Goal: Information Seeking & Learning: Learn about a topic

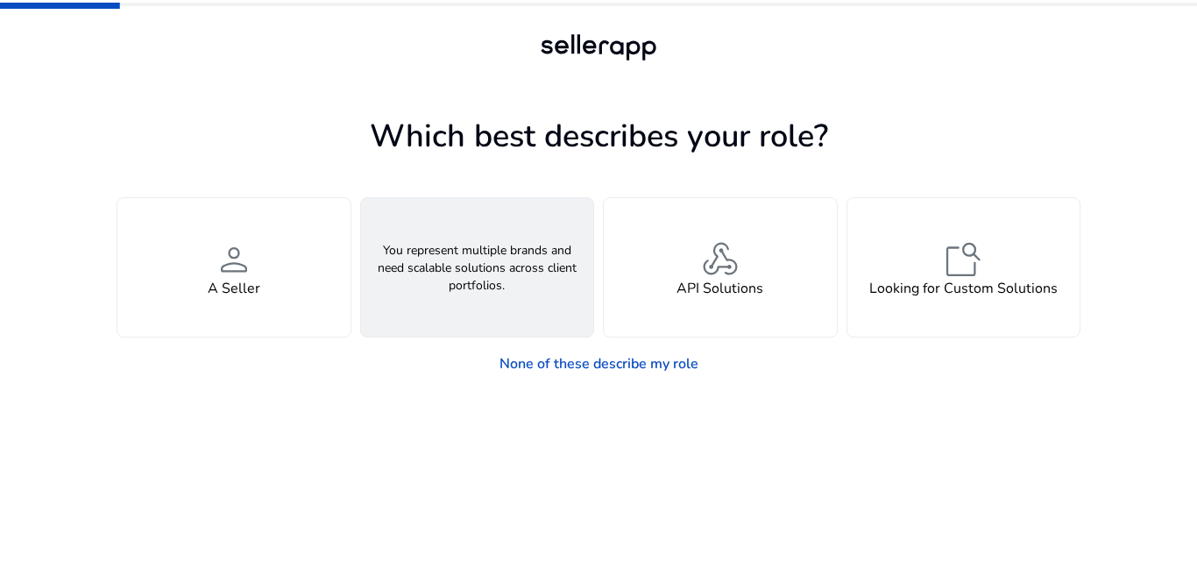
click at [411, 273] on div "groups An Agency" at bounding box center [477, 267] width 233 height 138
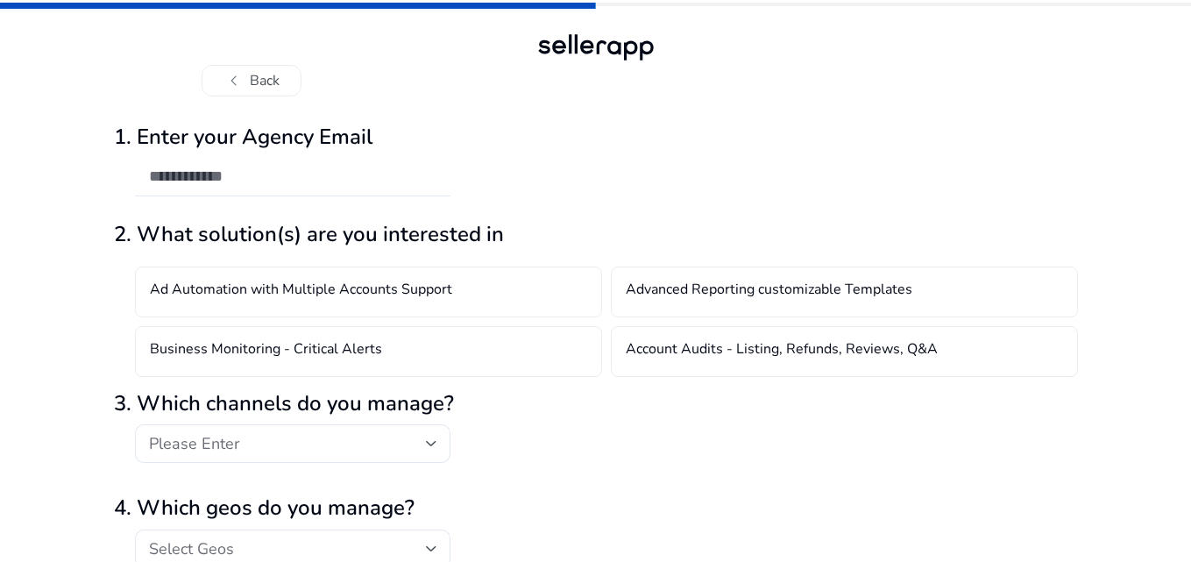
click at [245, 287] on h4 "Ad Automation with Multiple Accounts Support" at bounding box center [301, 291] width 302 height 21
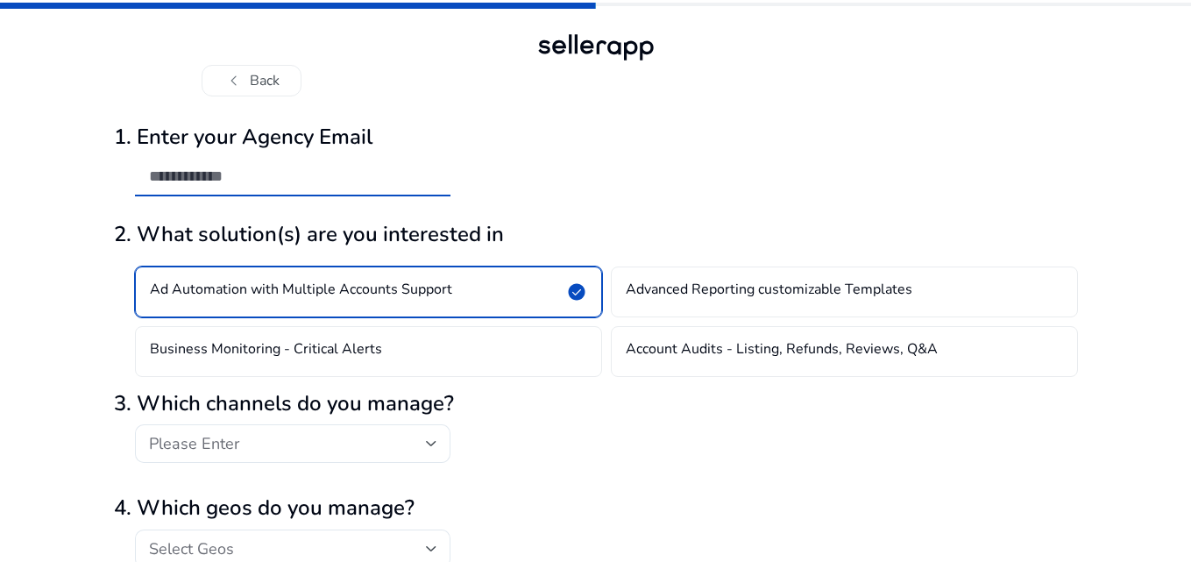
click at [244, 167] on input "email" at bounding box center [292, 176] width 287 height 19
click at [277, 286] on h4 "Ad Automation with Multiple Accounts Support" at bounding box center [301, 291] width 302 height 21
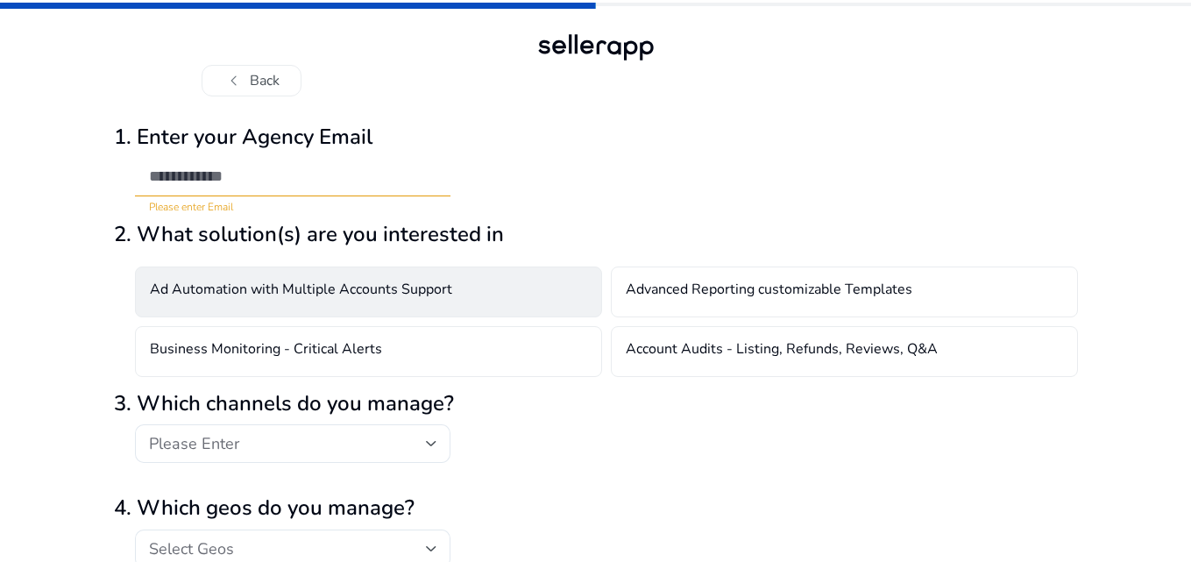
click at [277, 286] on h4 "Ad Automation with Multiple Accounts Support" at bounding box center [301, 291] width 302 height 21
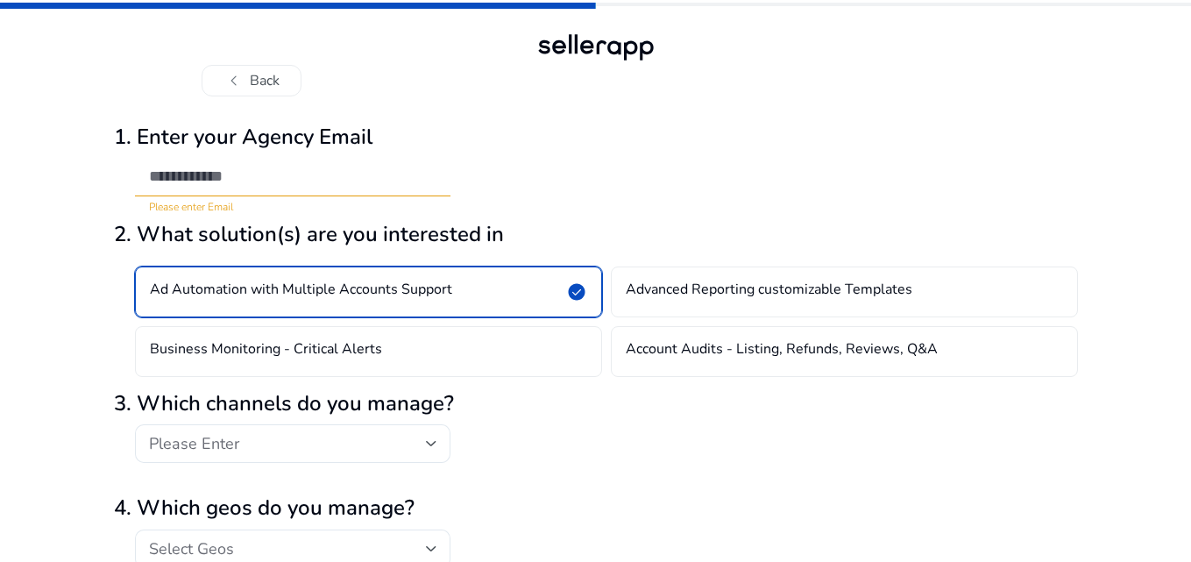
click at [277, 286] on h4 "Ad Automation with Multiple Accounts Support" at bounding box center [301, 291] width 302 height 21
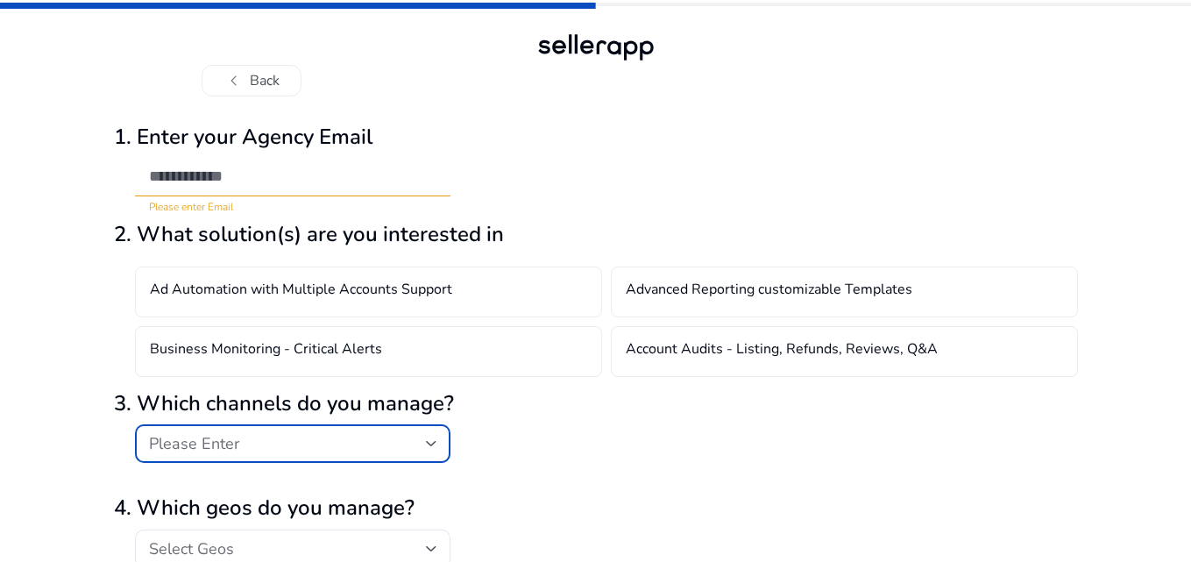
click at [287, 451] on div "Please Enter" at bounding box center [287, 443] width 277 height 19
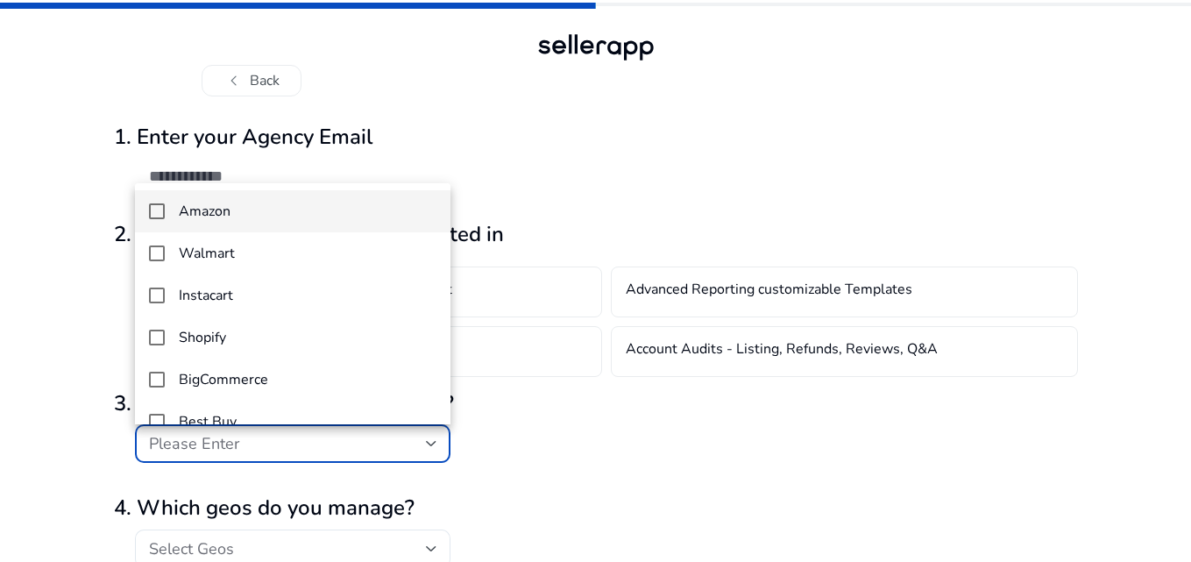
click at [167, 211] on mat-option "Amazon" at bounding box center [293, 211] width 316 height 42
click at [274, 173] on div at bounding box center [595, 281] width 1191 height 562
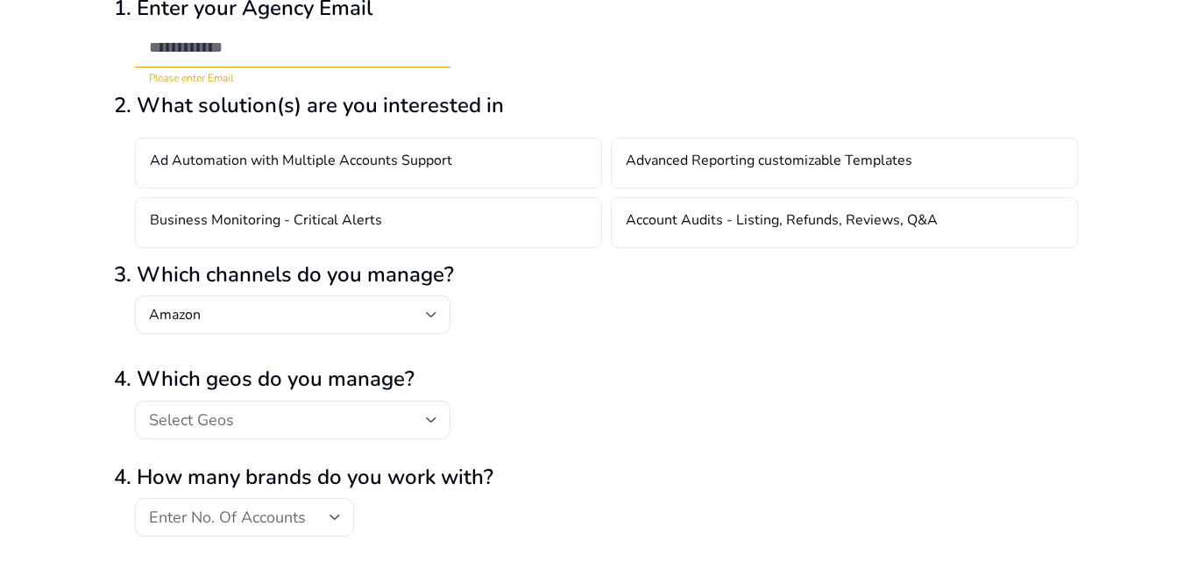
scroll to position [132, 0]
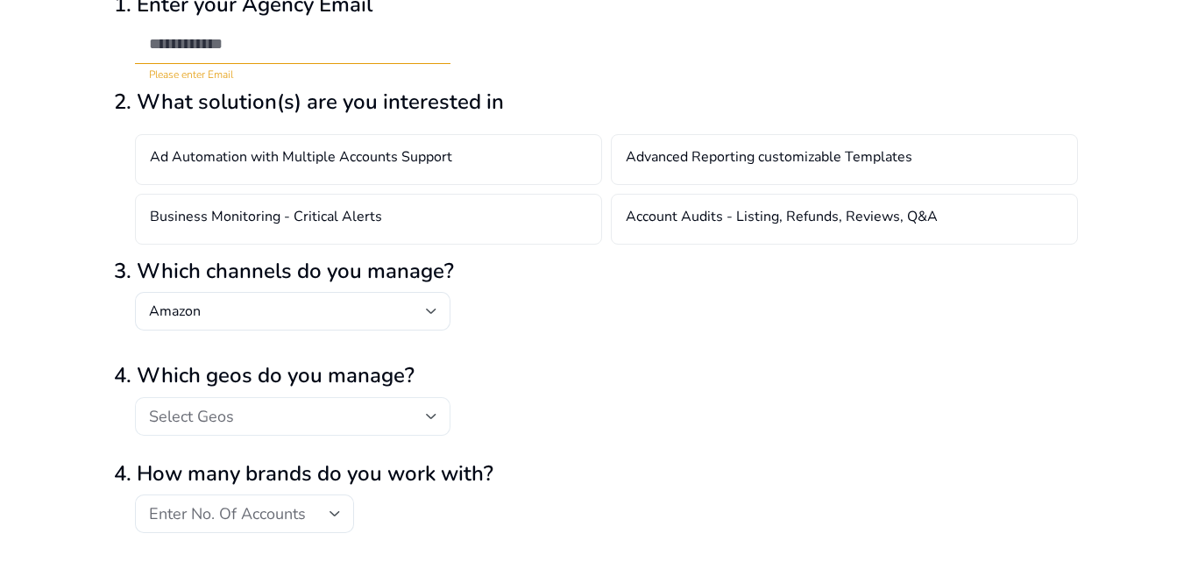
click at [319, 419] on div "Select Geos" at bounding box center [287, 416] width 277 height 19
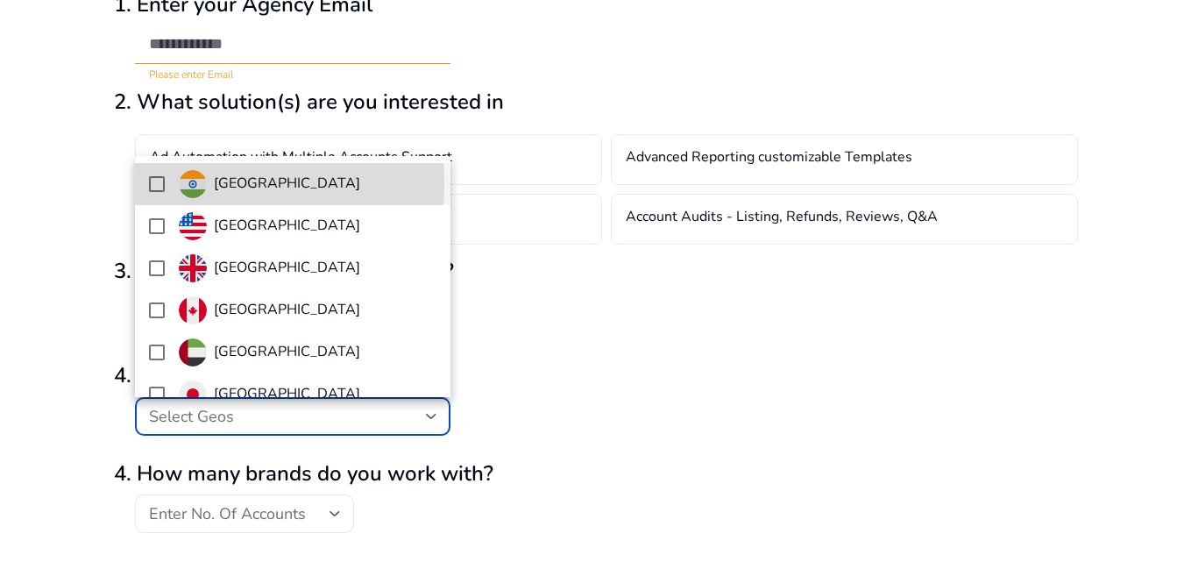
click at [161, 183] on mat-pseudo-checkbox at bounding box center [157, 184] width 16 height 16
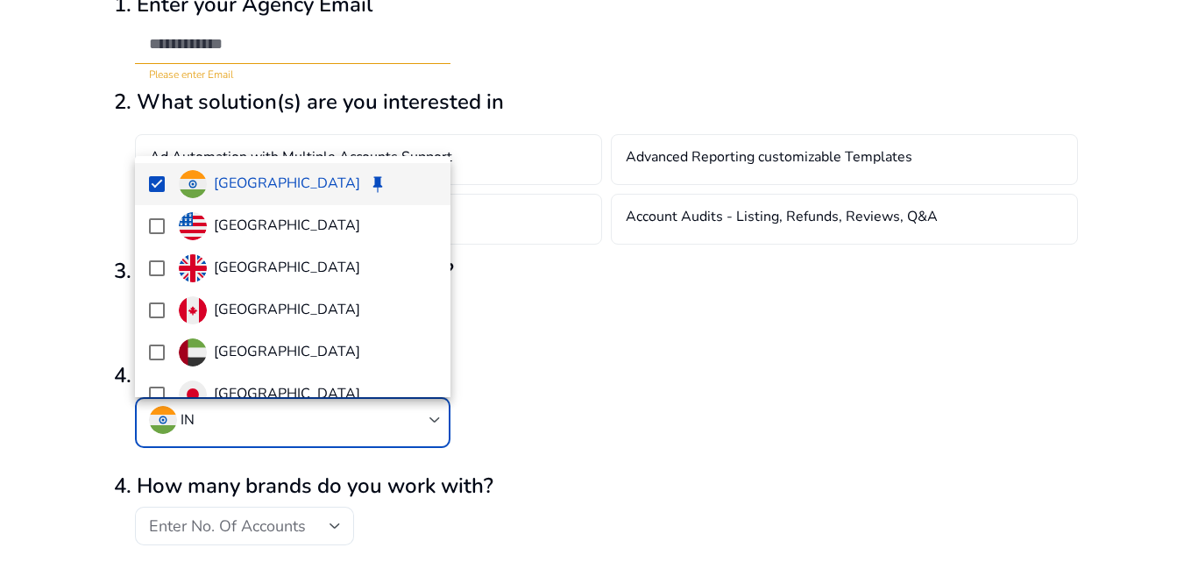
click at [660, 514] on div at bounding box center [595, 281] width 1191 height 562
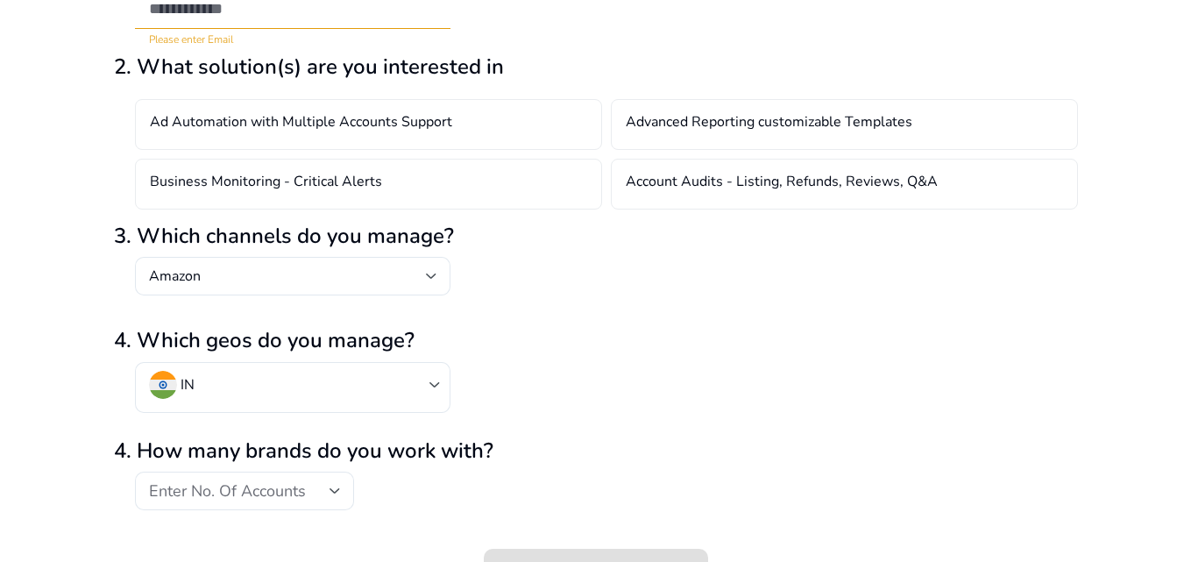
scroll to position [196, 0]
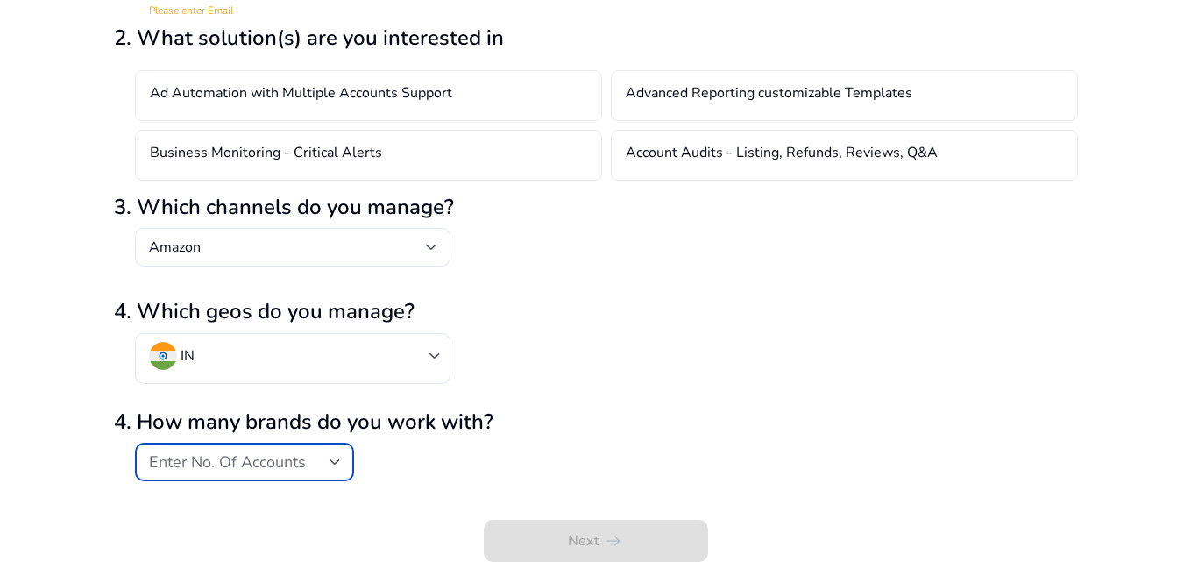
click at [260, 468] on span "Enter No. Of Accounts" at bounding box center [227, 461] width 157 height 21
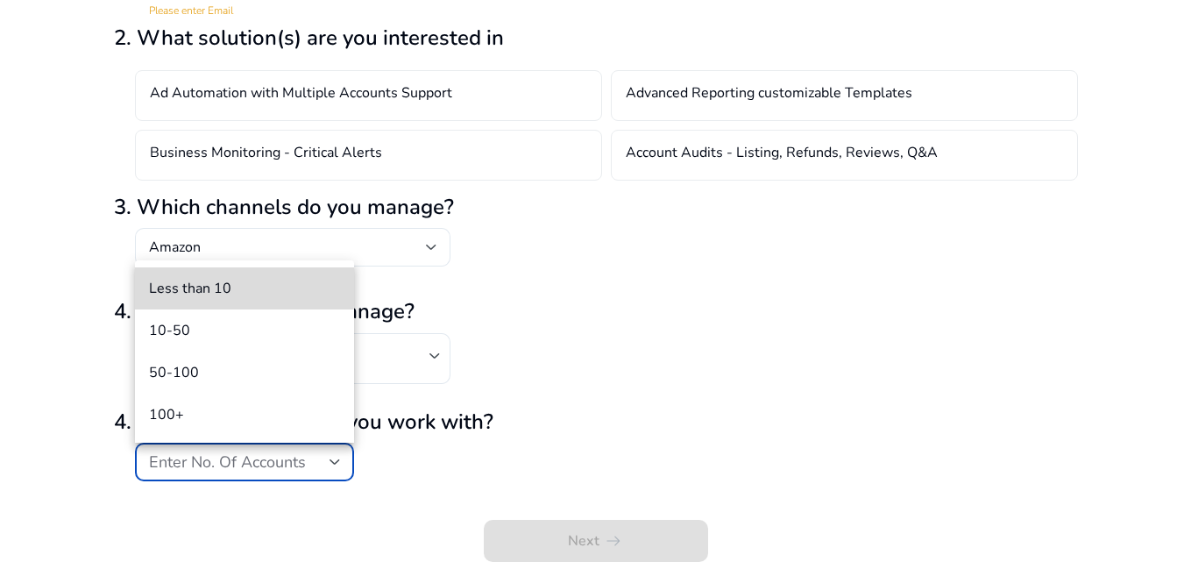
click at [213, 285] on span "Less than 10" at bounding box center [244, 288] width 191 height 19
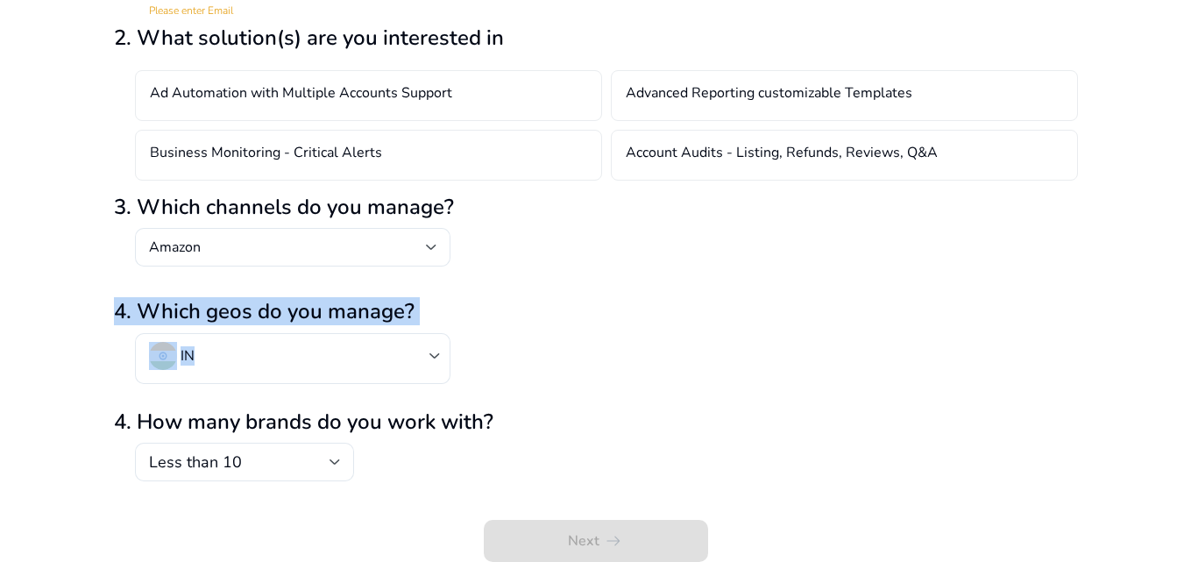
drag, startPoint x: 619, startPoint y: 351, endPoint x: 609, endPoint y: 270, distance: 81.2
click at [609, 270] on form "1. Enter your Agency Email Please enter Email 2. What solution(s) are you inter…" at bounding box center [596, 238] width 964 height 648
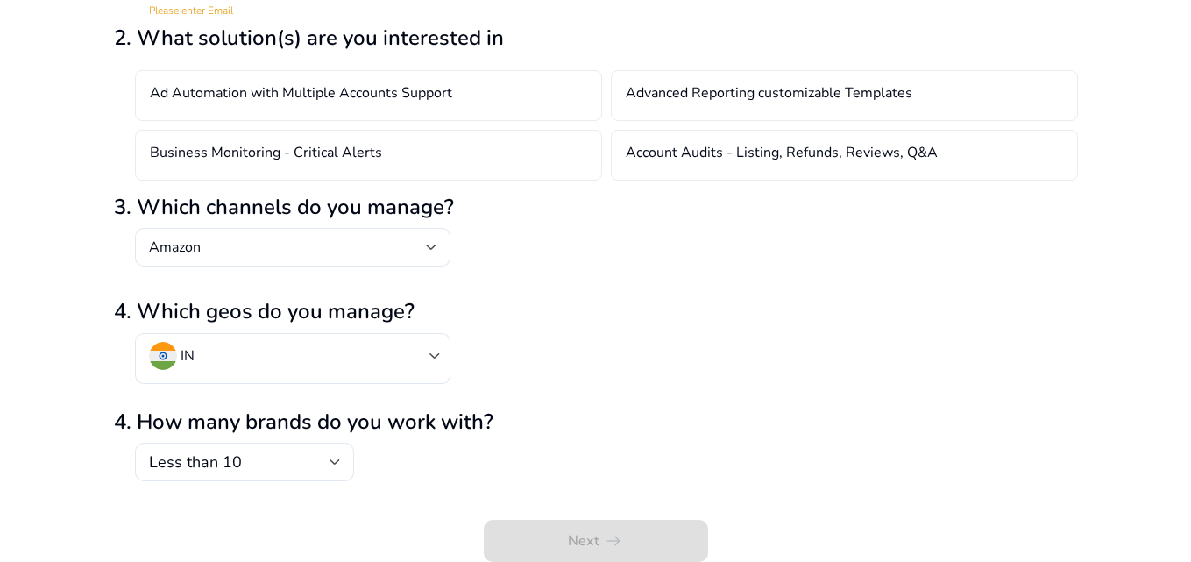
click at [776, 371] on div "IN" at bounding box center [596, 367] width 964 height 69
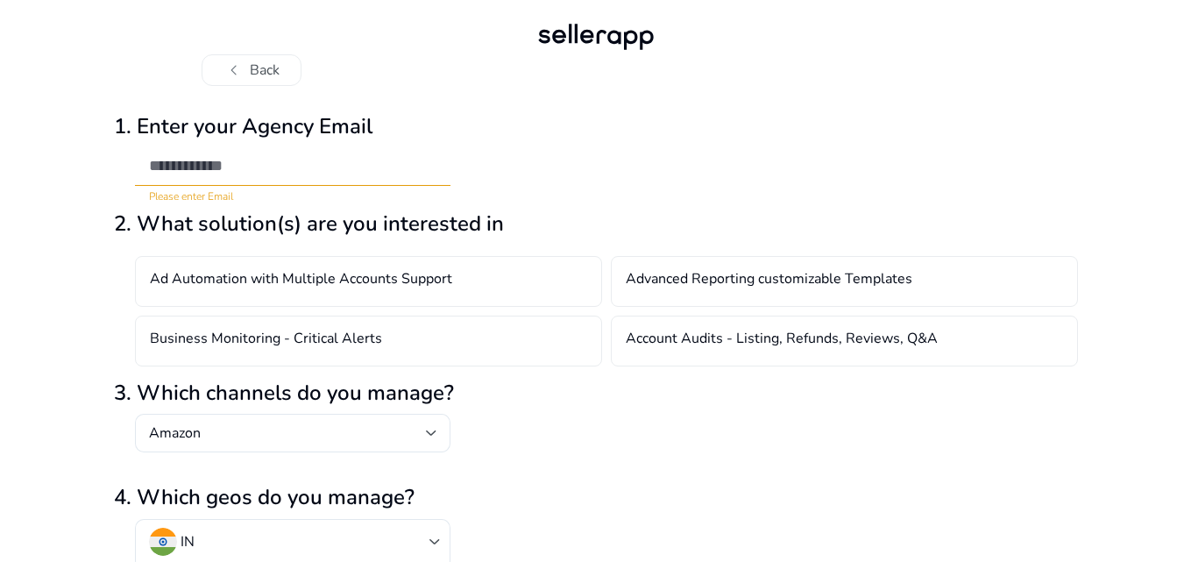
scroll to position [0, 0]
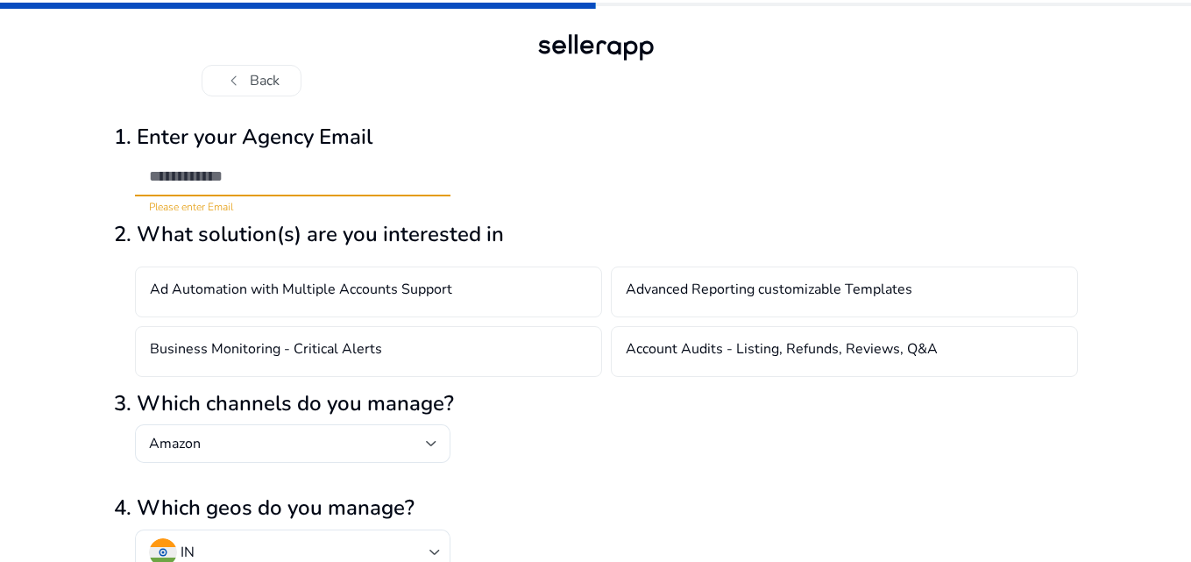
click at [216, 174] on input "email" at bounding box center [292, 176] width 287 height 19
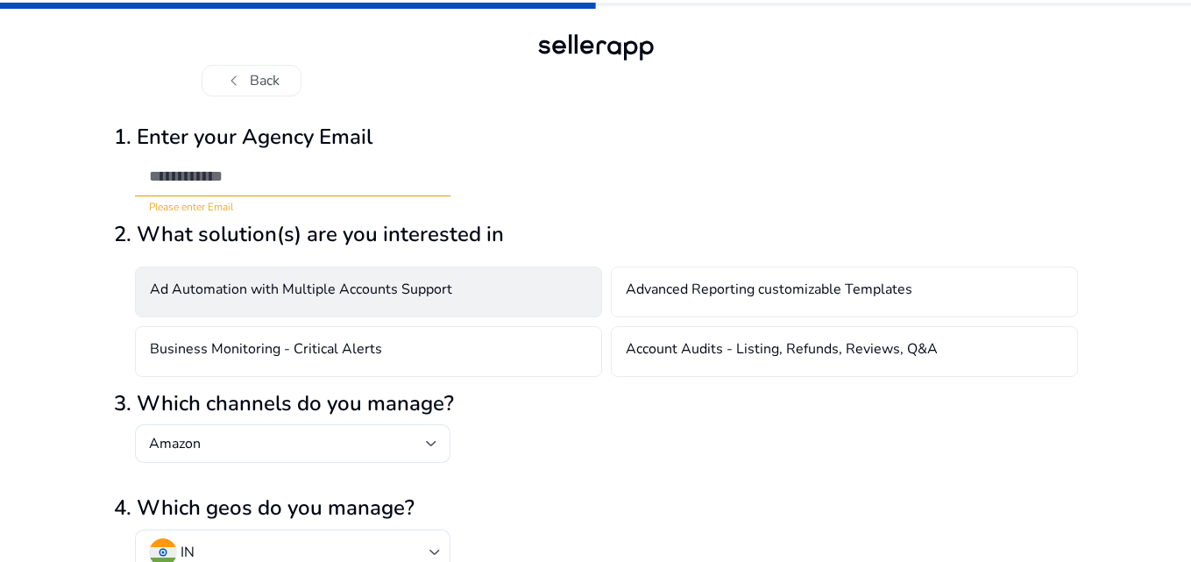
click at [477, 284] on div "Ad Automation with Multiple Accounts Support" at bounding box center [368, 291] width 467 height 51
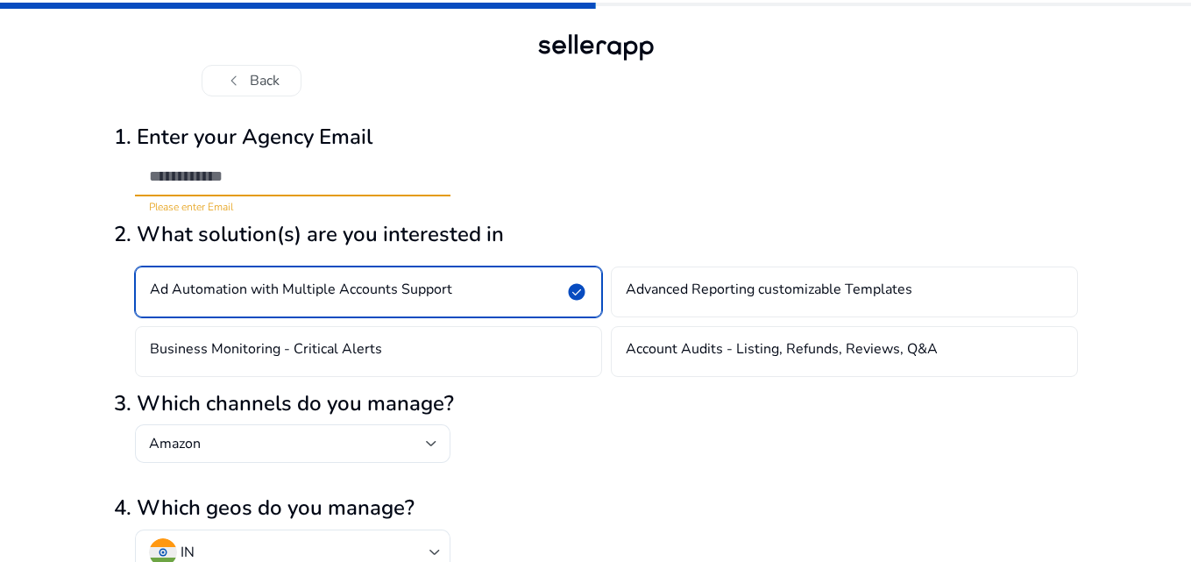
click at [216, 182] on input "email" at bounding box center [292, 176] width 287 height 19
drag, startPoint x: 216, startPoint y: 182, endPoint x: 367, endPoint y: 143, distance: 156.7
click at [367, 143] on div "**********" at bounding box center [596, 162] width 964 height 104
type input "**********"
click at [557, 195] on div "**********" at bounding box center [596, 162] width 964 height 104
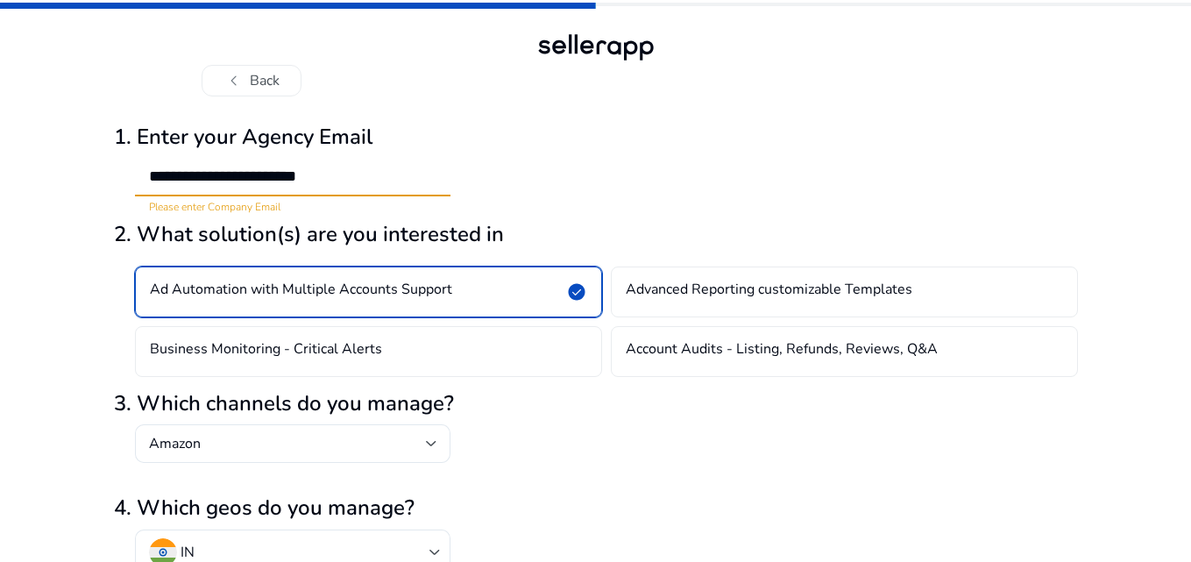
click at [381, 176] on input "**********" at bounding box center [292, 176] width 287 height 19
click at [223, 72] on span "chevron_left" at bounding box center [233, 80] width 21 height 21
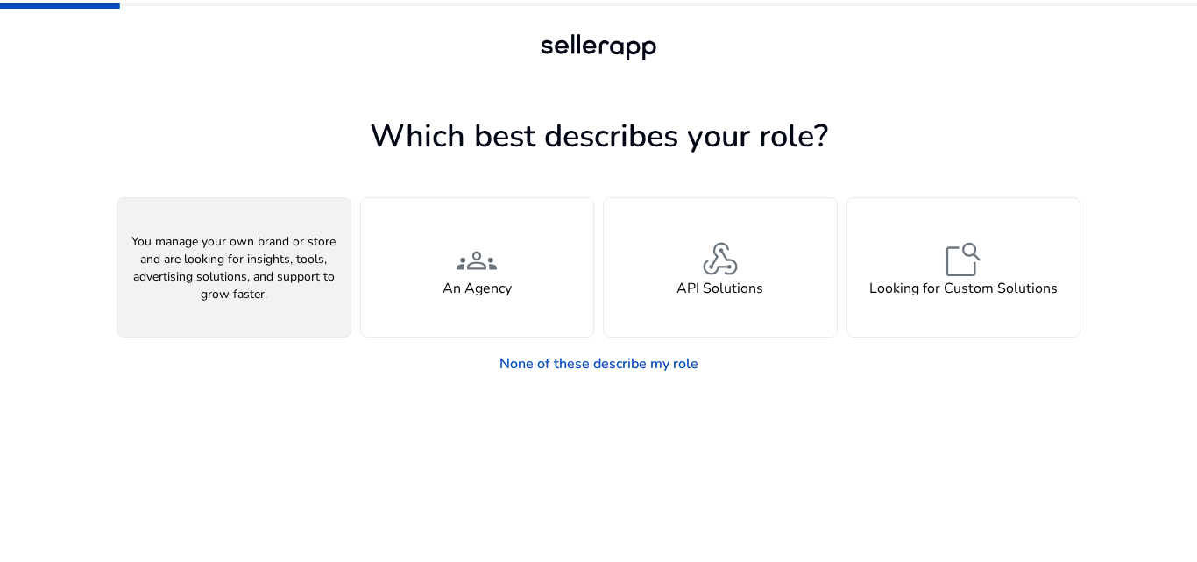
click at [283, 279] on div "person A Seller" at bounding box center [233, 267] width 233 height 138
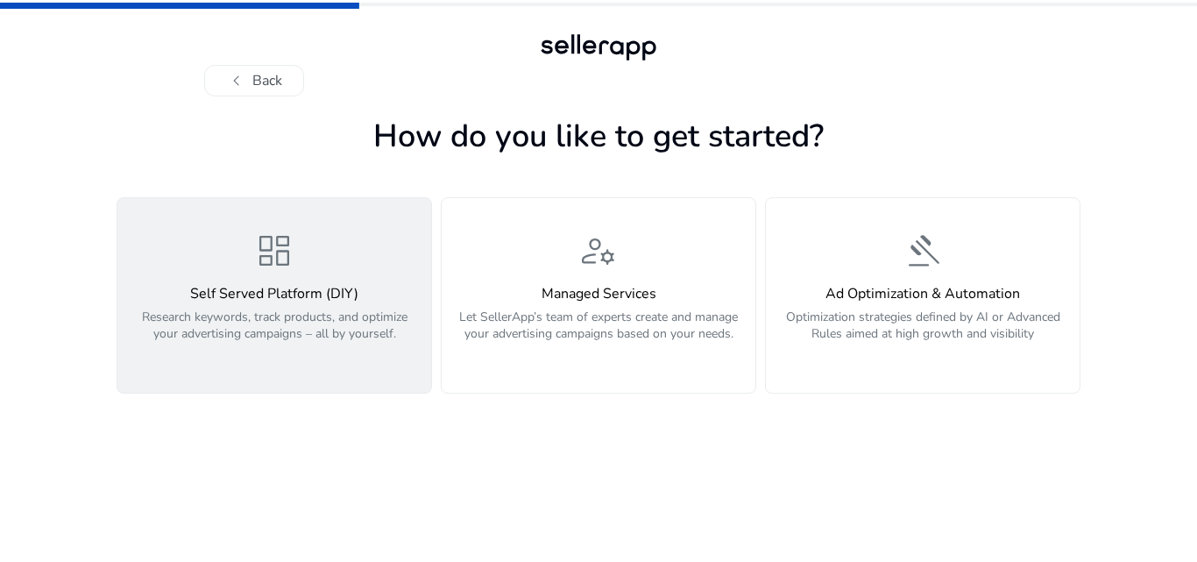
click at [280, 283] on div "dashboard Self Served Platform (DIY) Research keywords, track products, and opt…" at bounding box center [274, 295] width 293 height 131
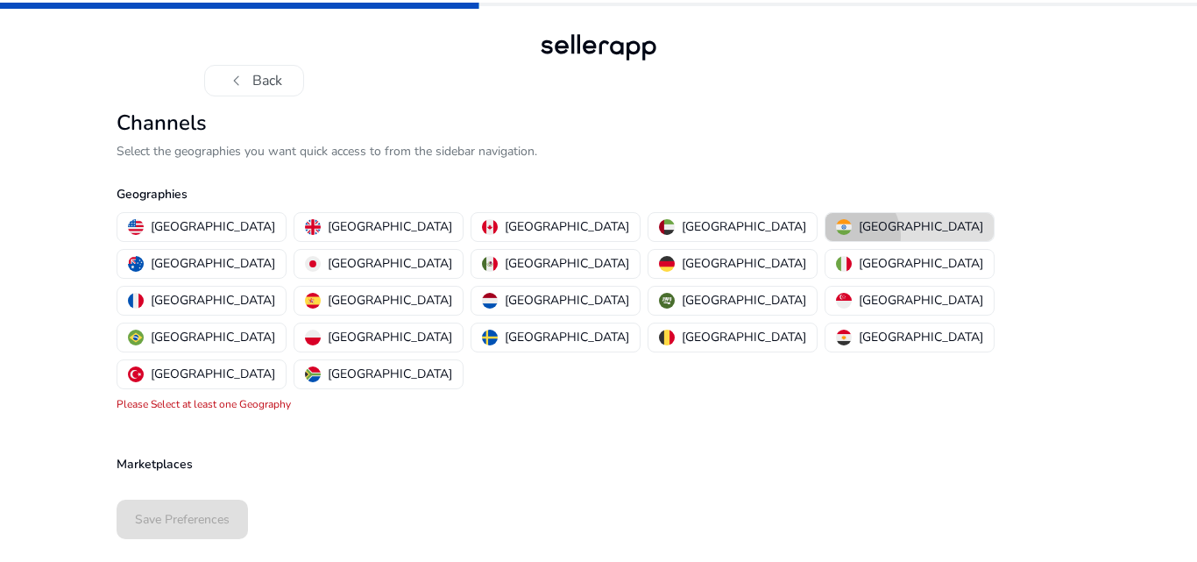
click at [836, 236] on div "India" at bounding box center [909, 226] width 147 height 18
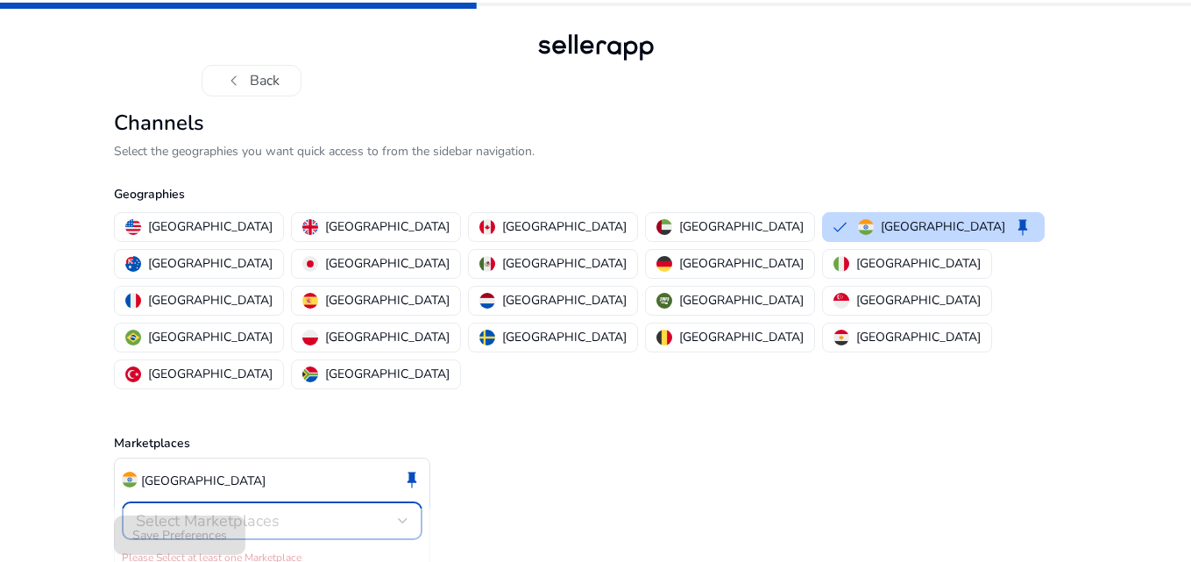
click at [400, 510] on div at bounding box center [403, 520] width 11 height 21
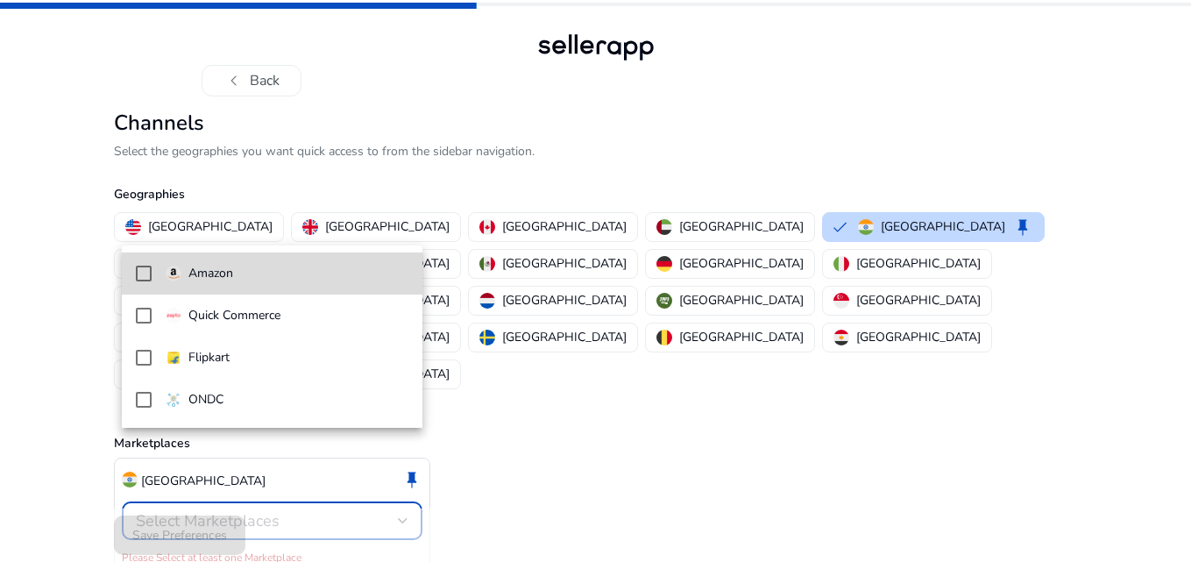
click at [130, 264] on mat-option "Amazon" at bounding box center [272, 273] width 301 height 42
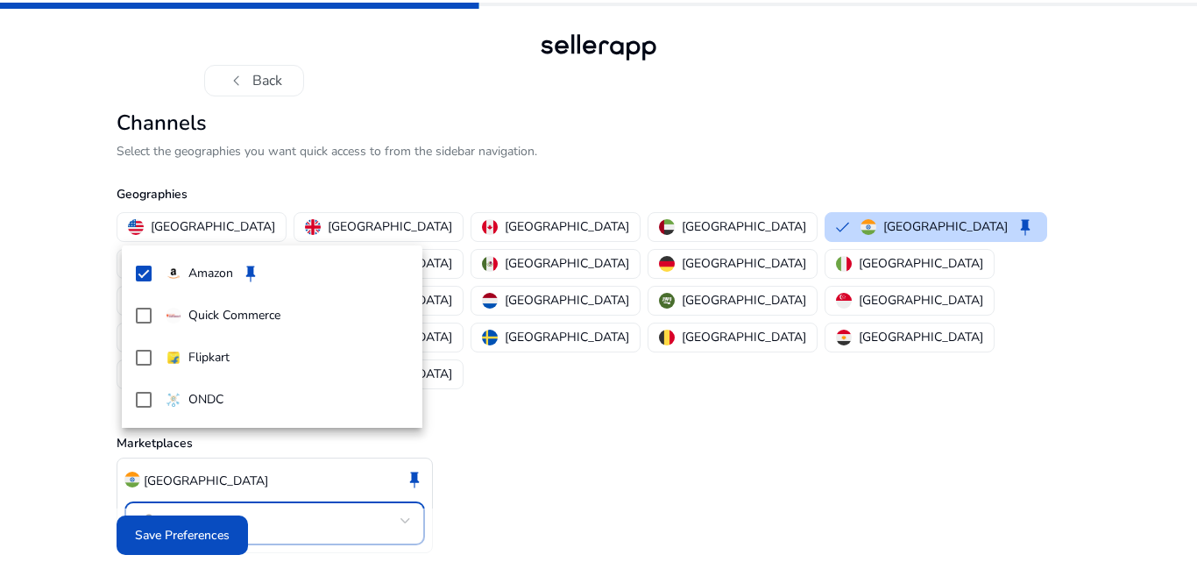
click at [675, 491] on div at bounding box center [598, 281] width 1197 height 562
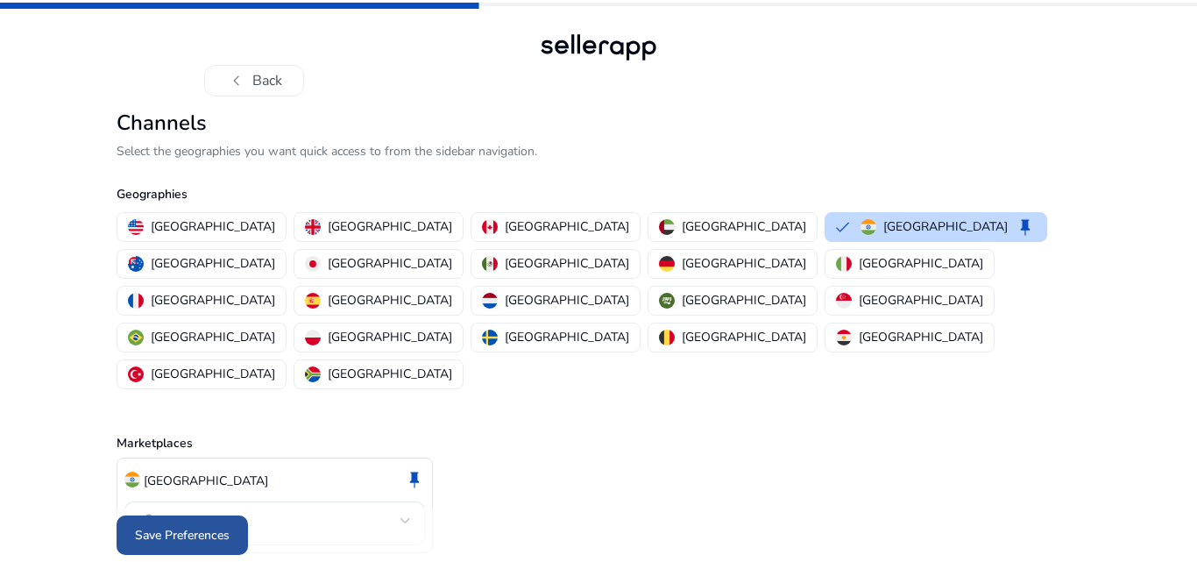
click at [216, 526] on span "Save Preferences" at bounding box center [182, 535] width 95 height 18
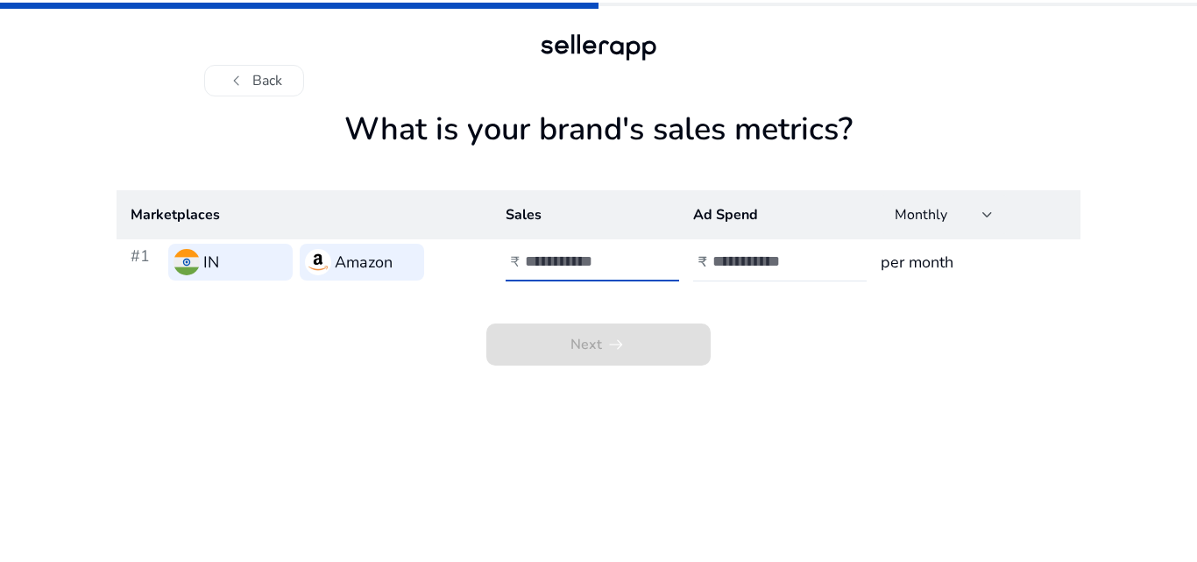
click at [641, 268] on input "**" at bounding box center [584, 261] width 118 height 19
type input "*"
click at [634, 258] on input "*" at bounding box center [584, 261] width 118 height 19
click at [793, 272] on div at bounding box center [792, 262] width 158 height 39
click at [784, 260] on input "number" at bounding box center [772, 261] width 118 height 19
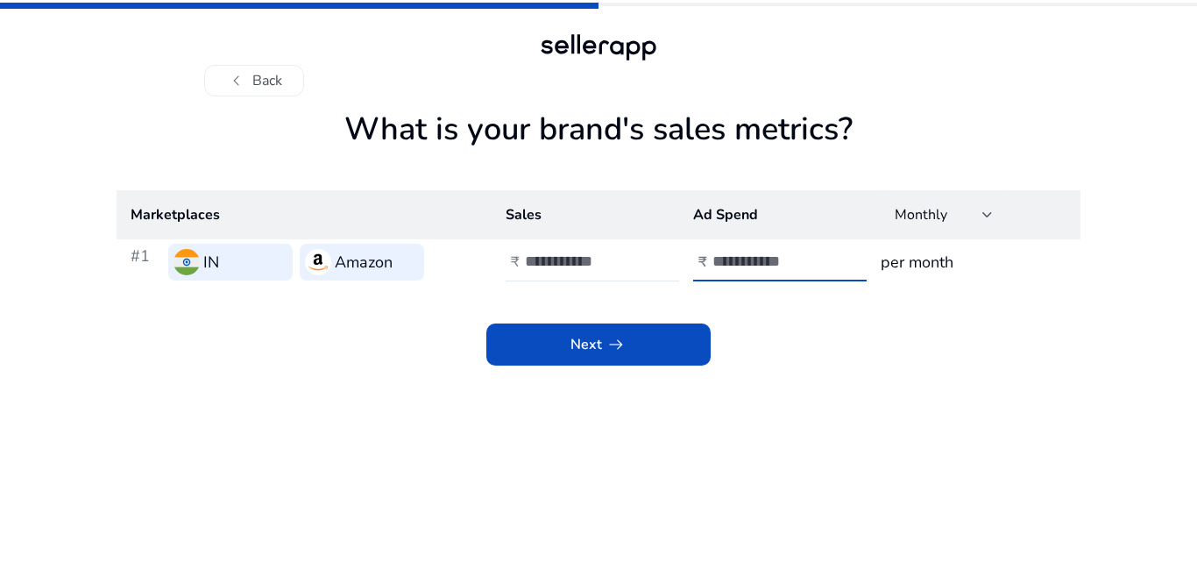
click at [825, 259] on input "*" at bounding box center [772, 261] width 118 height 19
click at [825, 261] on input "*" at bounding box center [772, 261] width 118 height 19
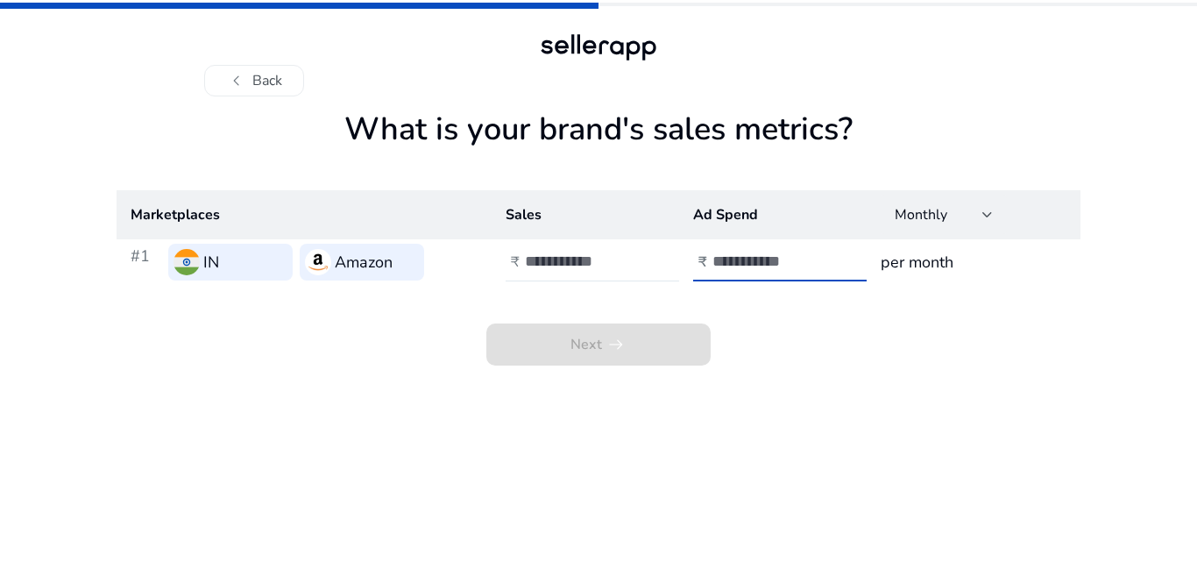
click at [825, 261] on input "**" at bounding box center [772, 261] width 118 height 19
click at [825, 265] on input "**" at bounding box center [772, 261] width 118 height 19
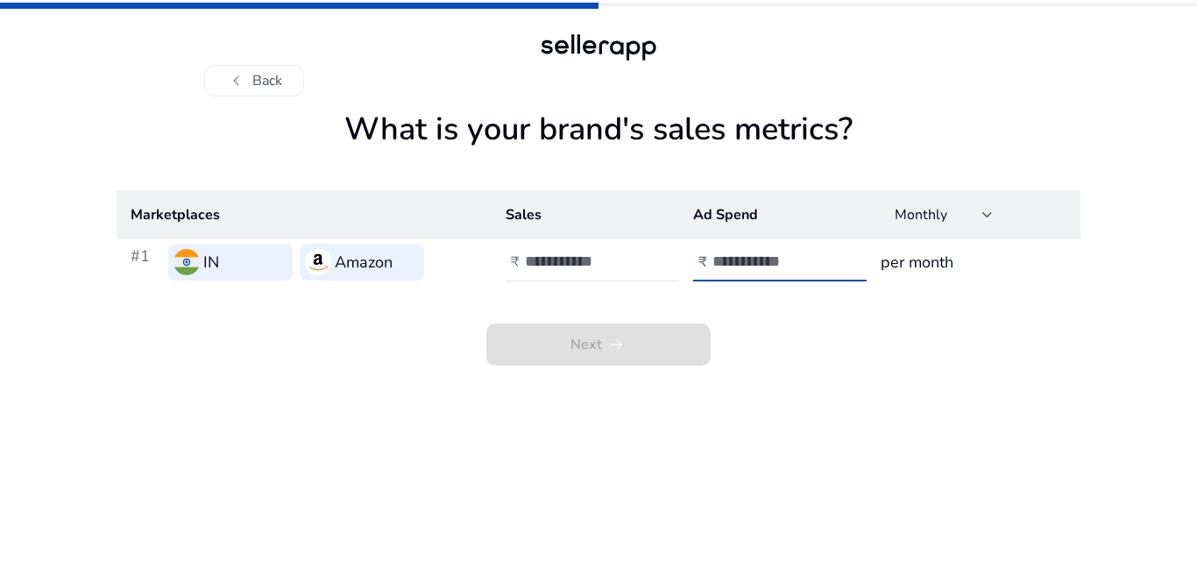
click at [825, 265] on input "**" at bounding box center [772, 261] width 118 height 19
click at [825, 253] on input "**" at bounding box center [772, 261] width 118 height 19
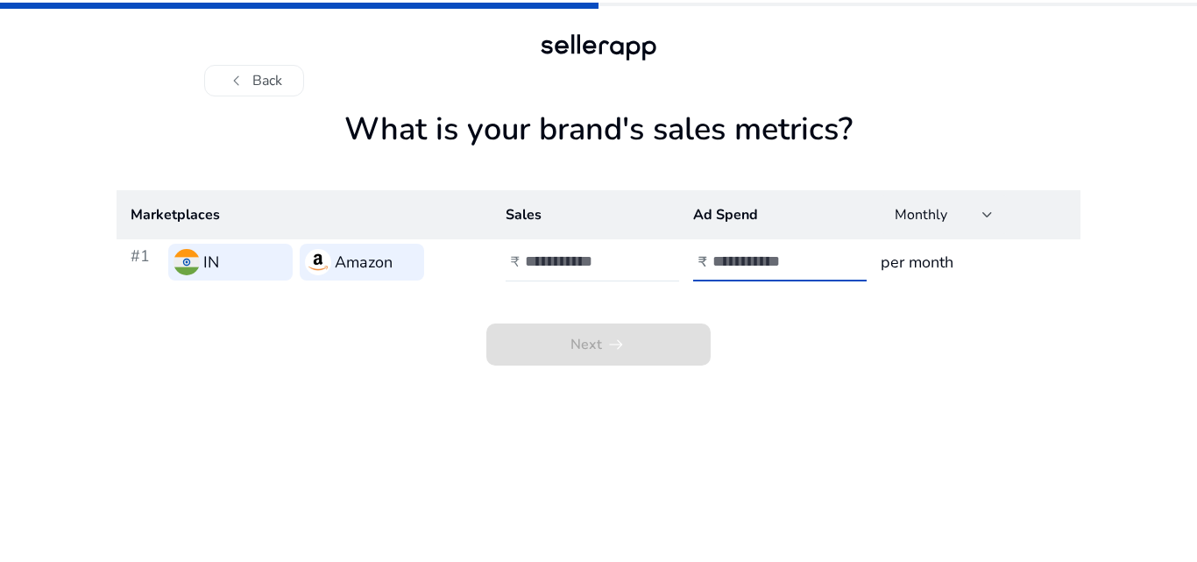
click at [823, 255] on input "**" at bounding box center [772, 261] width 118 height 19
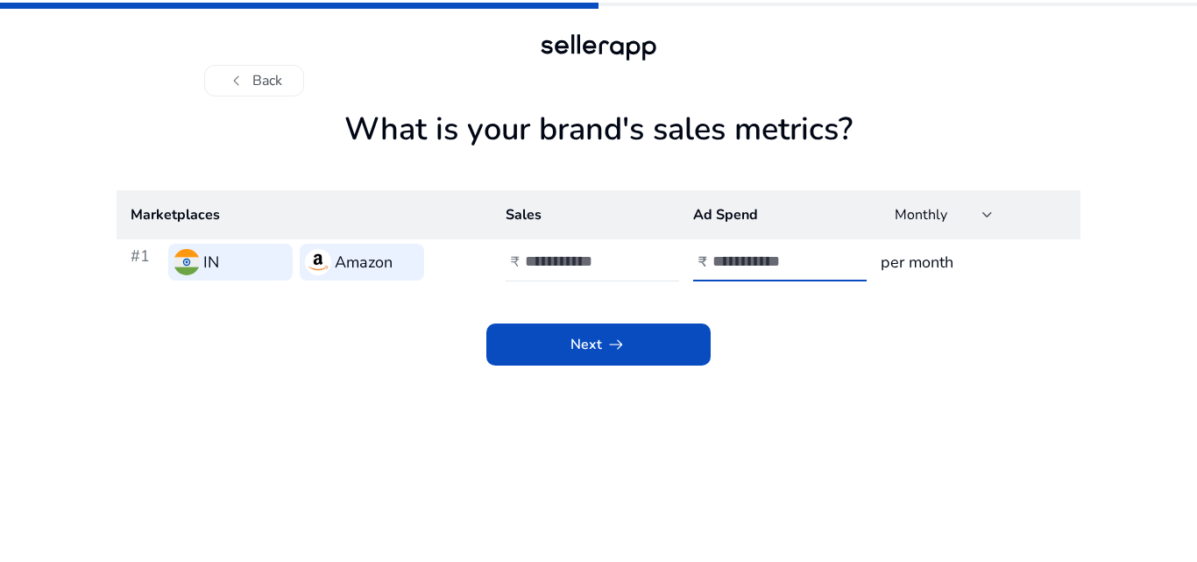
type input "*"
click at [823, 255] on input "*" at bounding box center [772, 261] width 118 height 19
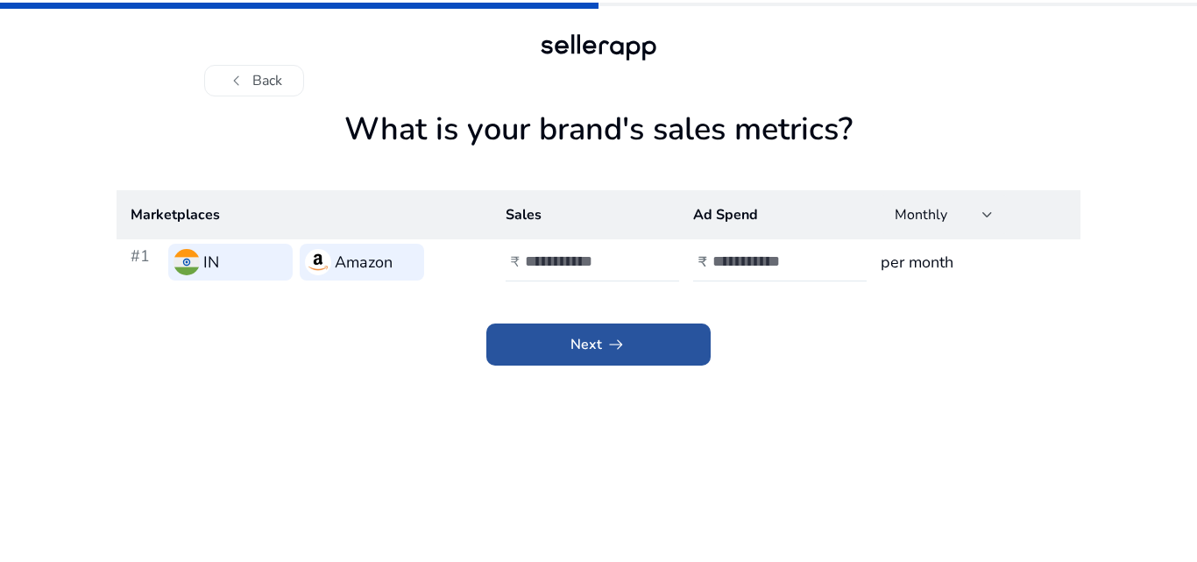
click at [644, 364] on span at bounding box center [598, 344] width 224 height 42
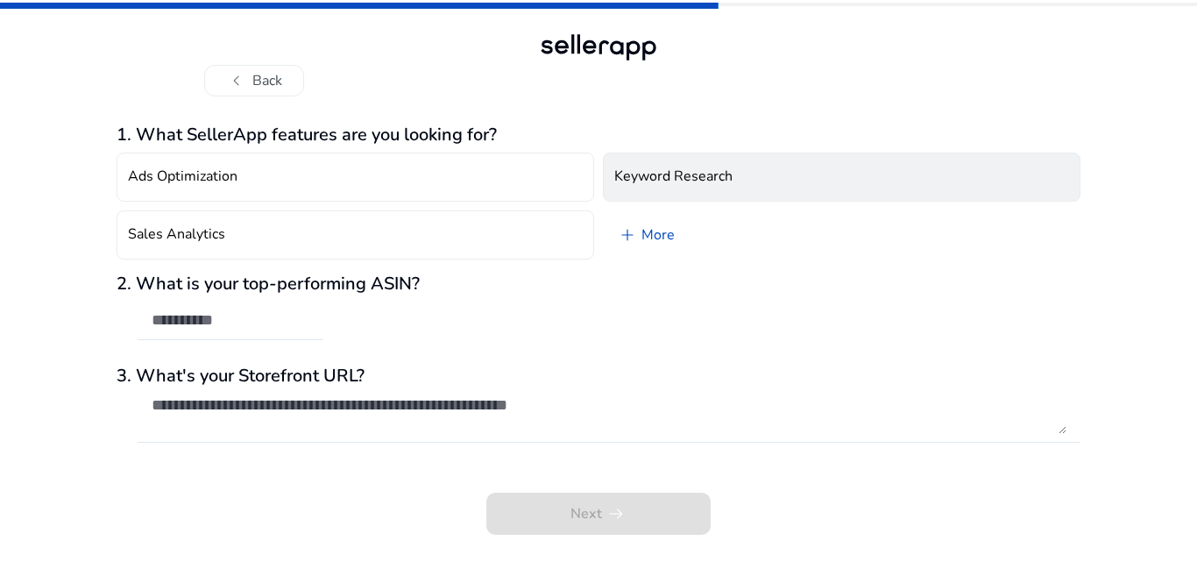
click at [662, 180] on h4 "Keyword Research" at bounding box center [673, 176] width 118 height 17
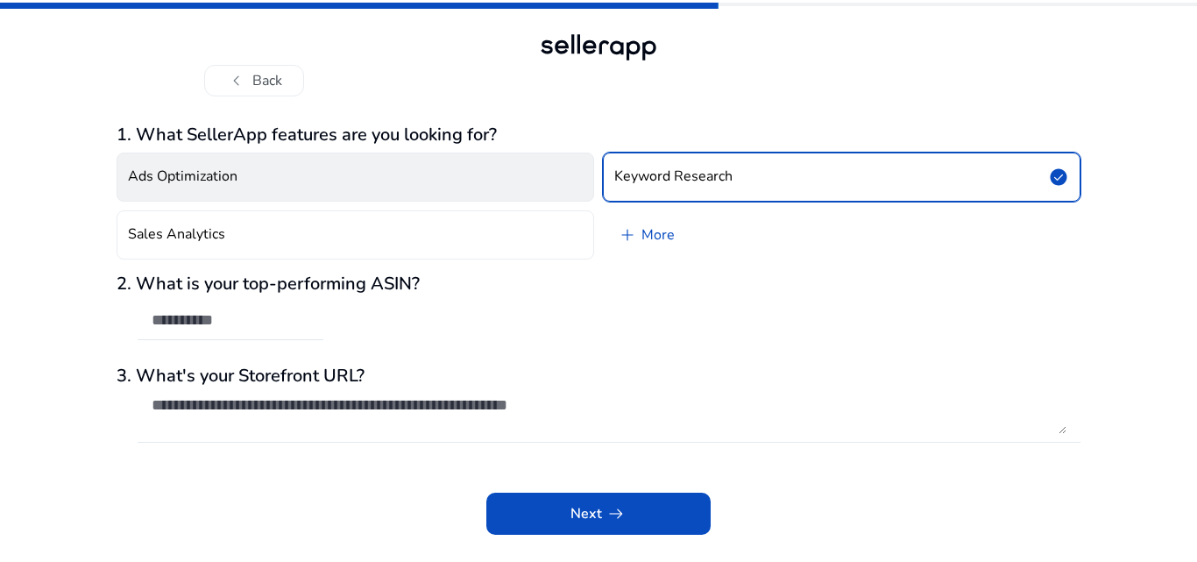
click at [482, 176] on button "Ads Optimization" at bounding box center [356, 177] width 478 height 49
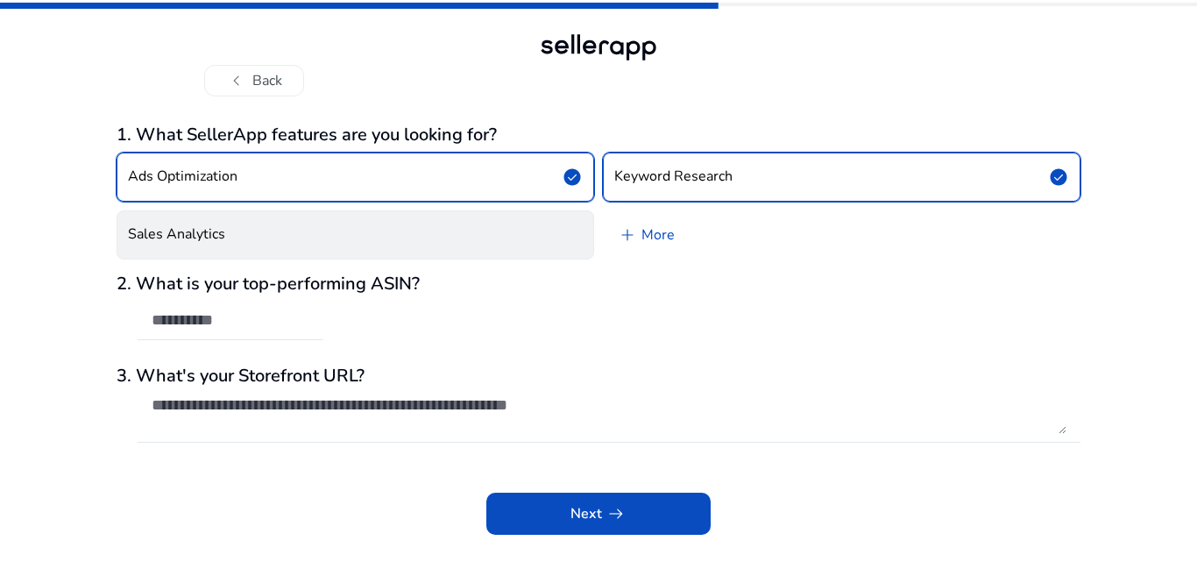
click at [454, 237] on button "Sales Analytics" at bounding box center [356, 234] width 478 height 49
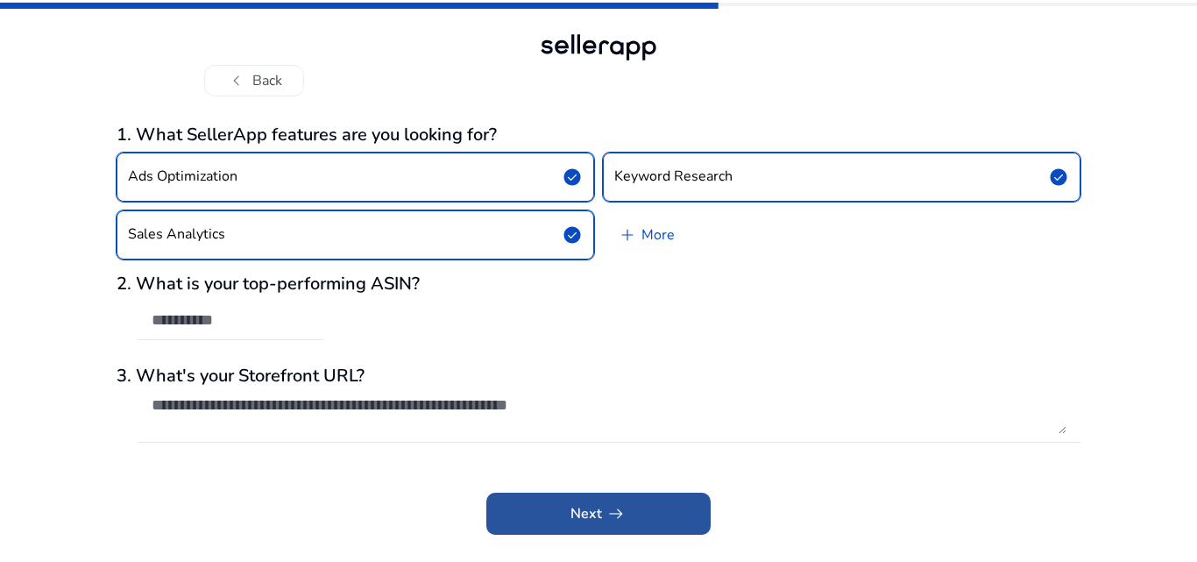
click at [588, 507] on span "Next arrow_right_alt" at bounding box center [599, 513] width 56 height 21
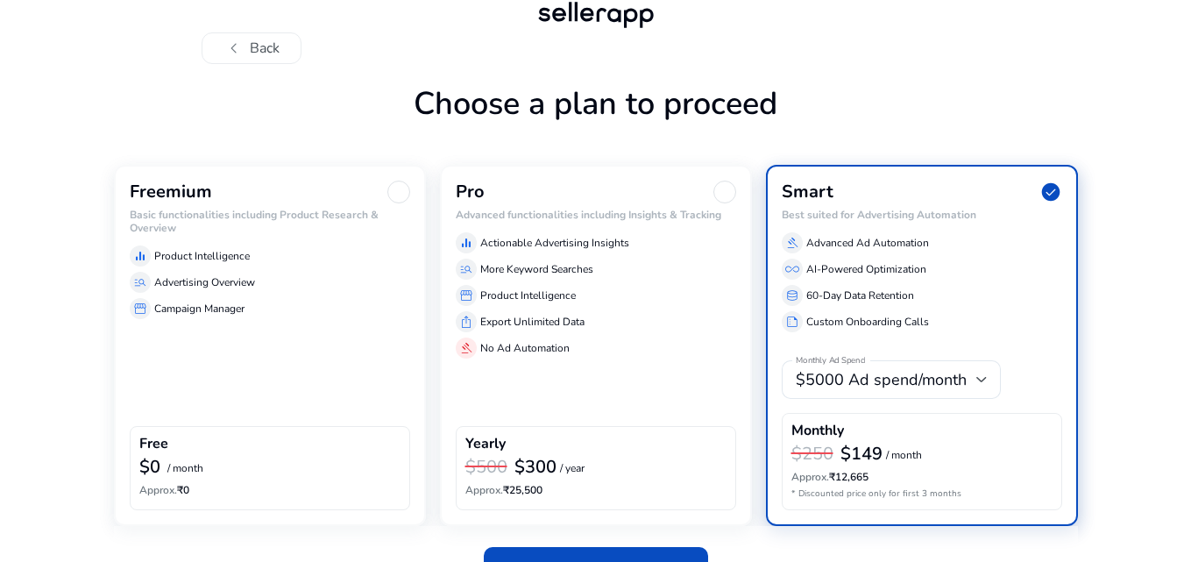
scroll to position [33, 0]
click at [249, 349] on div "Freemium Basic functionalities including Product Research & Overview equalizer …" at bounding box center [270, 344] width 312 height 361
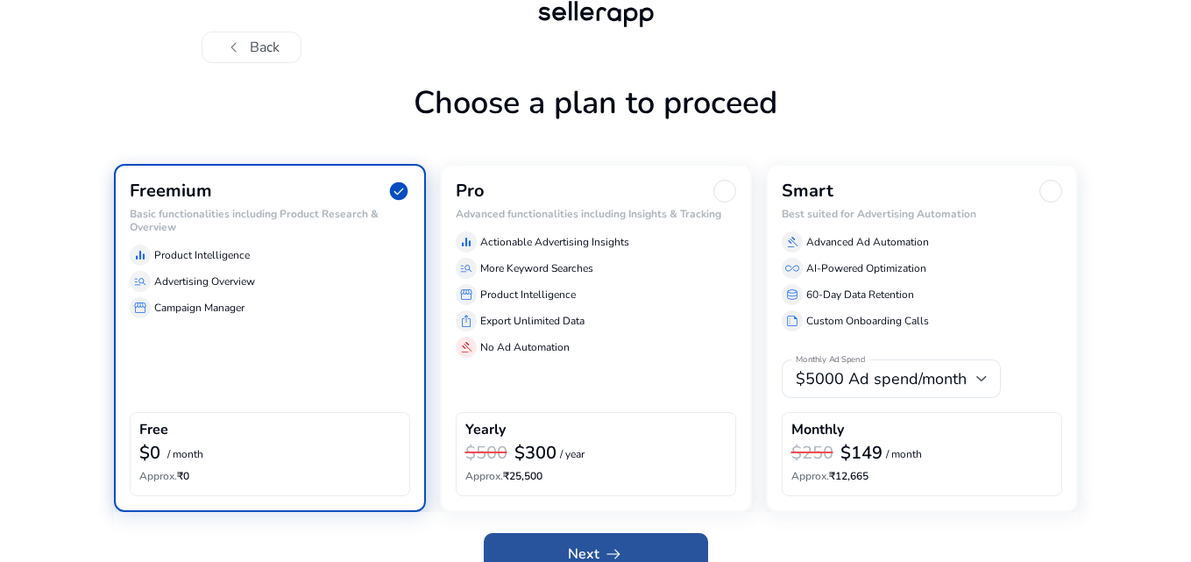
click at [675, 550] on span at bounding box center [596, 554] width 224 height 42
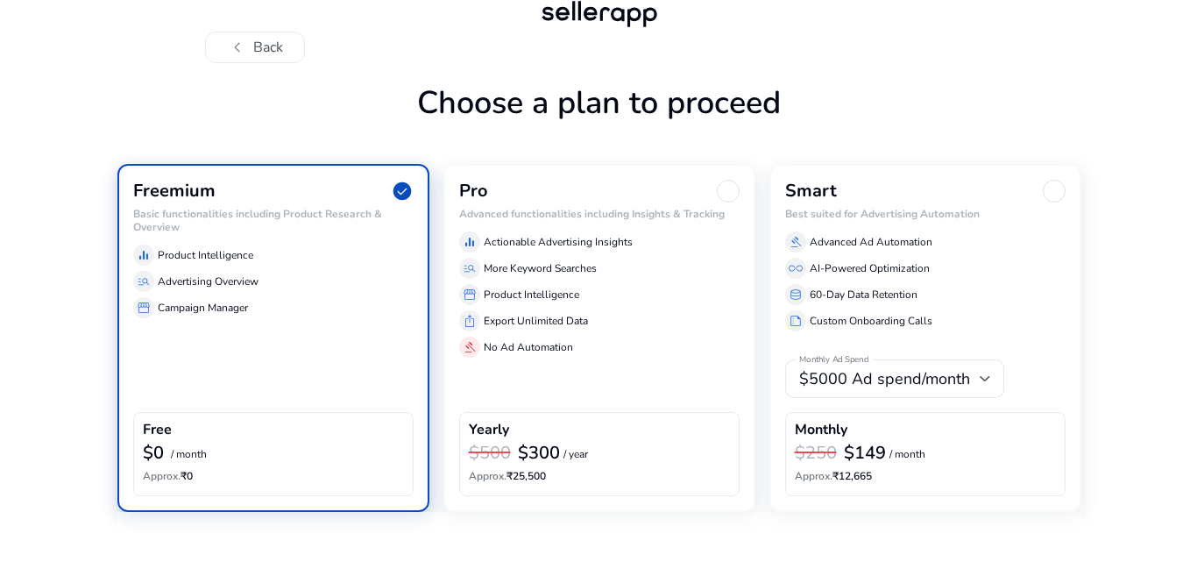
scroll to position [0, 0]
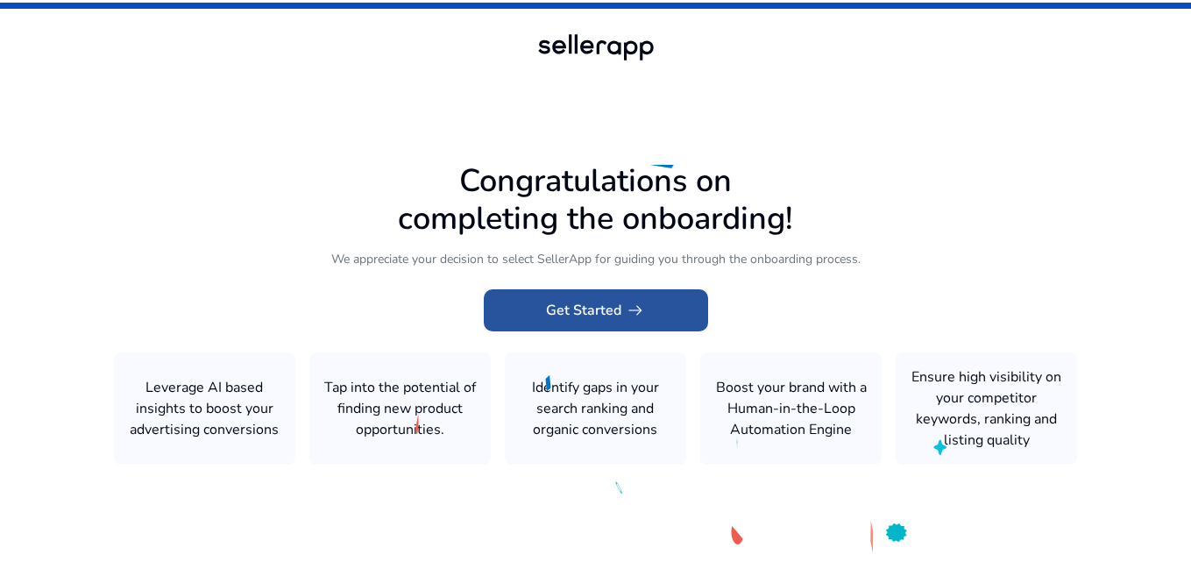
click at [621, 311] on app-icon "arrow_right_alt" at bounding box center [633, 310] width 25 height 21
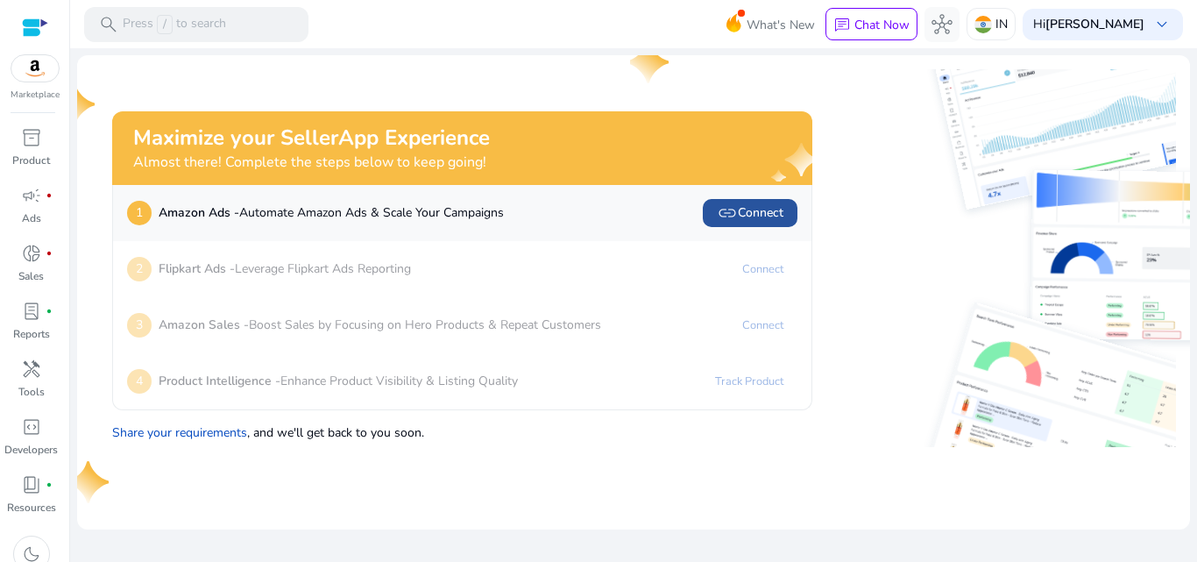
click at [755, 216] on span "link Connect" at bounding box center [750, 212] width 67 height 21
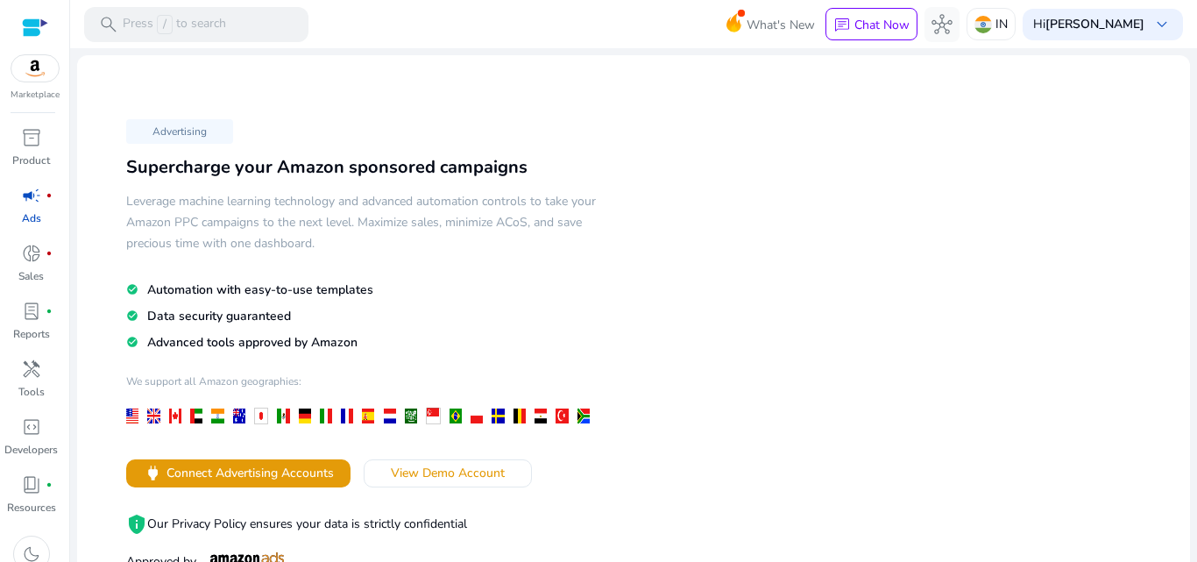
click at [619, 344] on div "Advertising Supercharge your Amazon sponsored campaigns Leverage machine learni…" at bounding box center [362, 344] width 543 height 462
click at [549, 302] on div "Advertising Supercharge your Amazon sponsored campaigns Leverage machine learni…" at bounding box center [362, 344] width 543 height 462
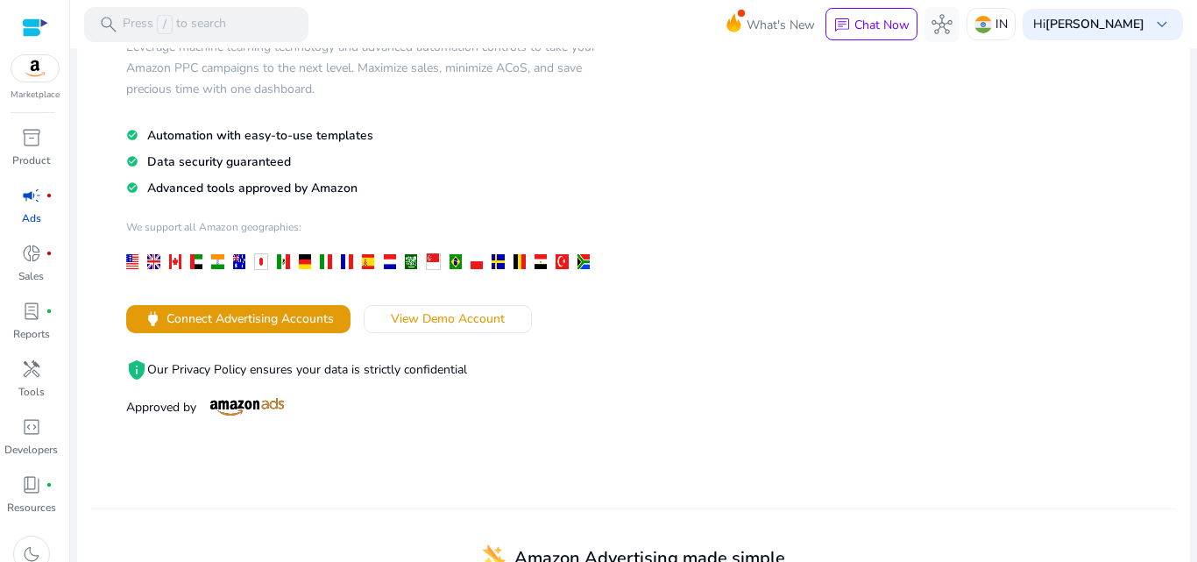
scroll to position [151, 0]
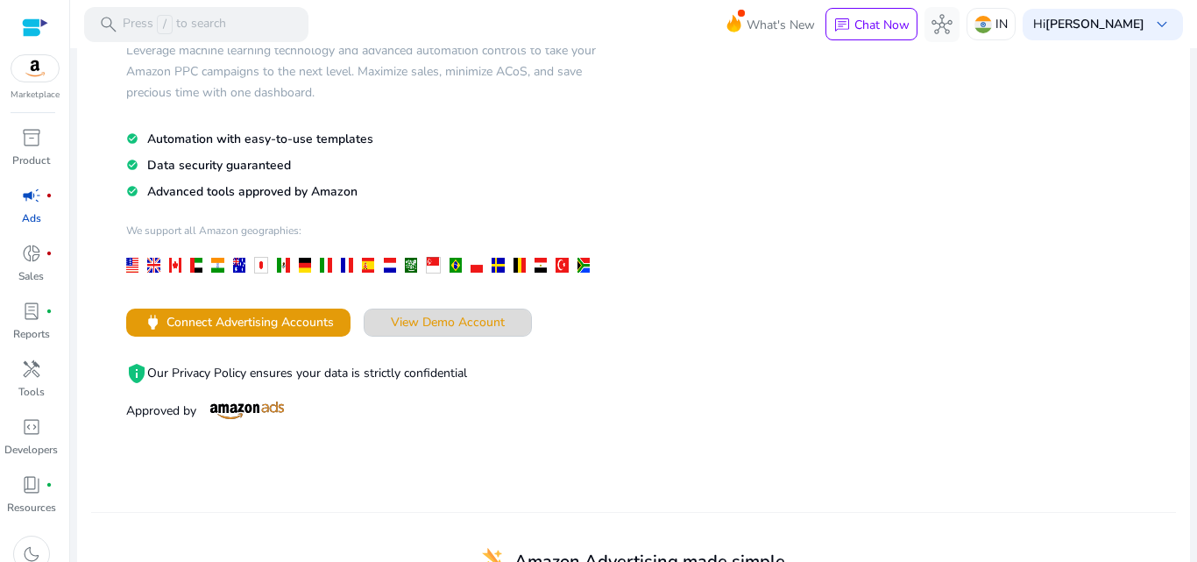
click at [417, 328] on span "View Demo Account" at bounding box center [448, 322] width 114 height 18
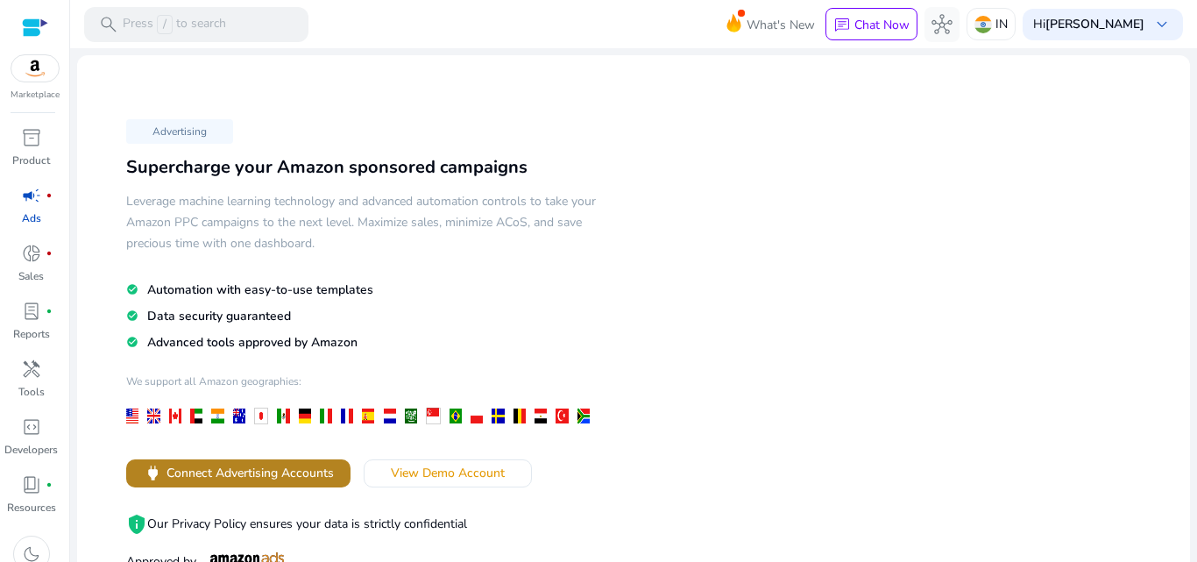
click at [292, 466] on span "Connect Advertising Accounts" at bounding box center [250, 473] width 167 height 18
click at [32, 137] on span "inventory_2" at bounding box center [31, 137] width 21 height 21
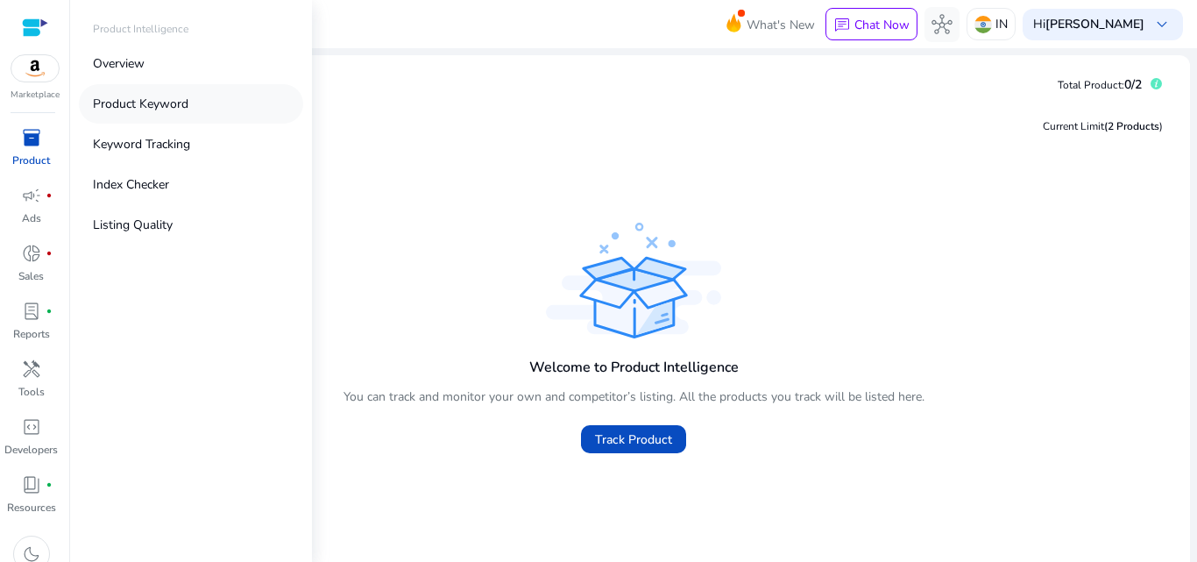
click at [153, 102] on p "Product Keyword" at bounding box center [141, 104] width 96 height 18
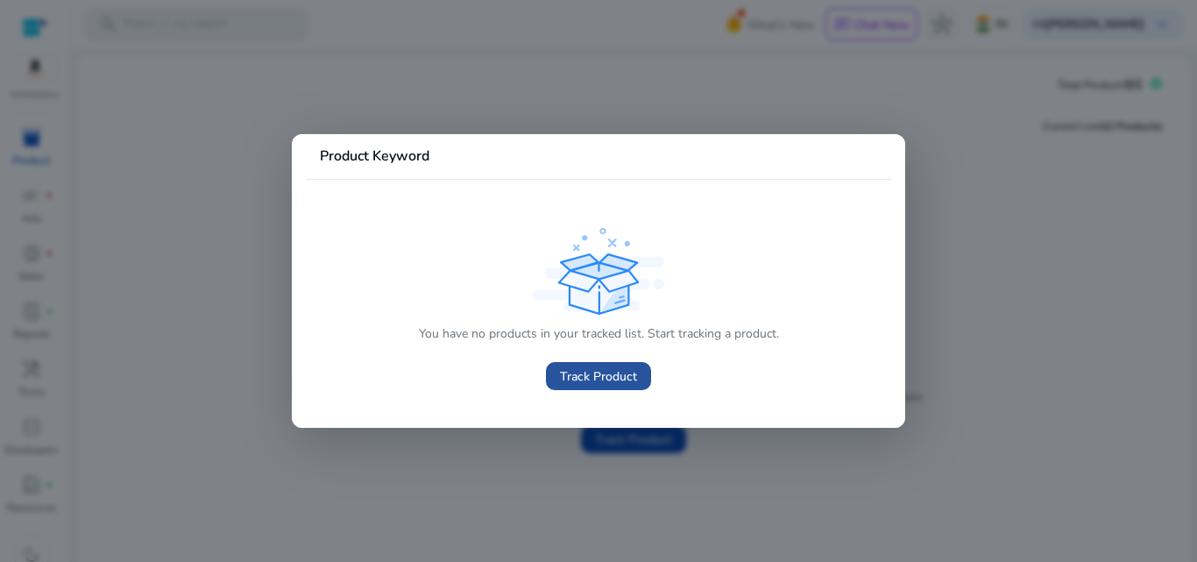
click at [573, 371] on span "Track Product" at bounding box center [598, 376] width 77 height 18
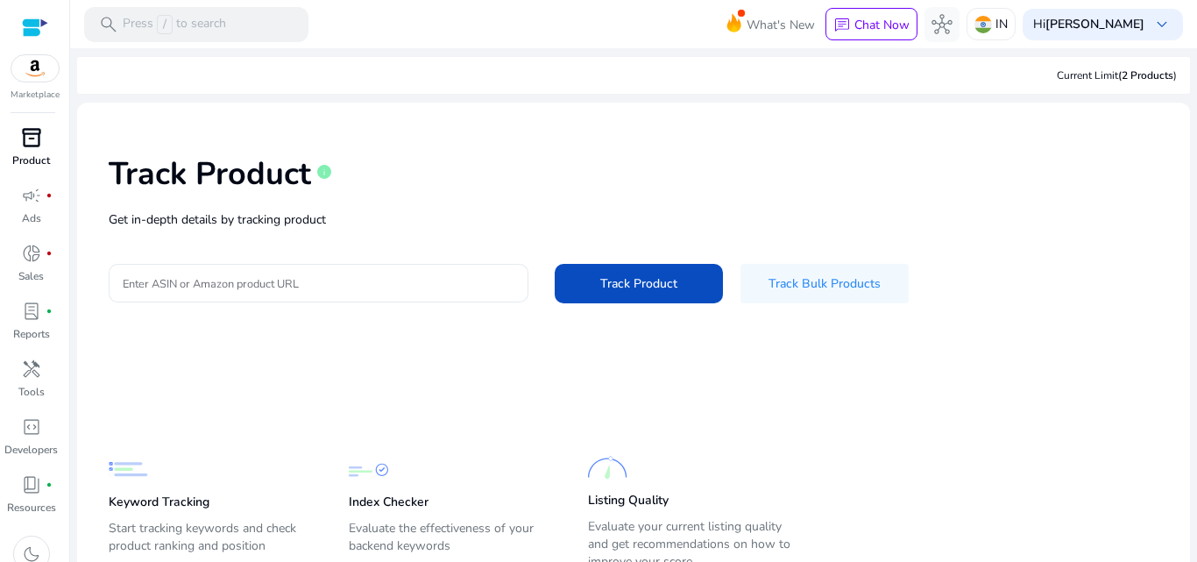
click at [325, 268] on div at bounding box center [319, 283] width 392 height 39
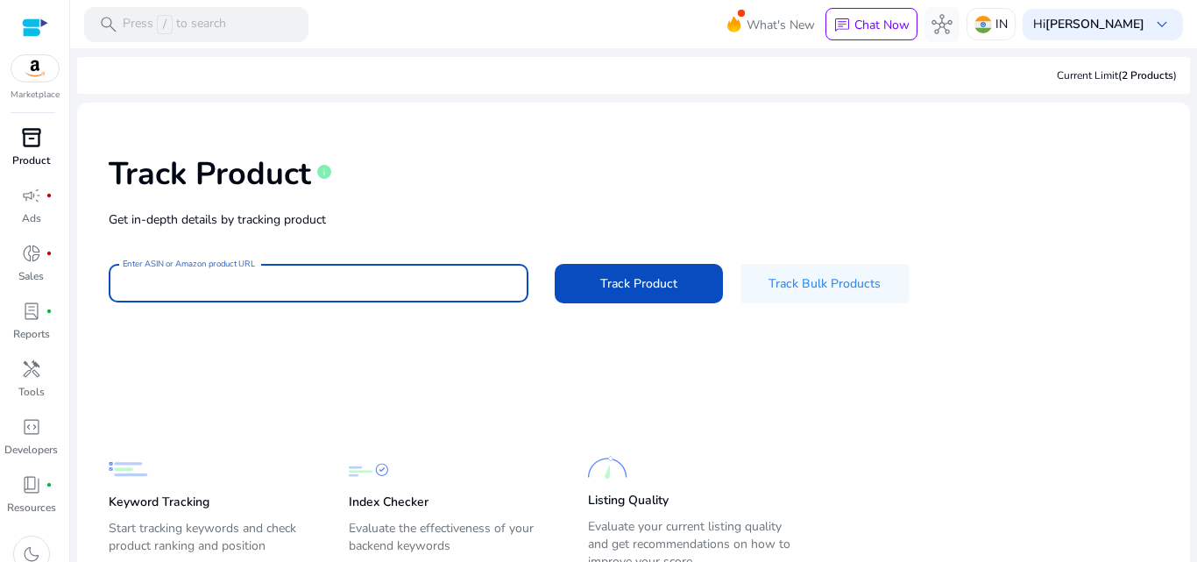
click at [326, 280] on input "Enter ASIN or Amazon product URL" at bounding box center [319, 282] width 392 height 19
paste input "**********"
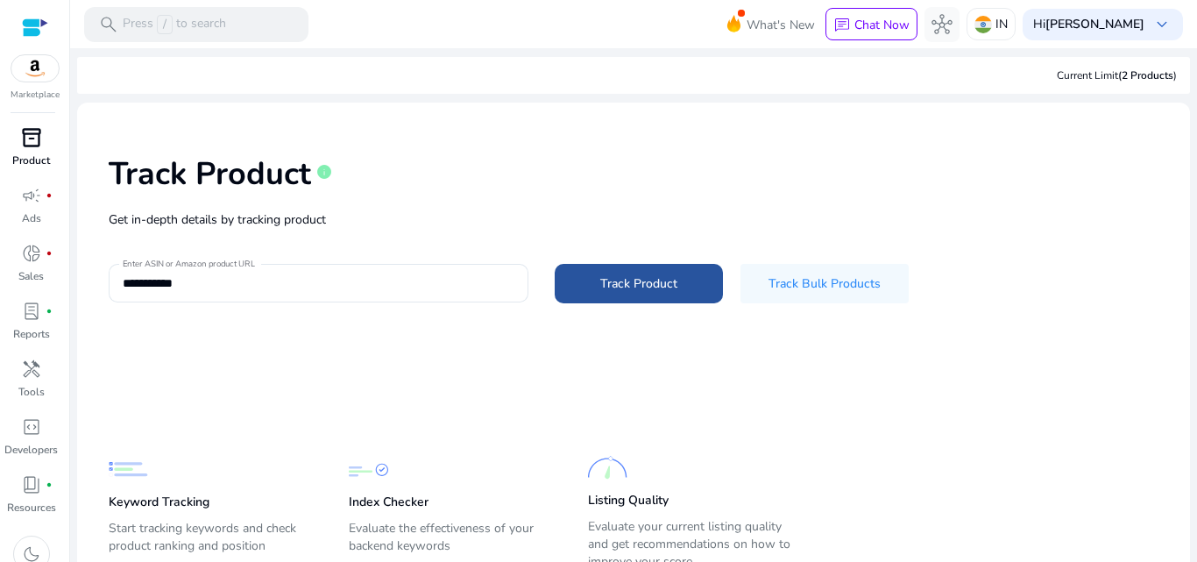
click at [659, 290] on span "Track Product" at bounding box center [638, 283] width 77 height 18
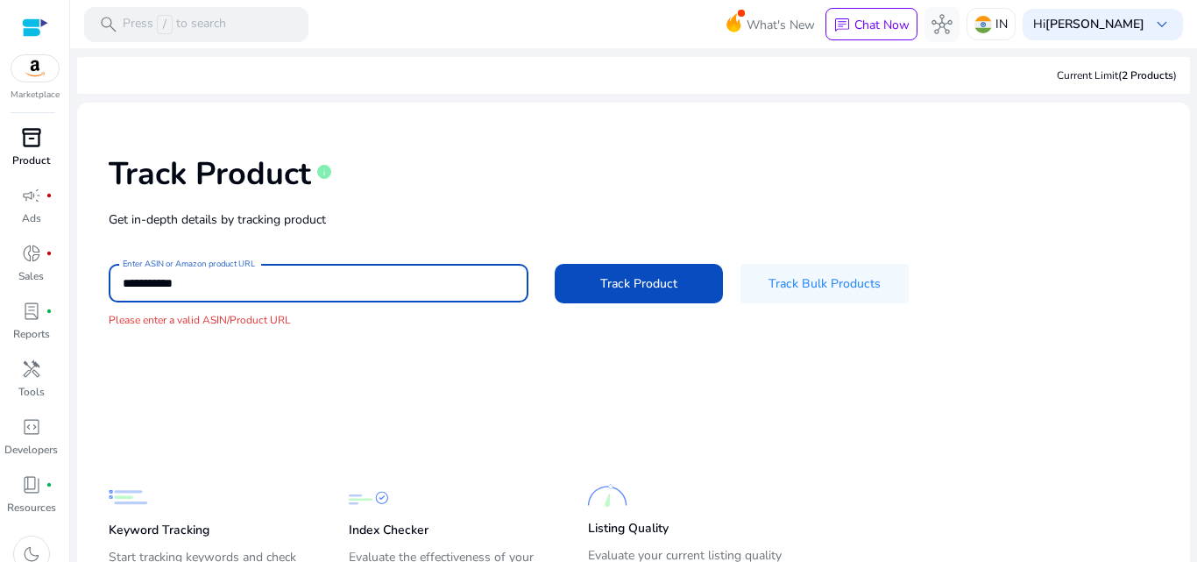
click at [226, 273] on input "**********" at bounding box center [319, 282] width 392 height 19
drag, startPoint x: 226, startPoint y: 273, endPoint x: 104, endPoint y: 285, distance: 122.4
click at [104, 285] on div "**********" at bounding box center [633, 242] width 1085 height 250
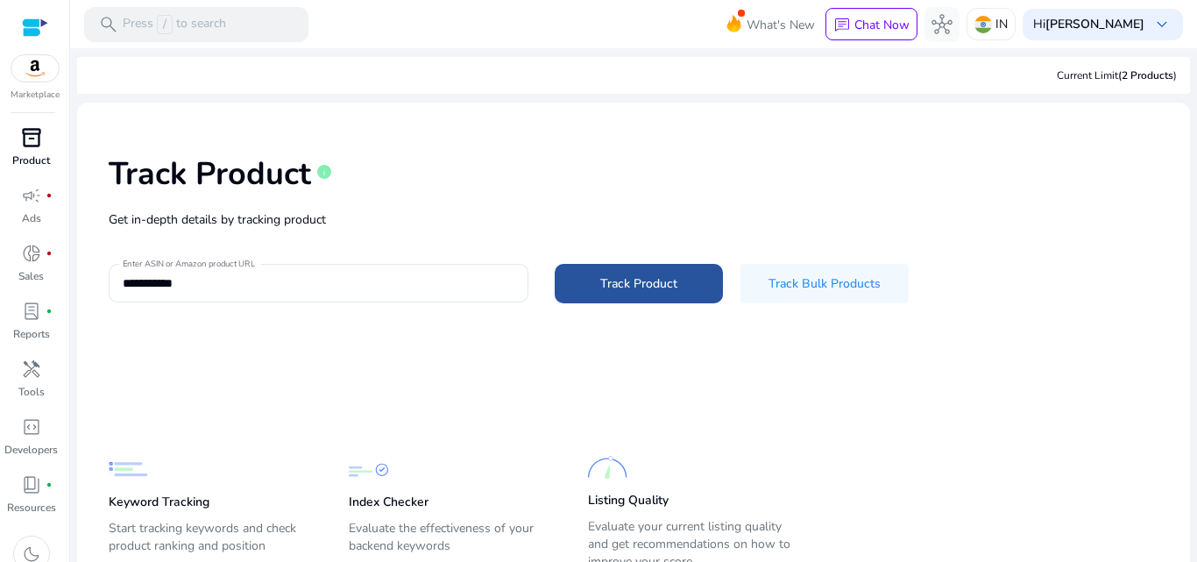
click at [653, 274] on span "Track Product" at bounding box center [638, 283] width 77 height 18
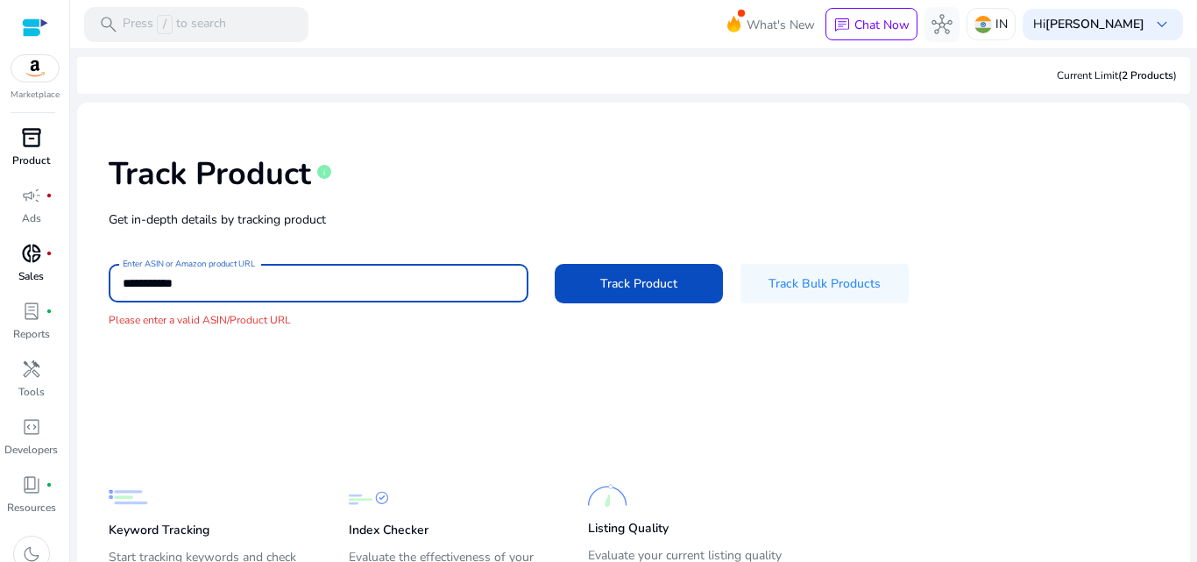
drag, startPoint x: 257, startPoint y: 294, endPoint x: 53, endPoint y: 278, distance: 203.9
click at [53, 278] on mat-sidenav-container "**********" at bounding box center [598, 281] width 1197 height 562
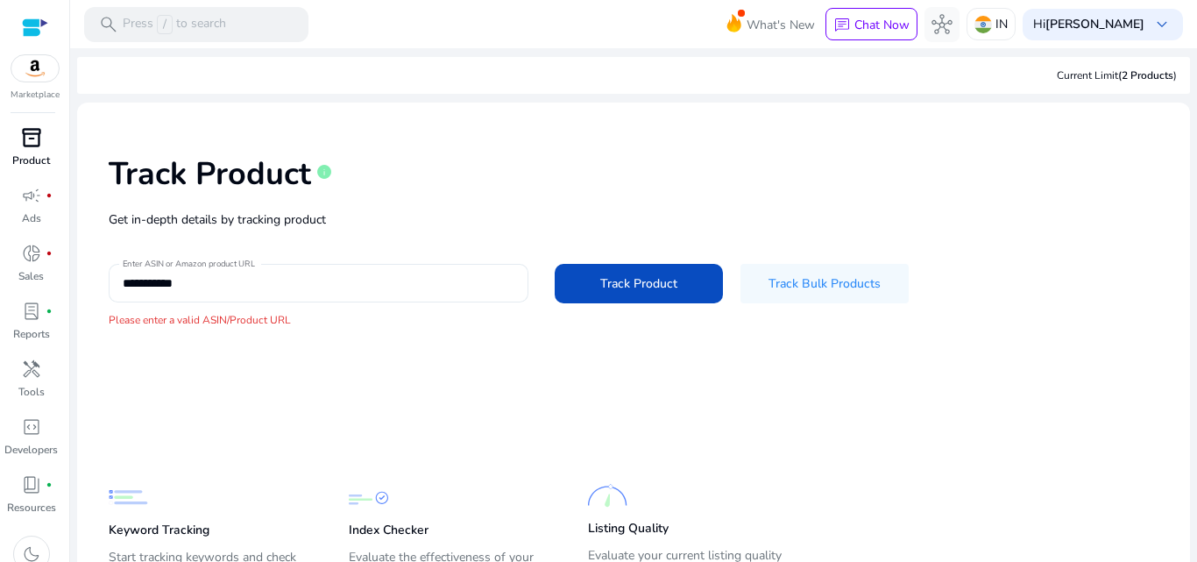
click at [179, 270] on div "**********" at bounding box center [319, 283] width 392 height 39
click at [179, 279] on div "**********" at bounding box center [319, 283] width 392 height 39
click at [179, 279] on input "**********" at bounding box center [319, 282] width 392 height 19
paste input "**********"
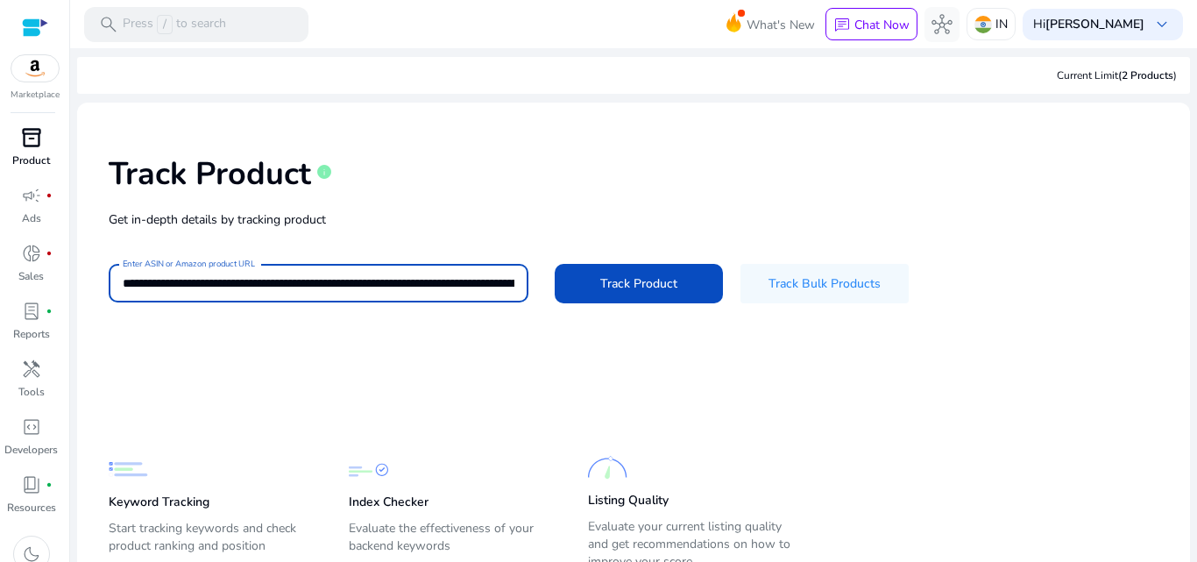
scroll to position [0, 3420]
type input "**********"
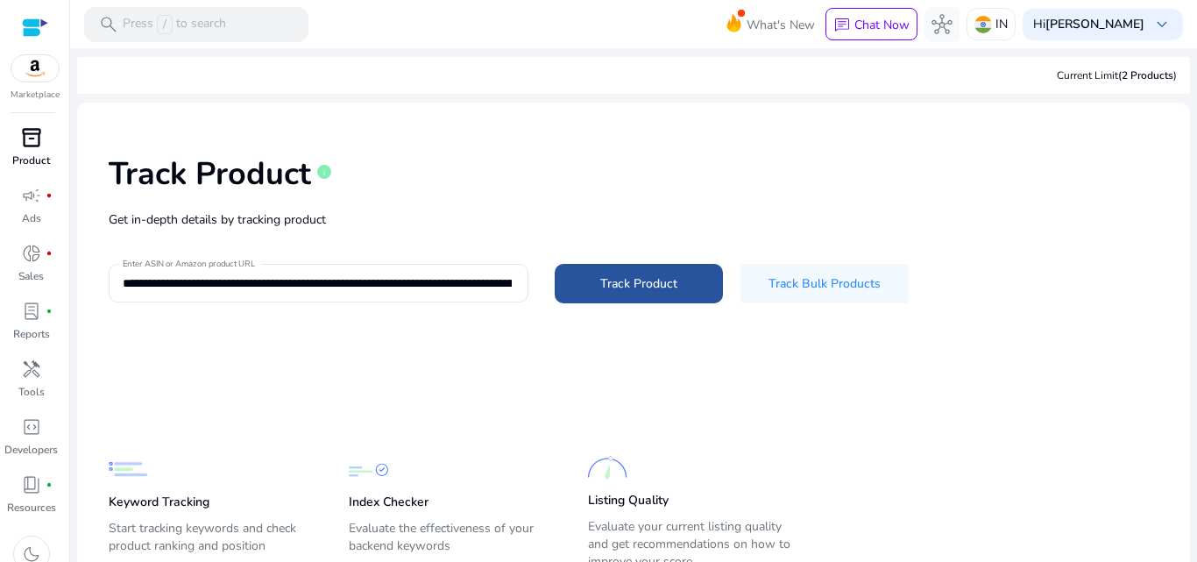
click at [621, 290] on span "Track Product" at bounding box center [638, 283] width 77 height 18
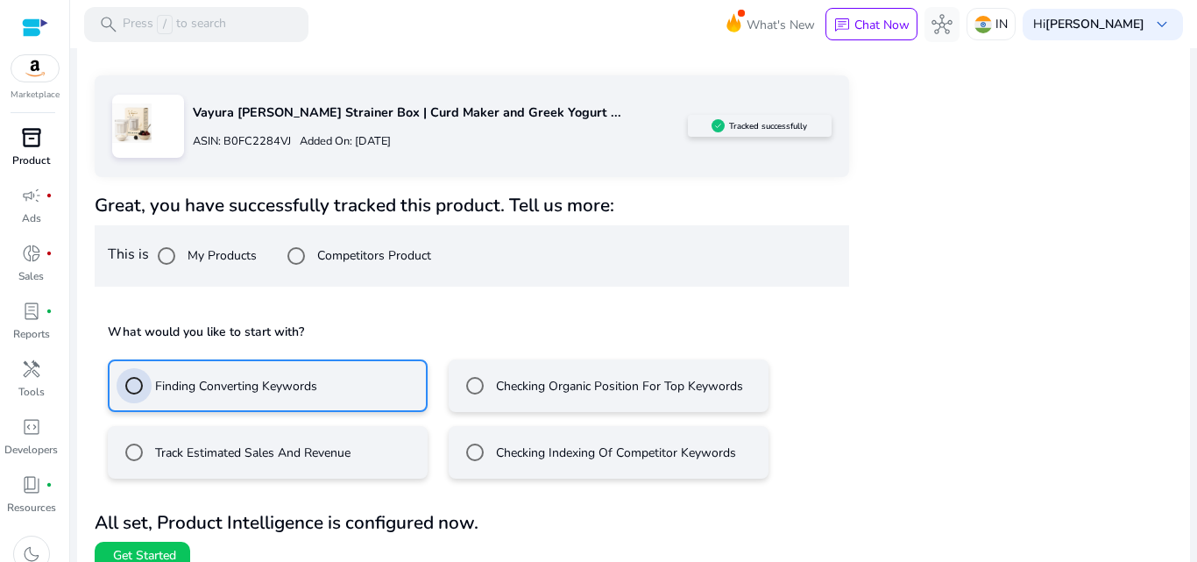
scroll to position [284, 0]
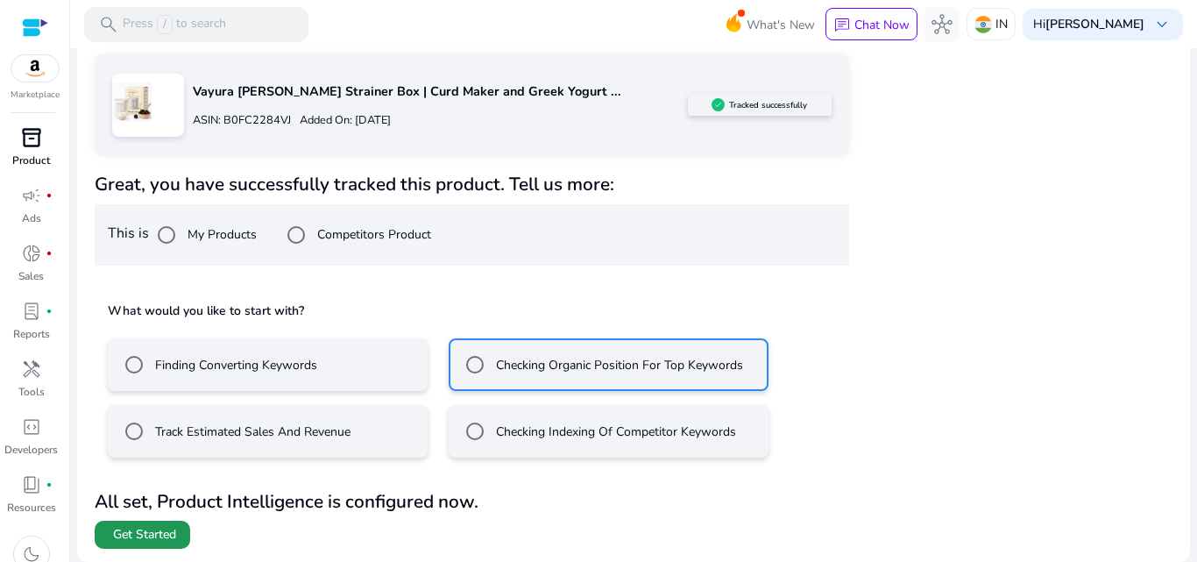
click at [150, 548] on span at bounding box center [143, 535] width 96 height 42
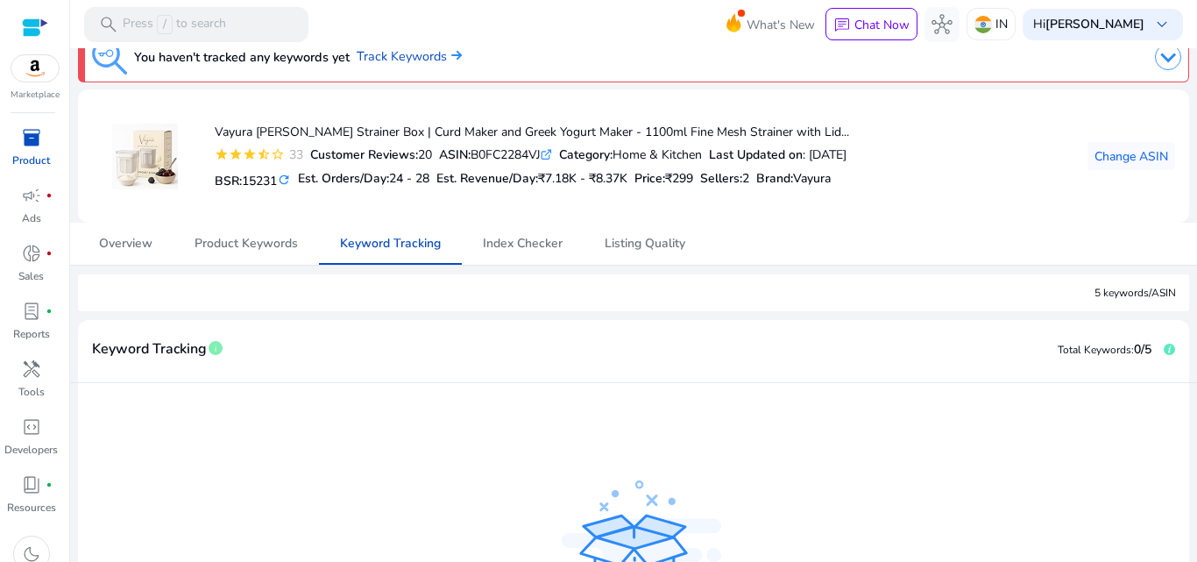
scroll to position [23, 0]
click at [229, 240] on span "Product Keywords" at bounding box center [246, 245] width 103 height 12
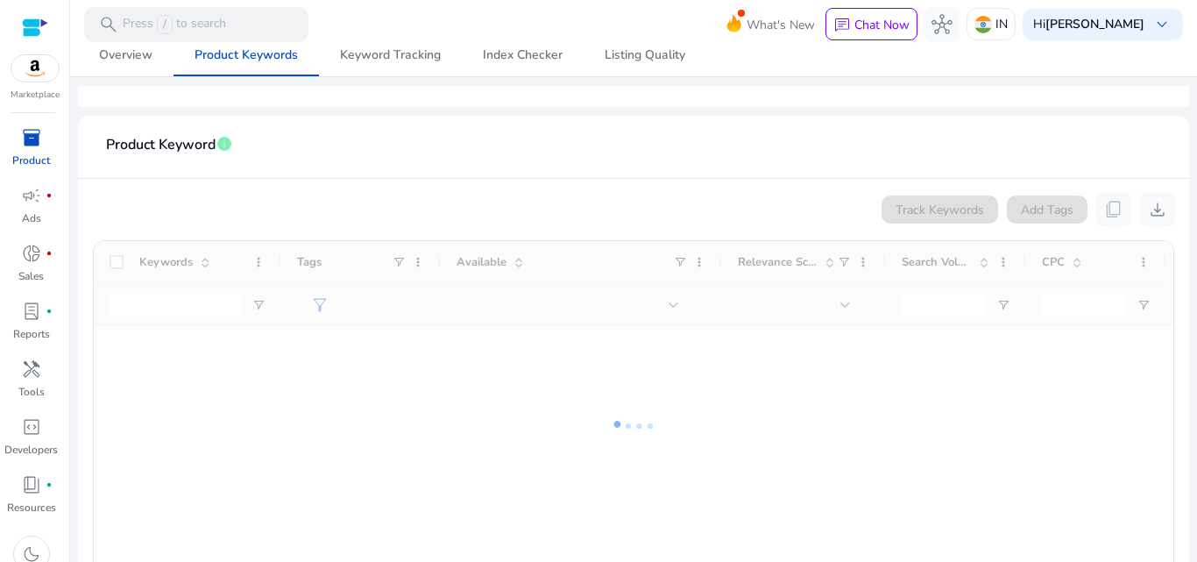
scroll to position [214, 0]
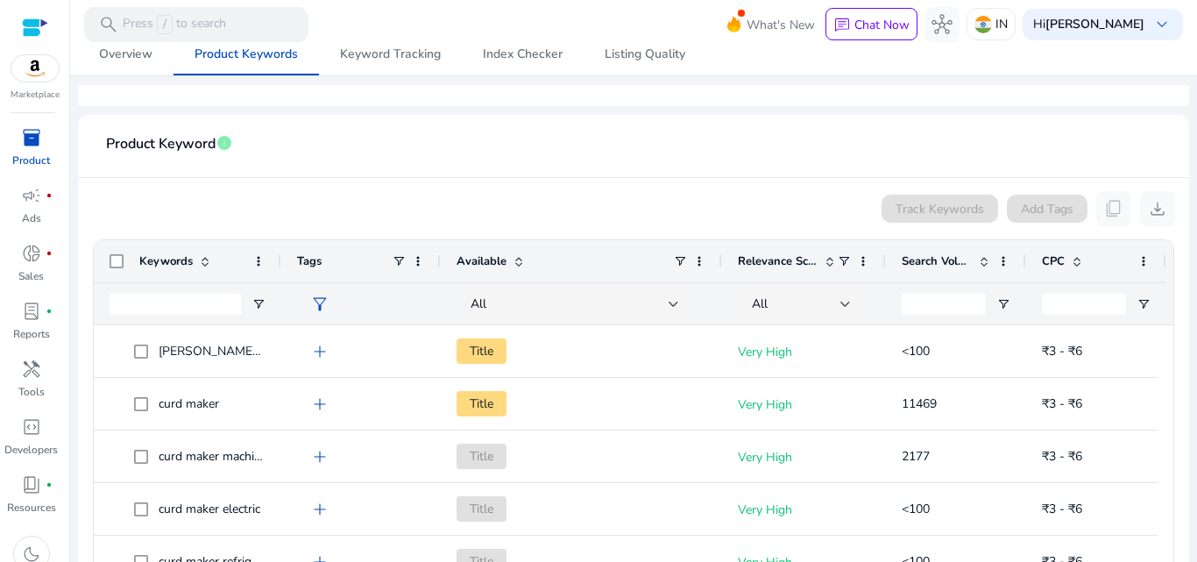
drag, startPoint x: 1159, startPoint y: 344, endPoint x: 1159, endPoint y: 363, distance: 19.3
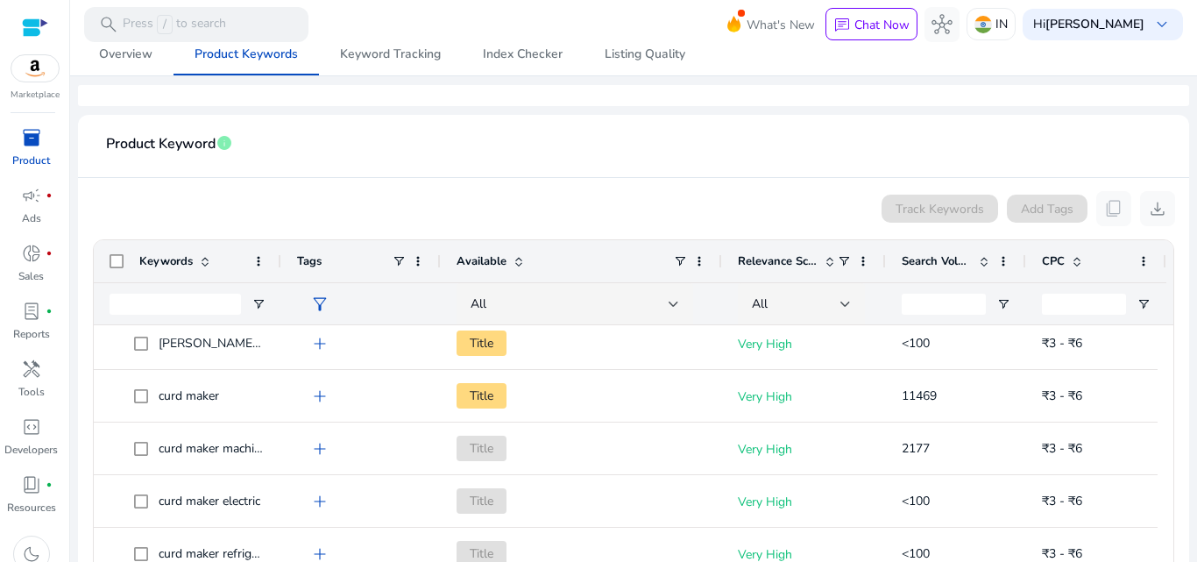
scroll to position [0, 0]
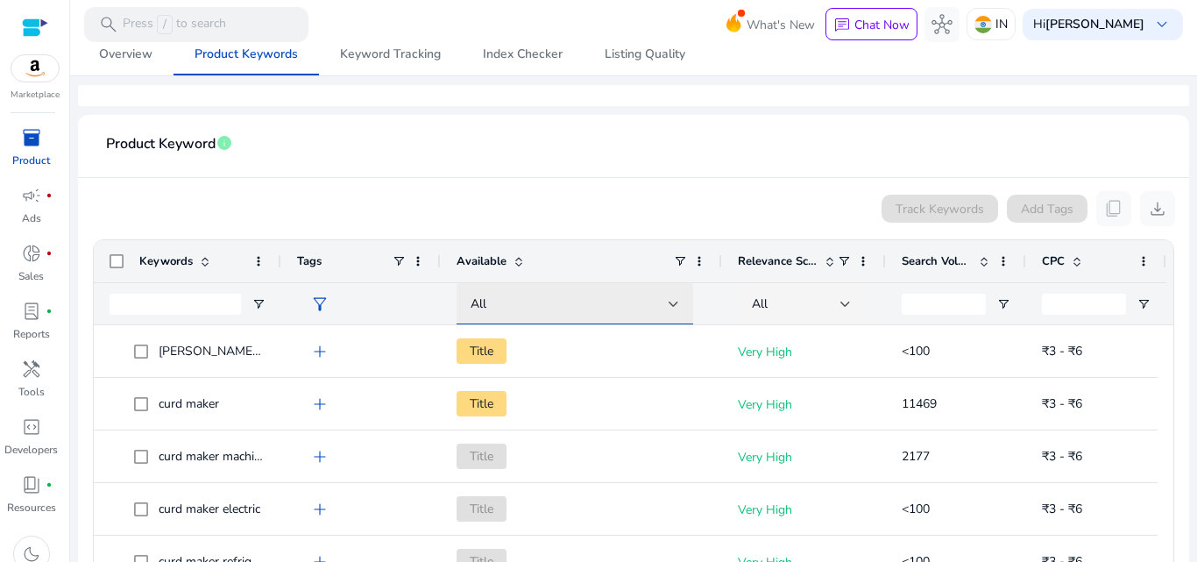
click at [670, 308] on div at bounding box center [674, 304] width 11 height 21
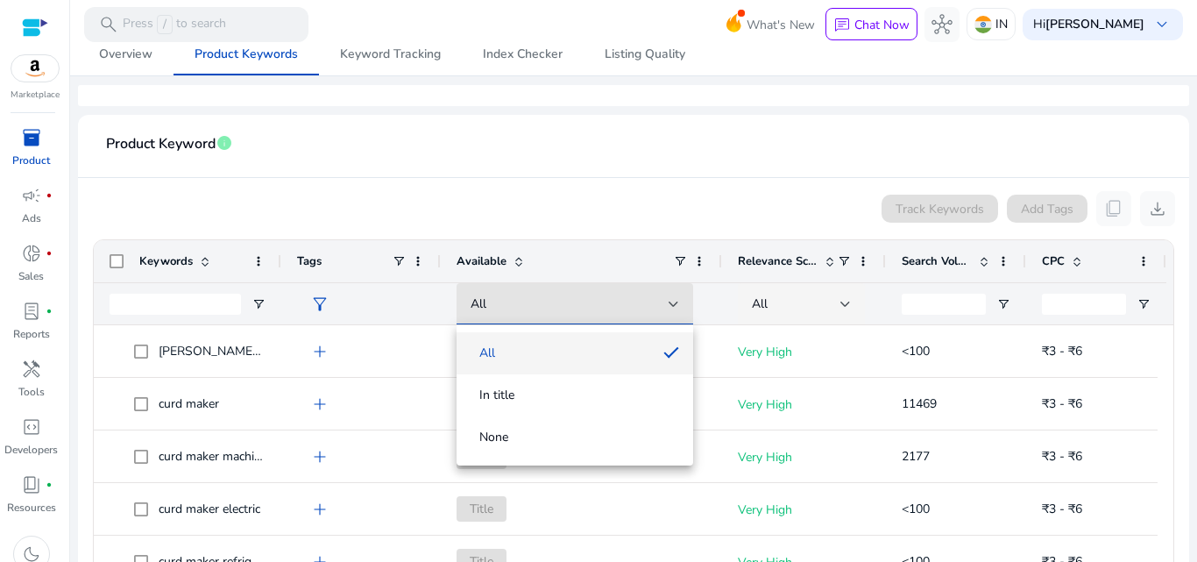
click at [658, 144] on div at bounding box center [598, 281] width 1197 height 562
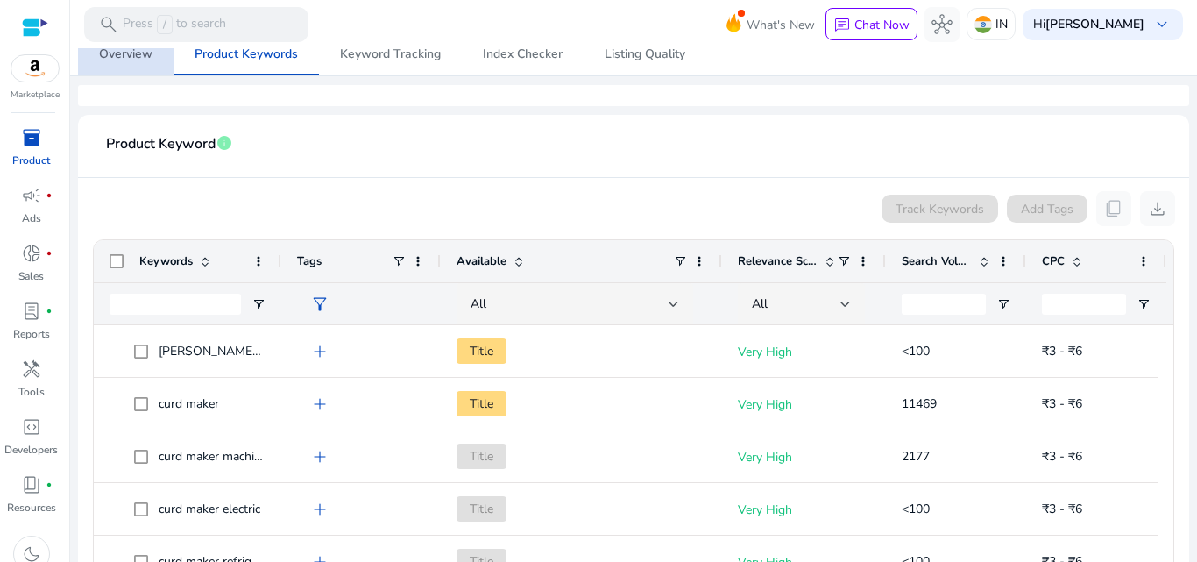
click at [120, 57] on span "Overview" at bounding box center [125, 54] width 53 height 12
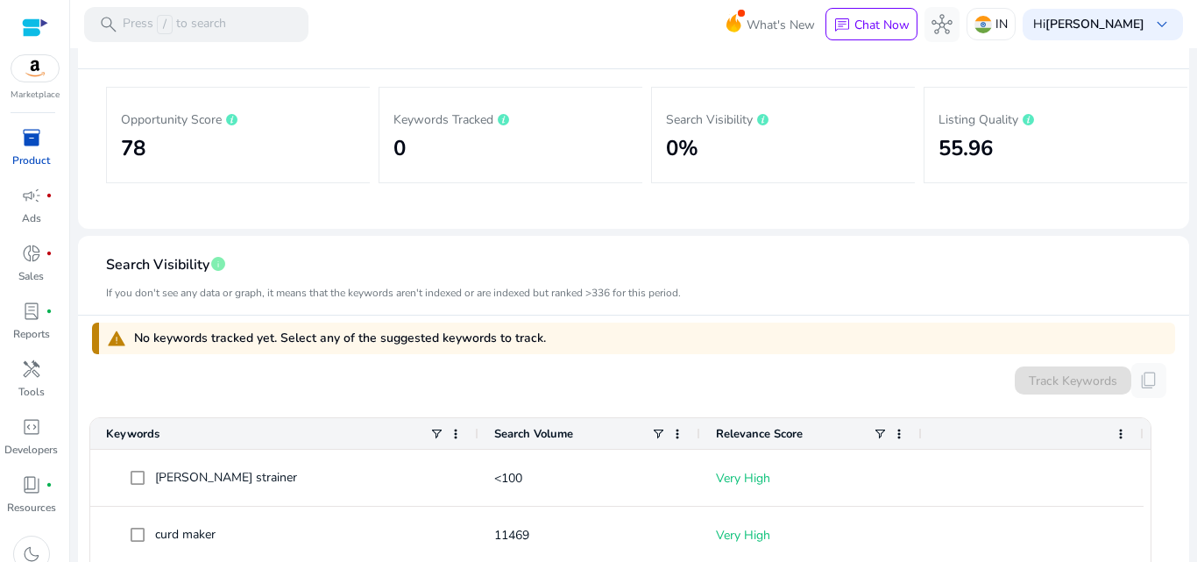
scroll to position [295, 0]
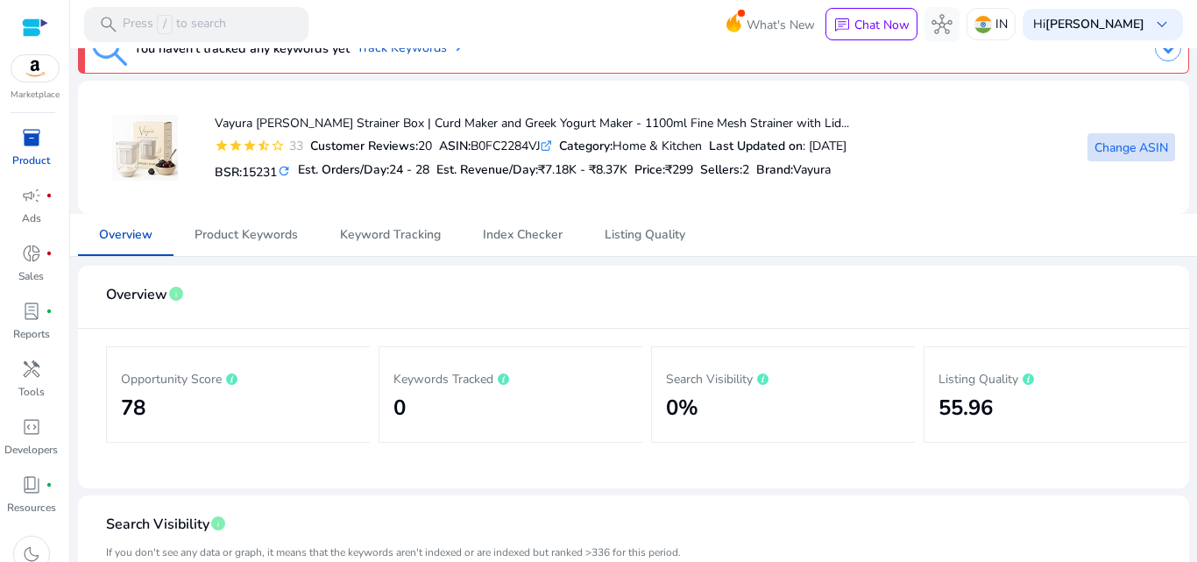
click at [1108, 150] on span "Change ASIN" at bounding box center [1132, 147] width 74 height 18
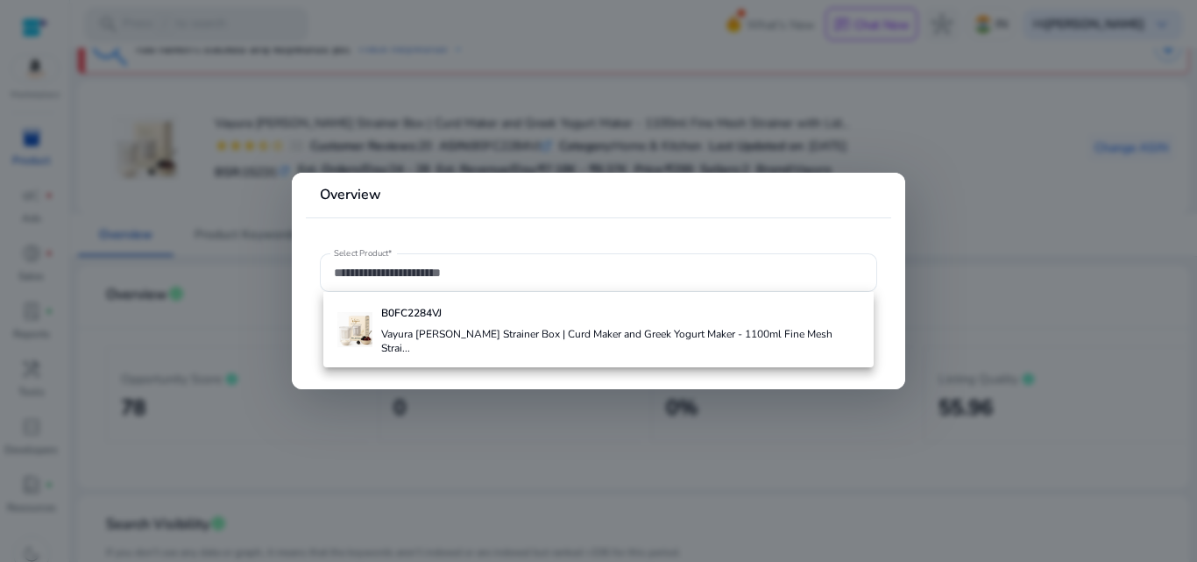
click at [992, 110] on div at bounding box center [598, 281] width 1197 height 562
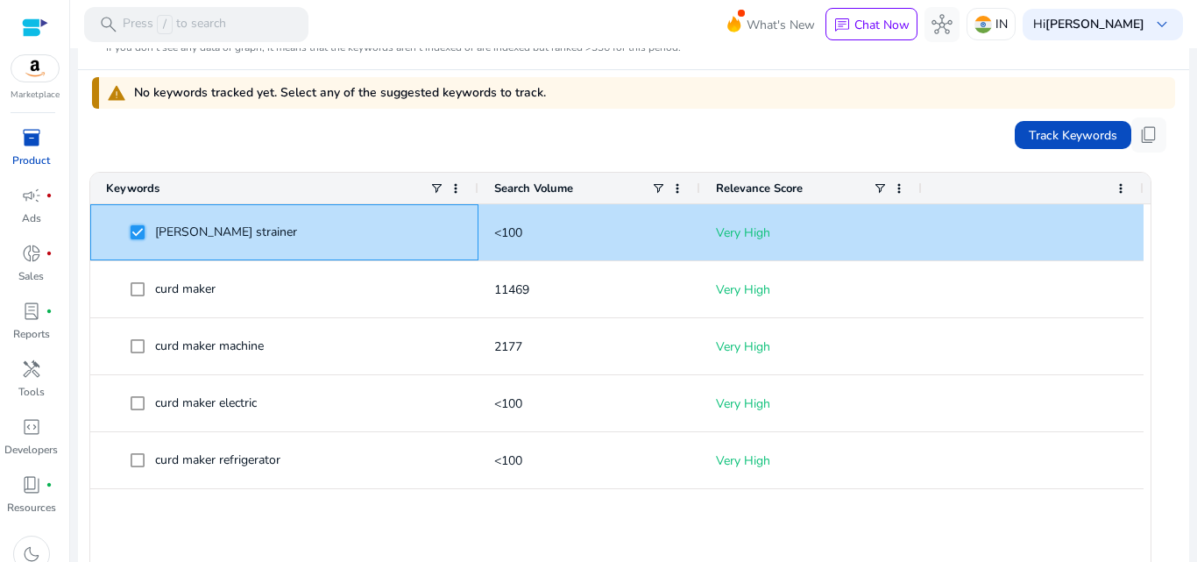
scroll to position [552, 0]
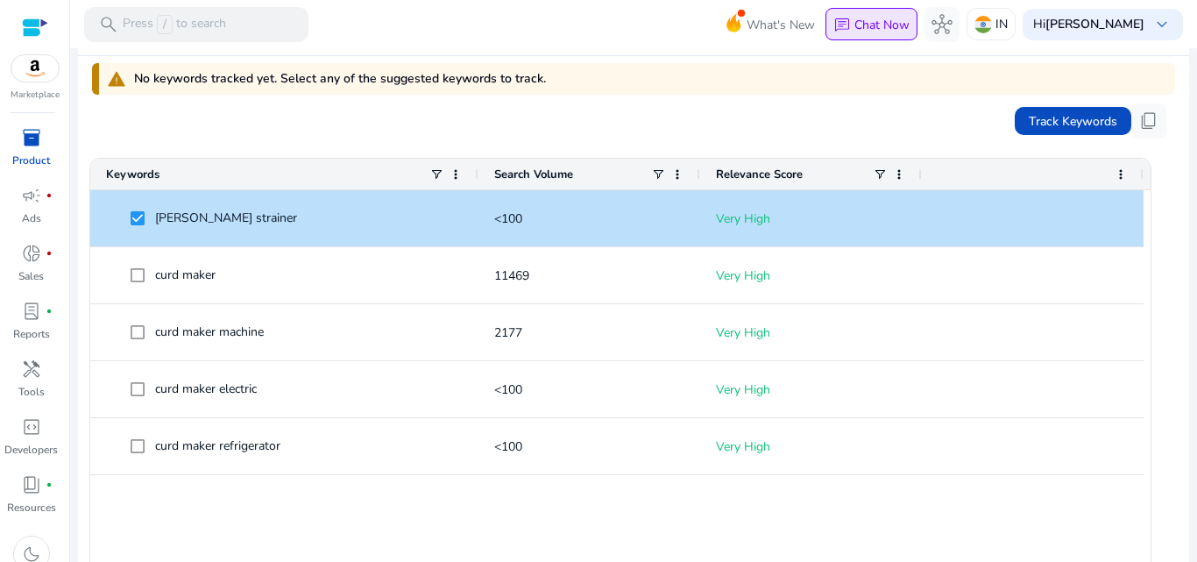
click at [889, 31] on p "Chat Now" at bounding box center [882, 25] width 55 height 17
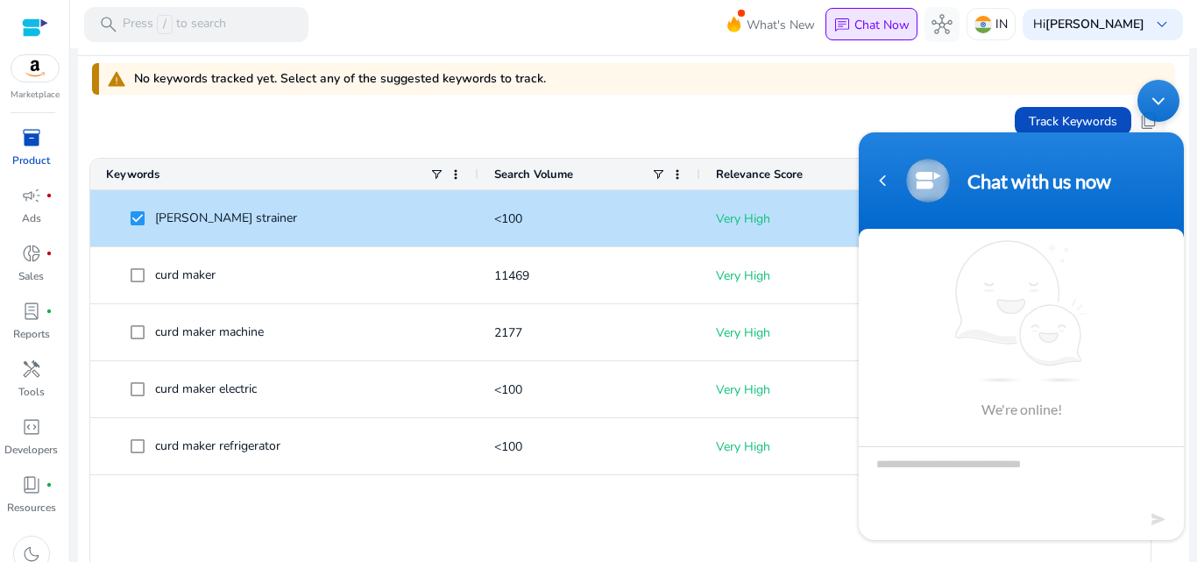
scroll to position [0, 0]
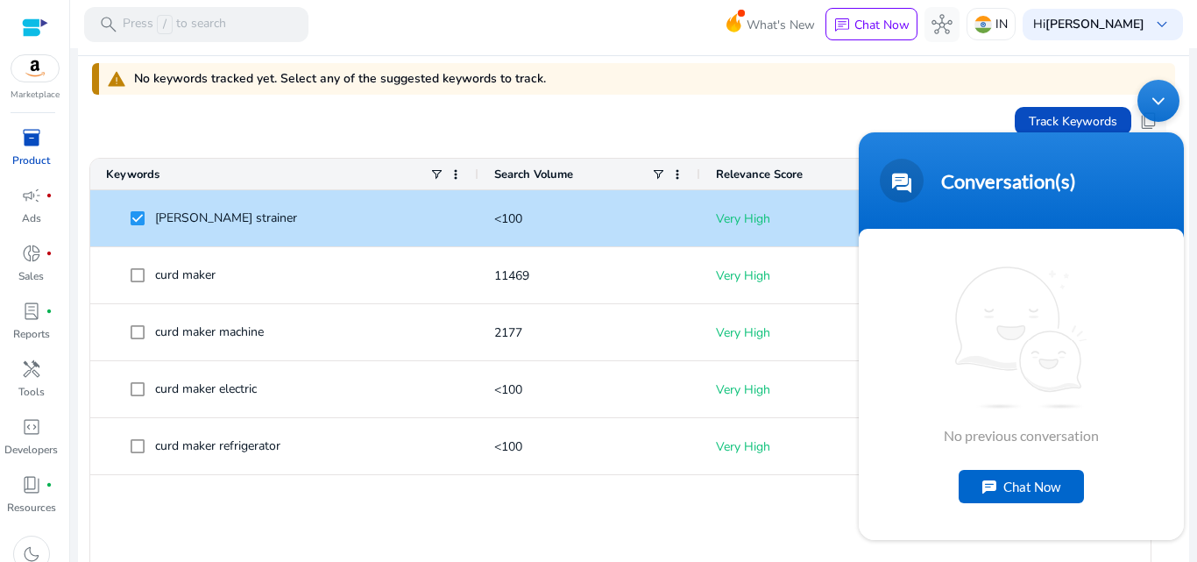
click at [1053, 491] on div "Chat Now" at bounding box center [1021, 486] width 125 height 33
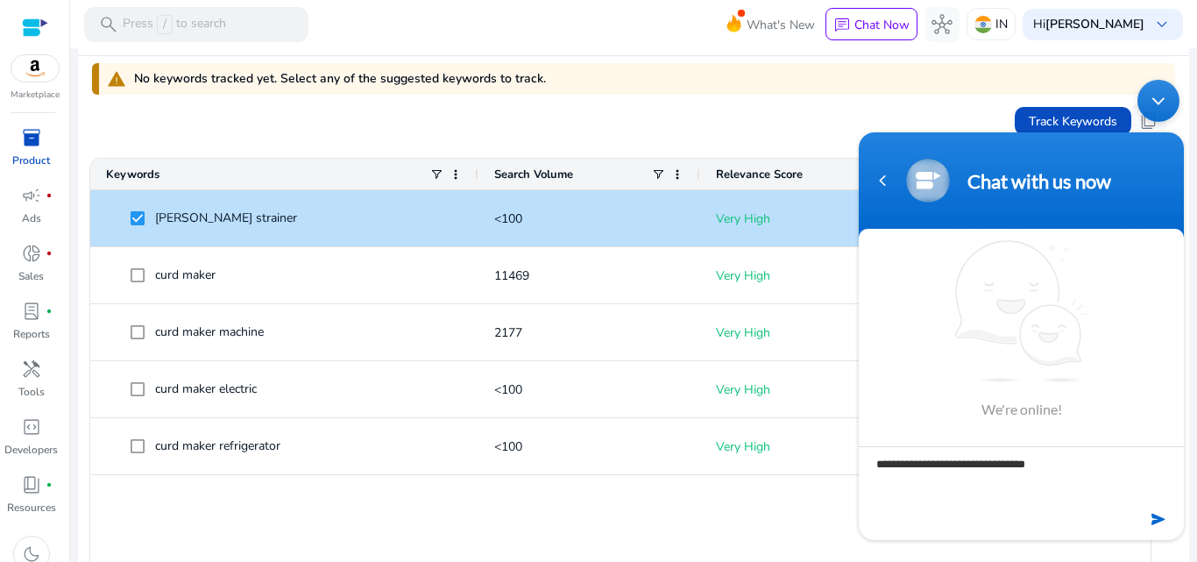
type textarea "**********"
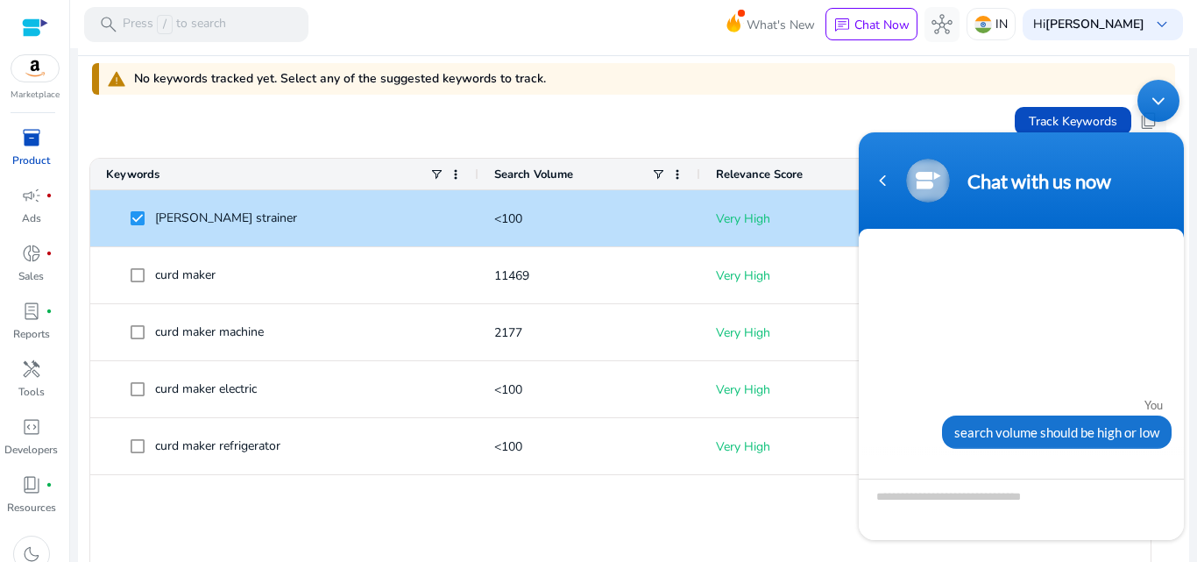
scroll to position [183, 0]
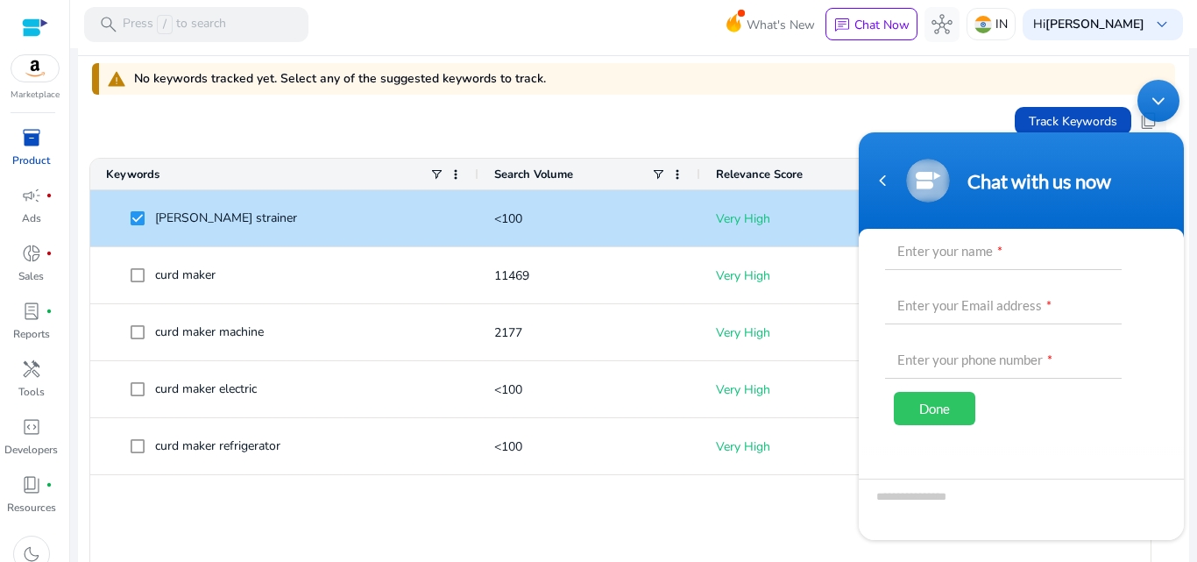
click at [1160, 98] on div "Minimize live chat window" at bounding box center [1159, 101] width 42 height 42
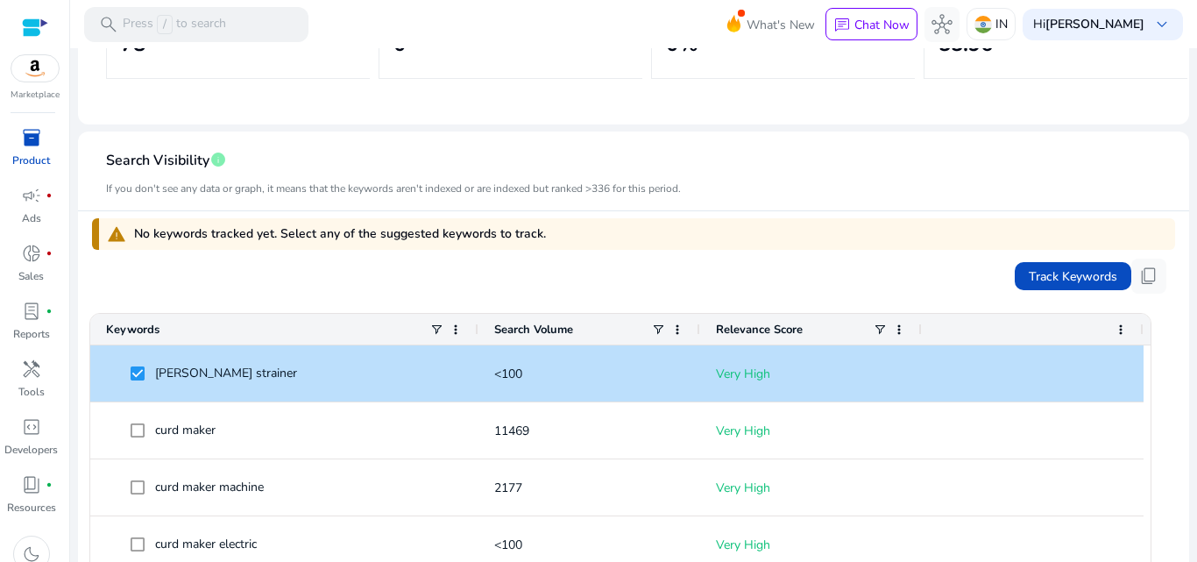
scroll to position [394, 0]
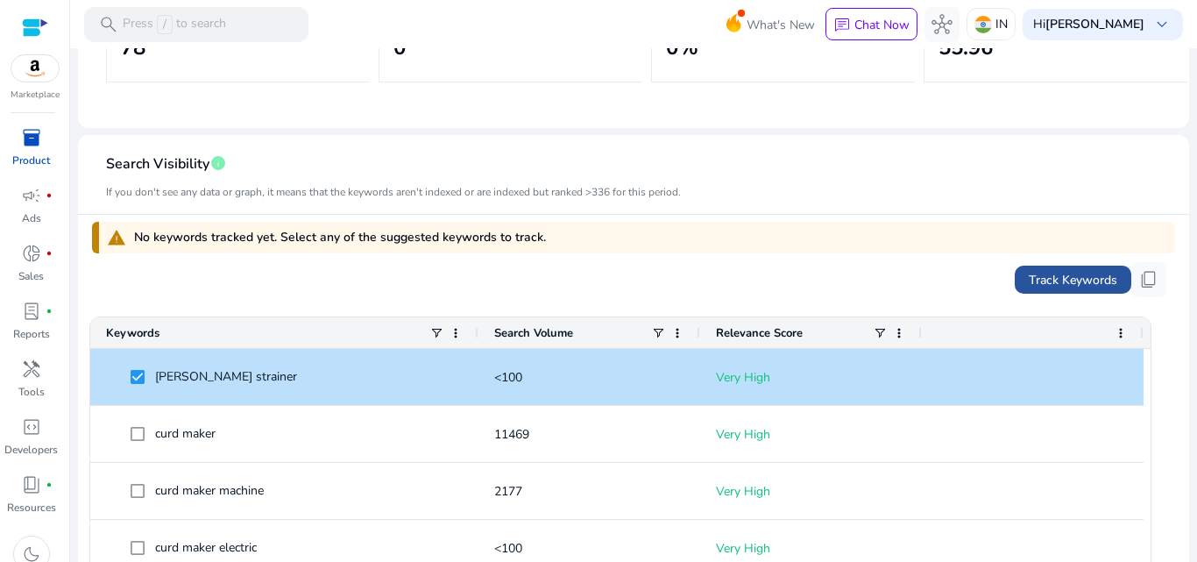
click at [1045, 275] on span "Track Keywords" at bounding box center [1073, 280] width 89 height 18
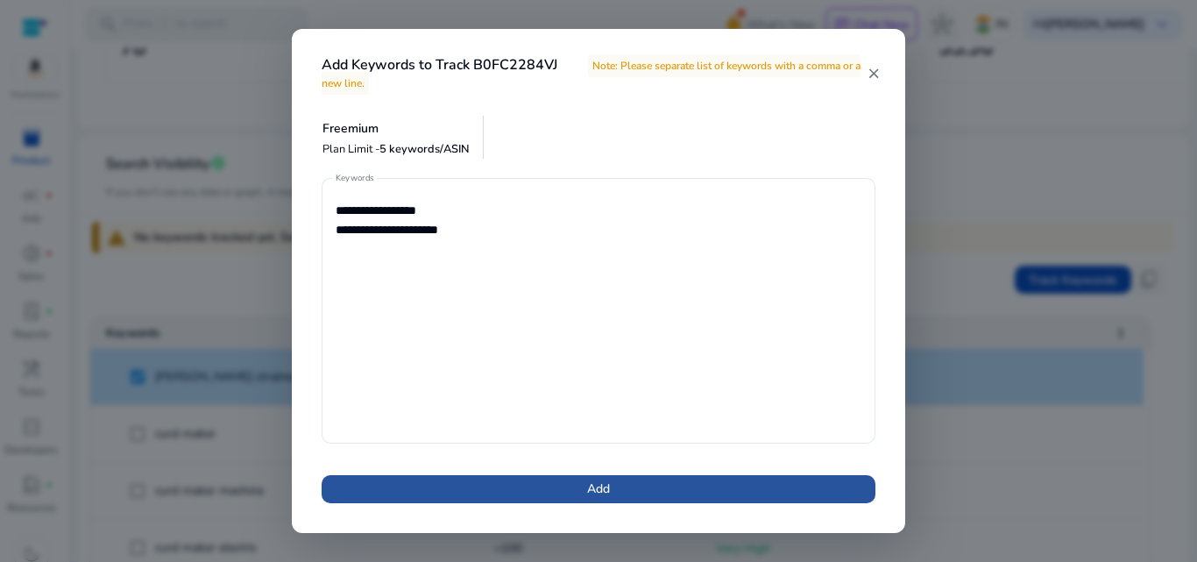
click at [676, 483] on span at bounding box center [599, 489] width 554 height 42
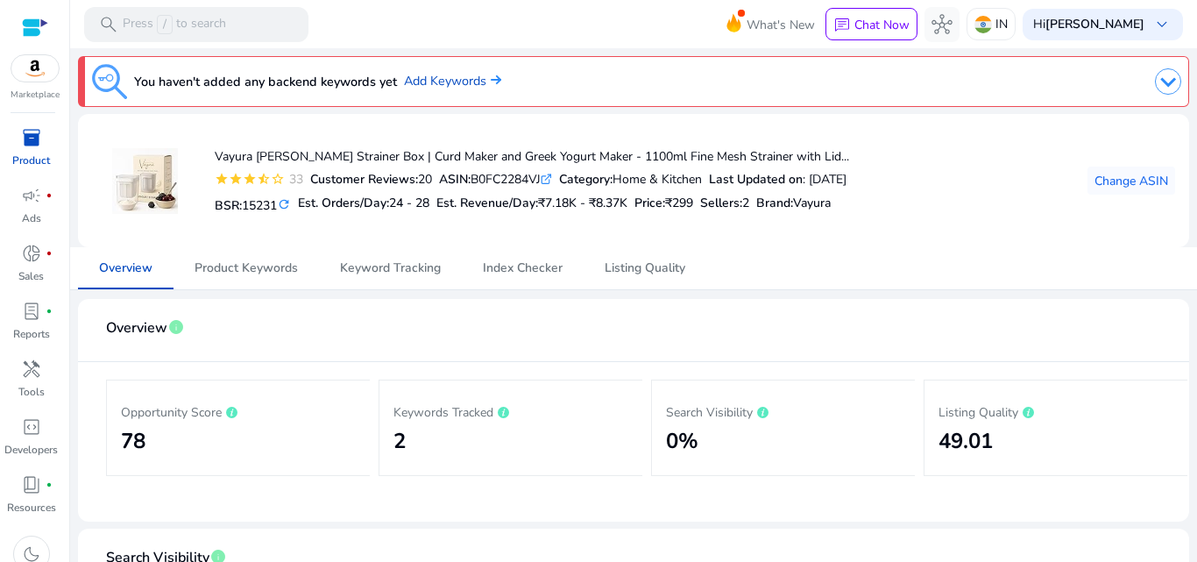
drag, startPoint x: 1189, startPoint y: 167, endPoint x: 1196, endPoint y: 202, distance: 34.9
click at [1196, 202] on mat-sidenav-content "search Press / to search What's New chat Chat Now hub IN Hi Ranjita Devi keyboa…" at bounding box center [633, 281] width 1127 height 562
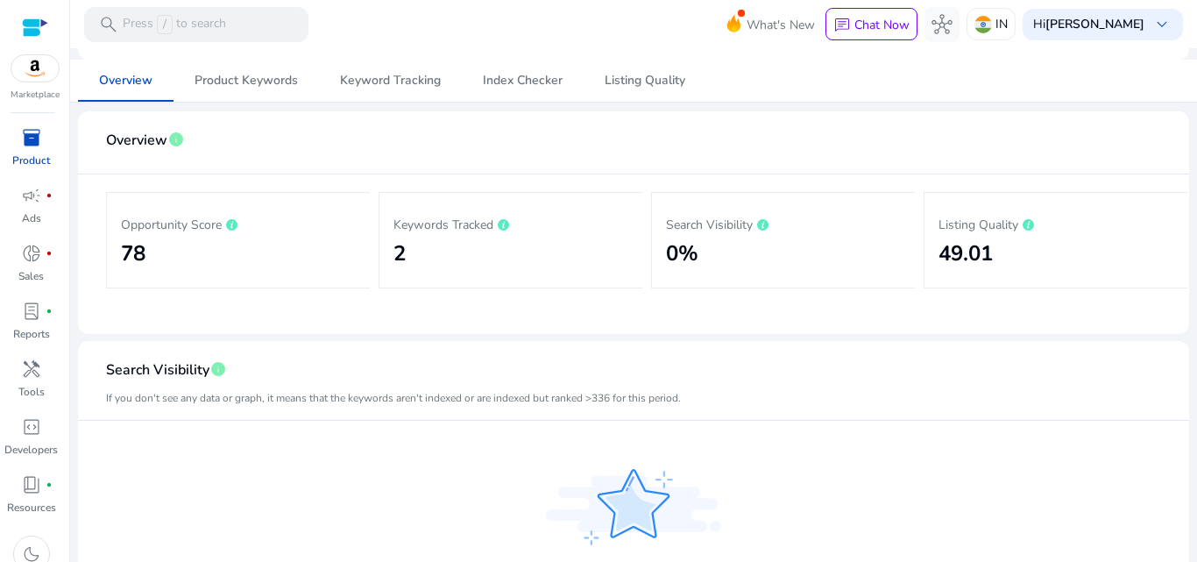
scroll to position [167, 0]
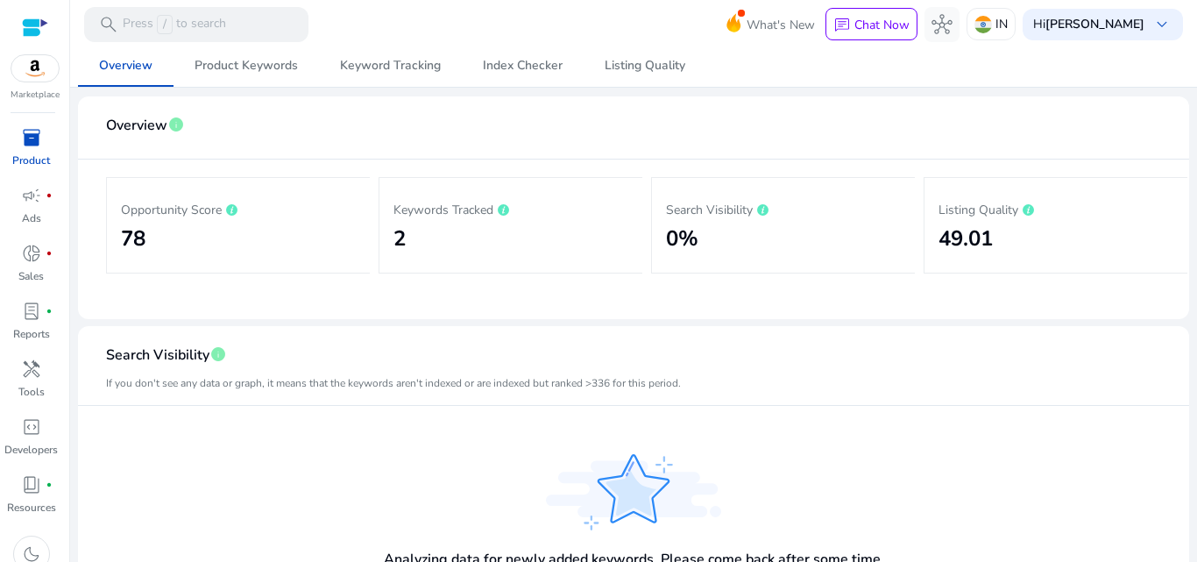
scroll to position [197, 0]
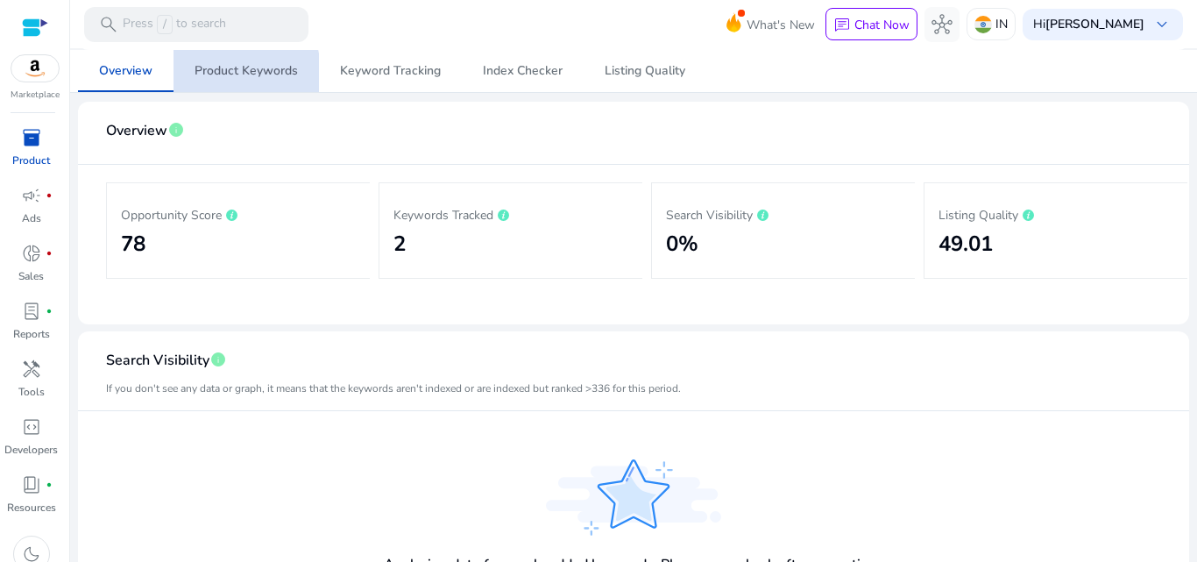
click at [227, 79] on span "Product Keywords" at bounding box center [246, 71] width 103 height 42
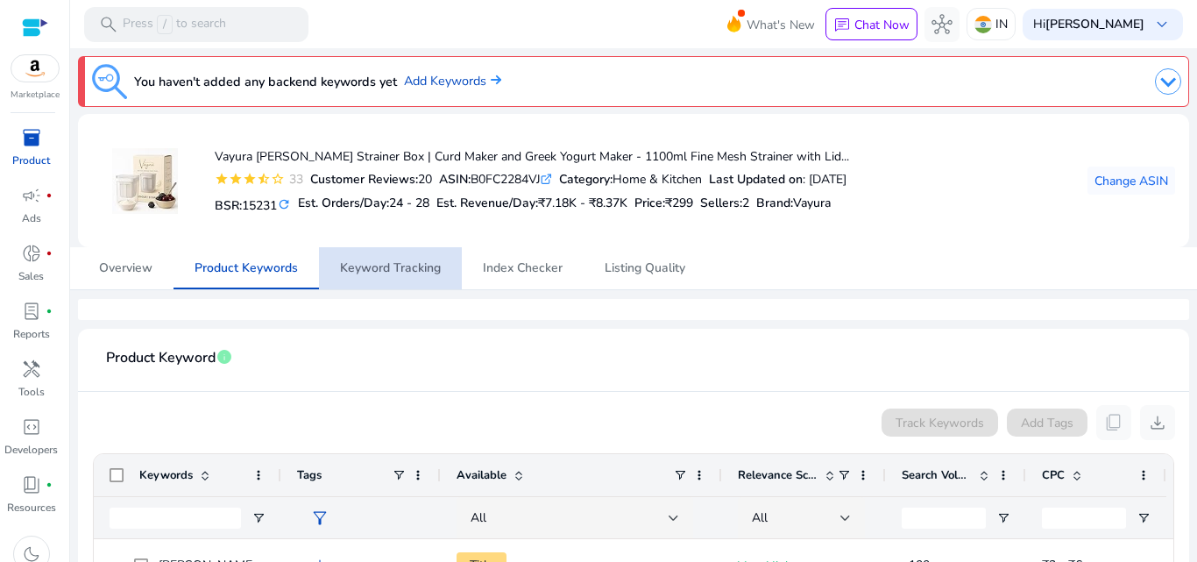
click at [401, 262] on span "Keyword Tracking" at bounding box center [390, 268] width 101 height 12
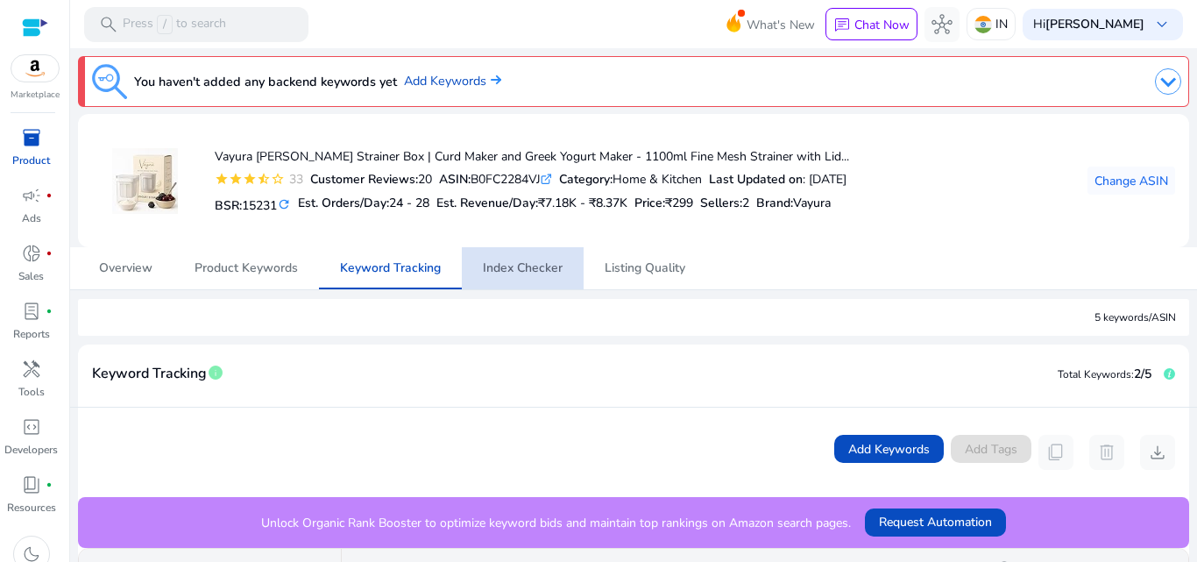
click at [532, 258] on span "Index Checker" at bounding box center [523, 268] width 80 height 42
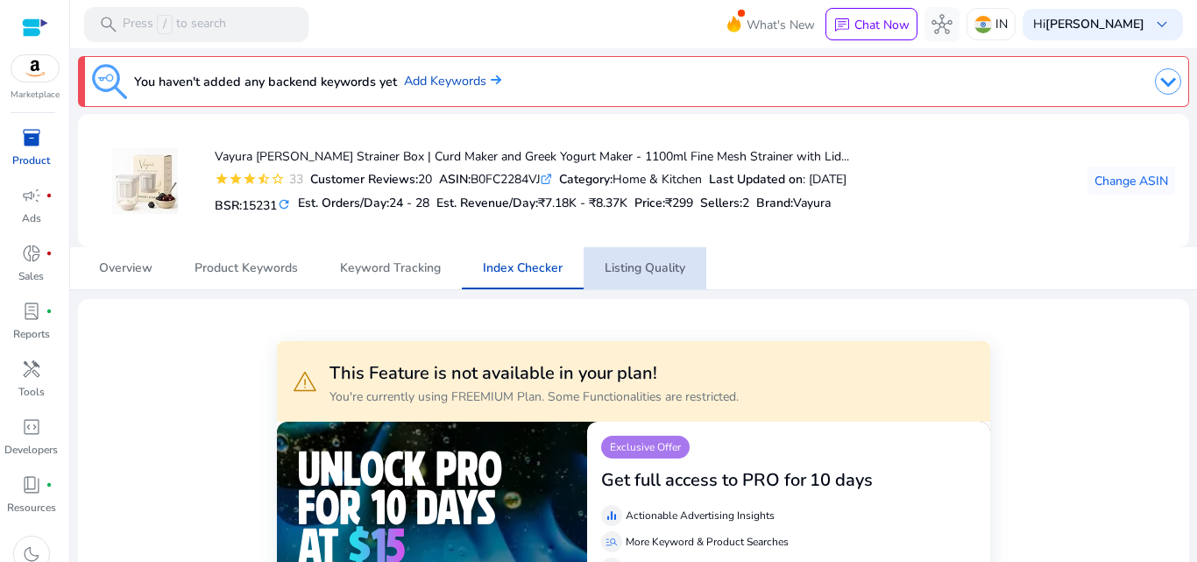
click at [650, 263] on span "Listing Quality" at bounding box center [645, 268] width 81 height 12
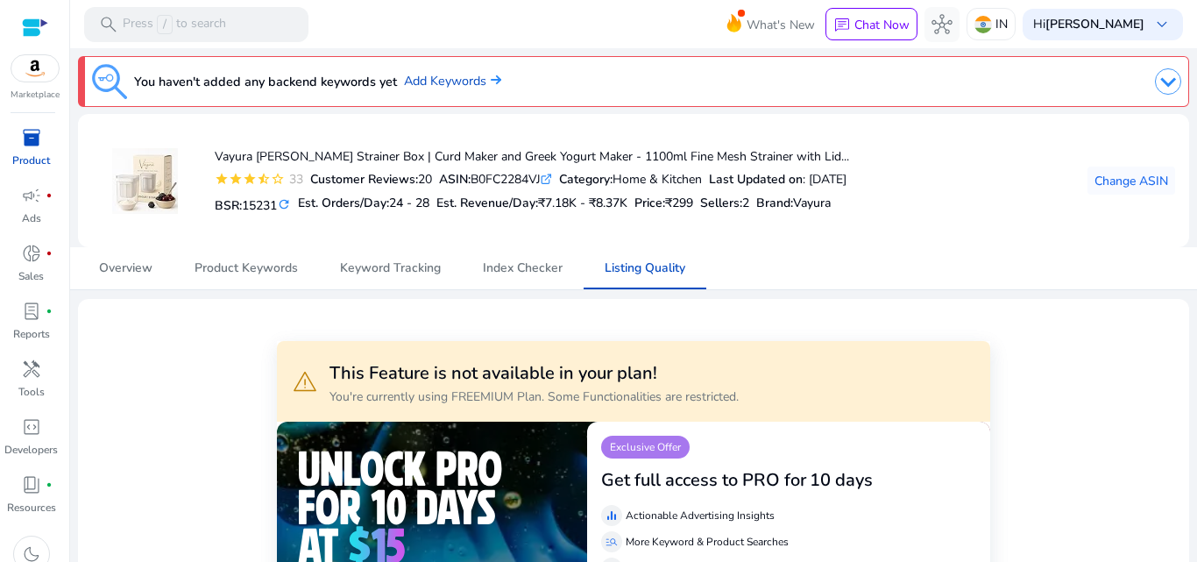
click at [95, 289] on nav "Overview Product Keywords Keyword Tracking Index Checker Listing Quality" at bounding box center [633, 268] width 1129 height 43
click at [110, 270] on span "Overview" at bounding box center [125, 268] width 53 height 12
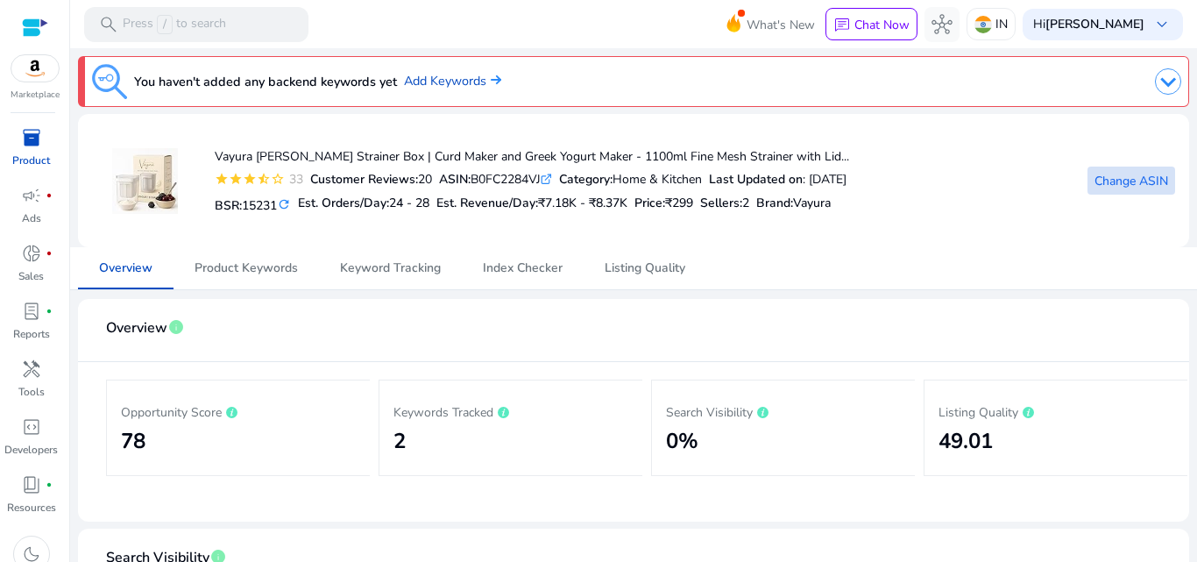
click at [1139, 181] on span "Change ASIN" at bounding box center [1132, 181] width 74 height 18
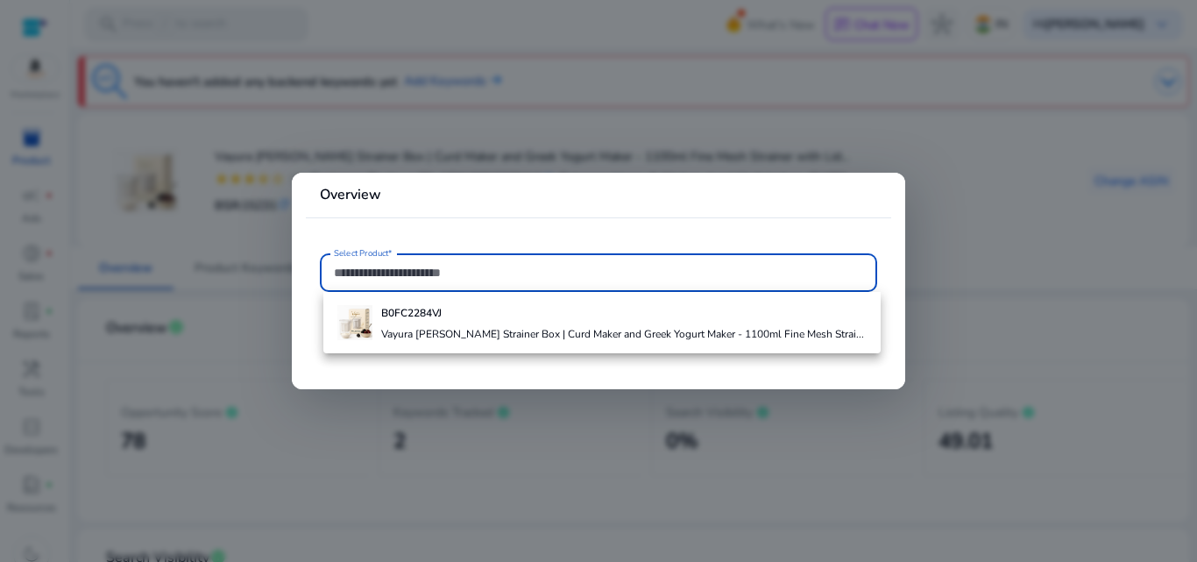
paste input "**********"
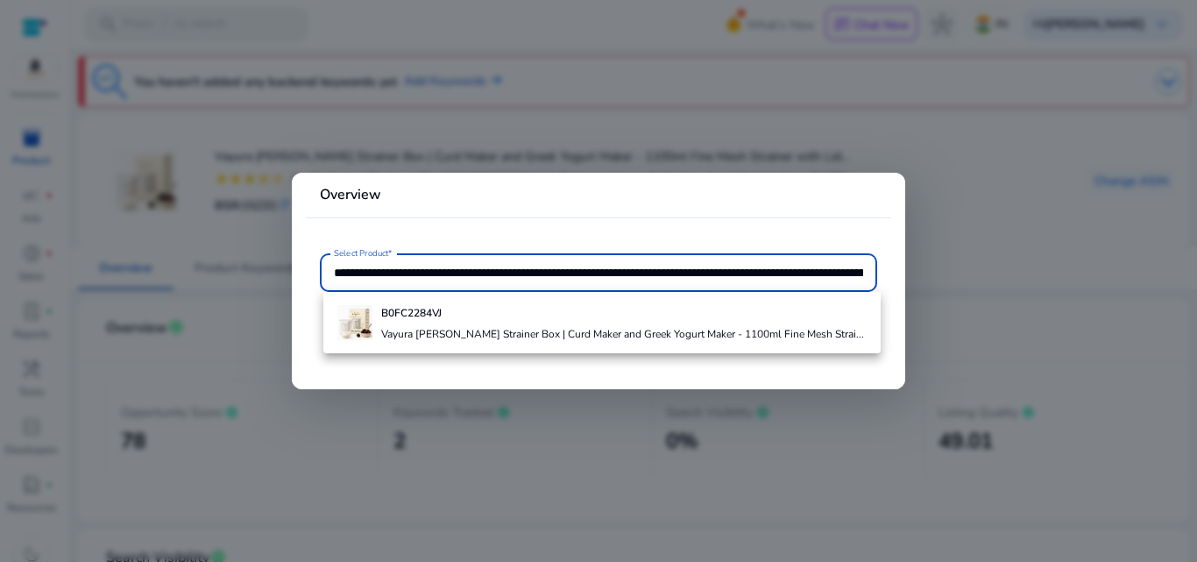
scroll to position [0, 3668]
click at [574, 272] on input "**********" at bounding box center [598, 272] width 529 height 19
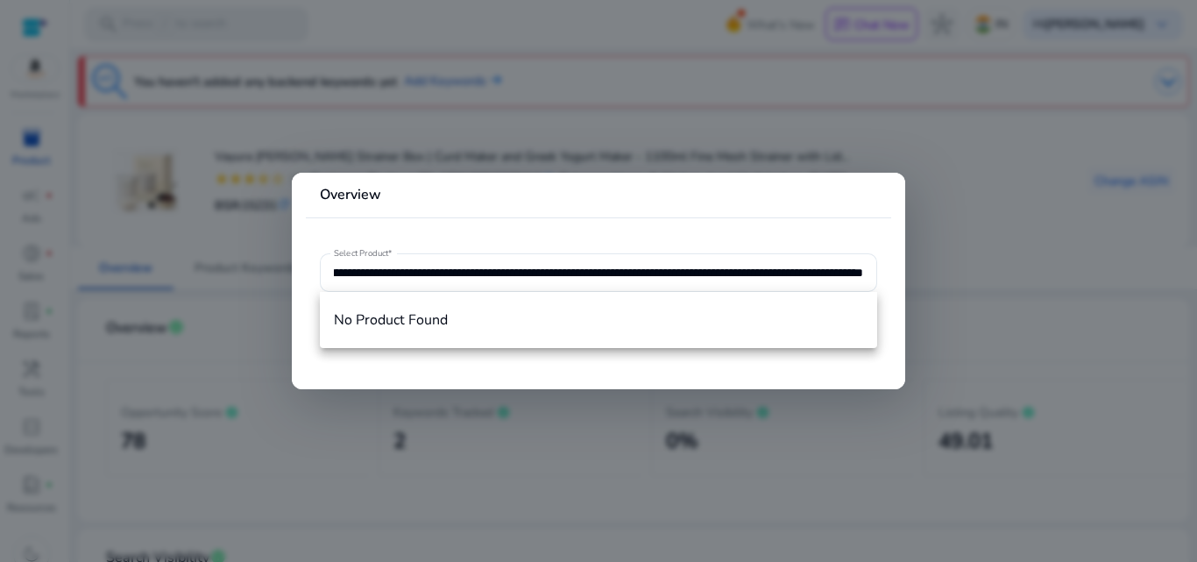
scroll to position [0, 0]
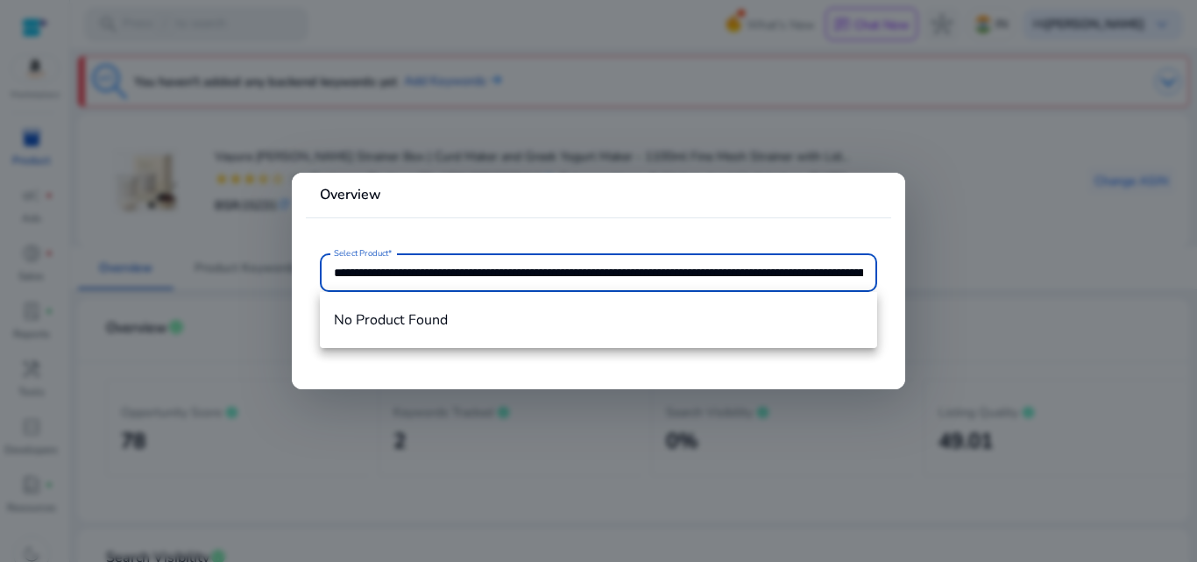
click at [548, 275] on input "**********" at bounding box center [598, 272] width 529 height 19
paste input "text"
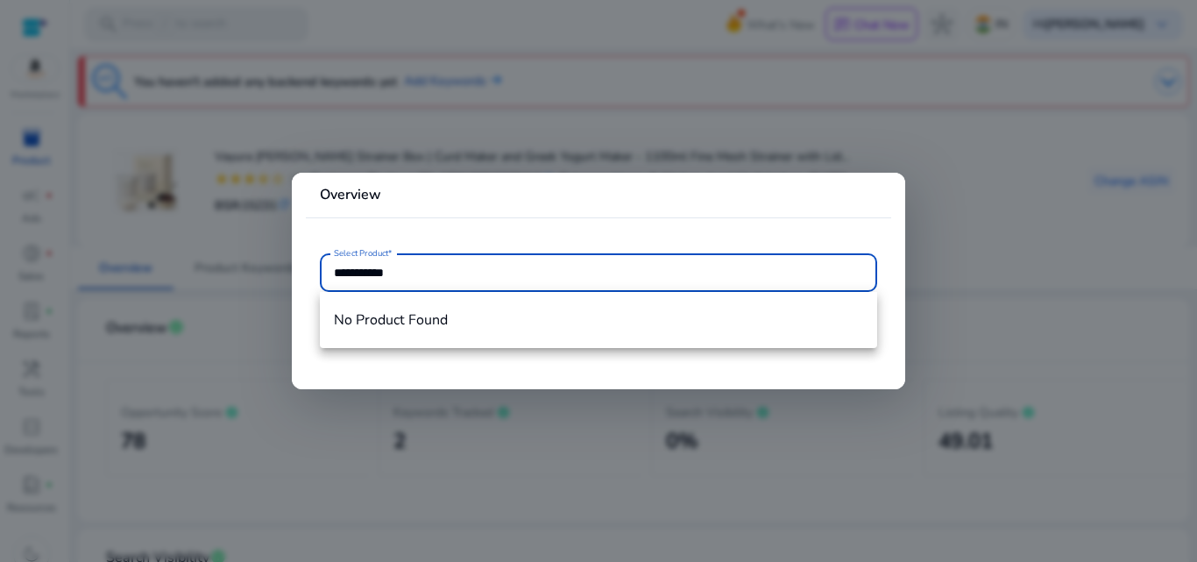
type input "**********"
click at [548, 275] on input "**********" at bounding box center [598, 272] width 529 height 19
click at [649, 425] on div at bounding box center [598, 281] width 1197 height 562
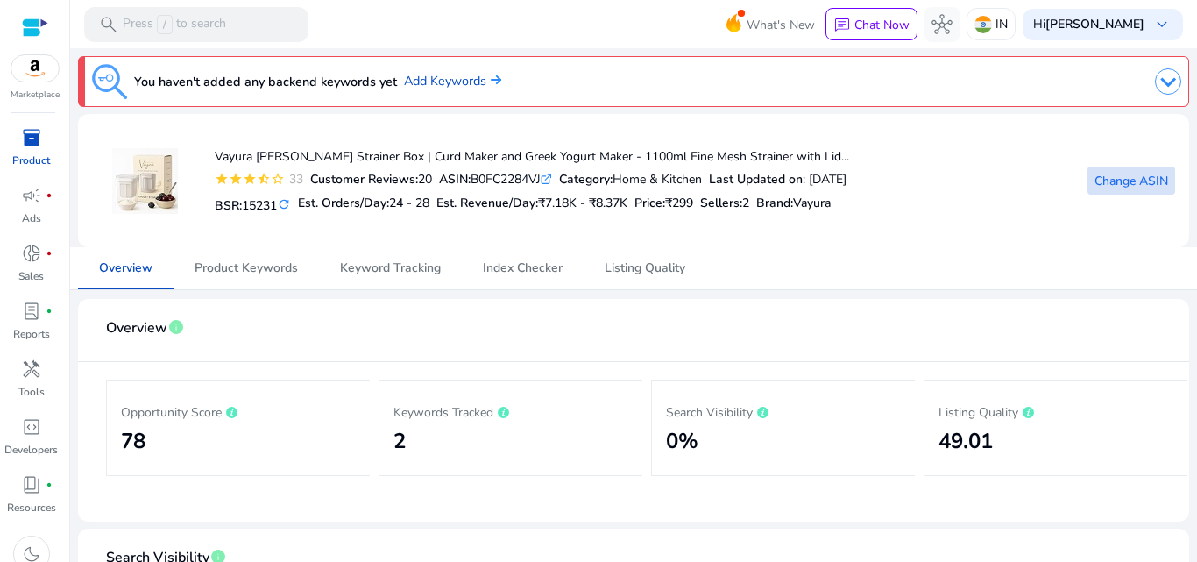
click at [1133, 181] on span "Change ASIN" at bounding box center [1132, 181] width 74 height 18
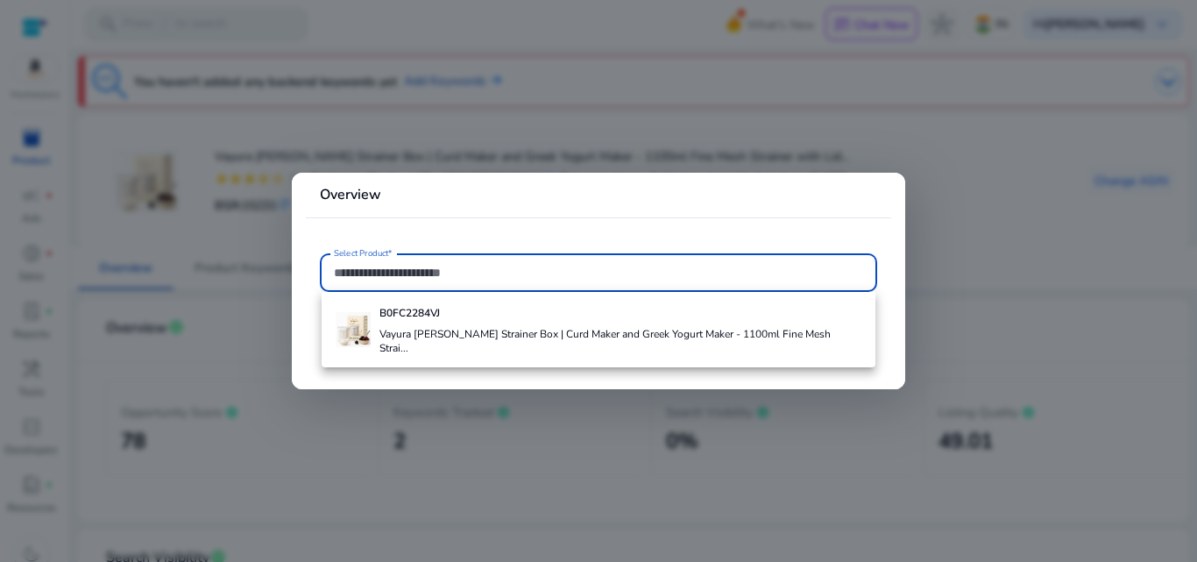
paste input "**********"
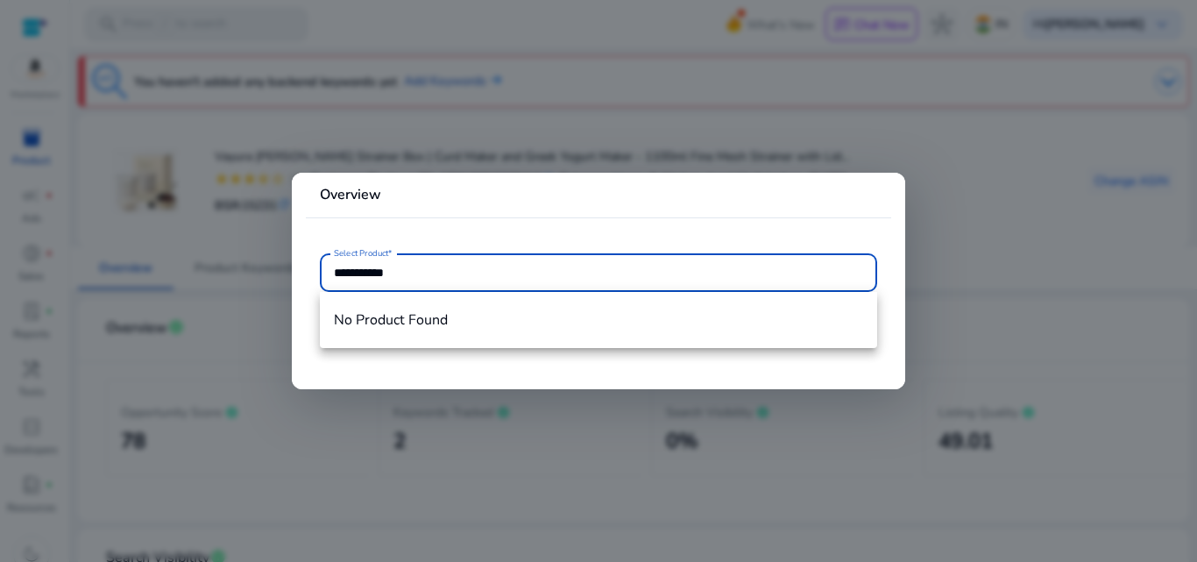
type input "**********"
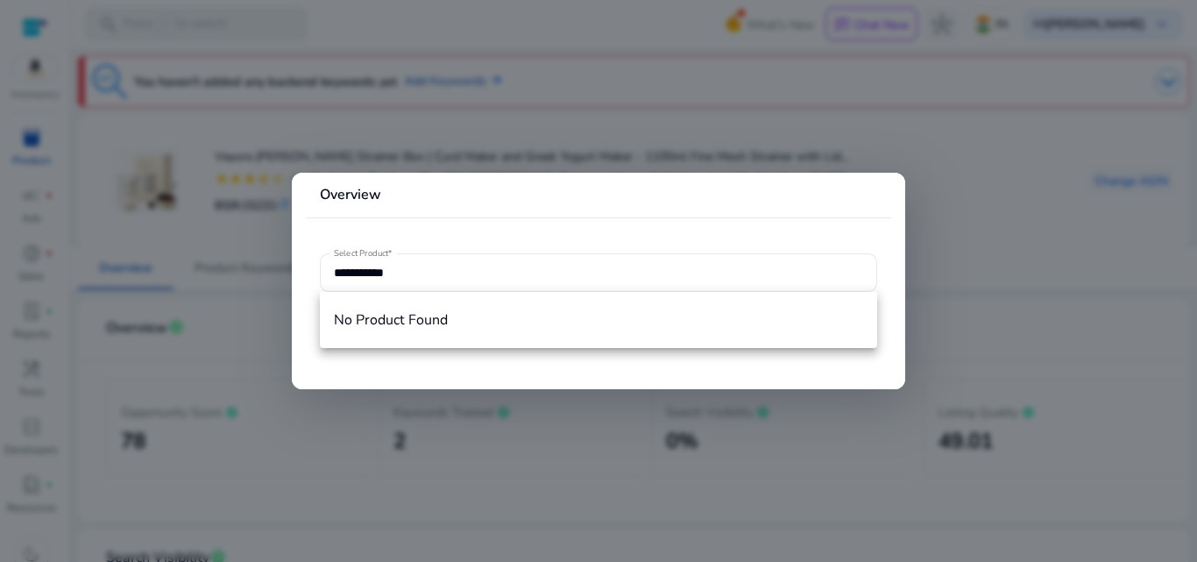
click at [997, 279] on div at bounding box center [598, 281] width 1197 height 562
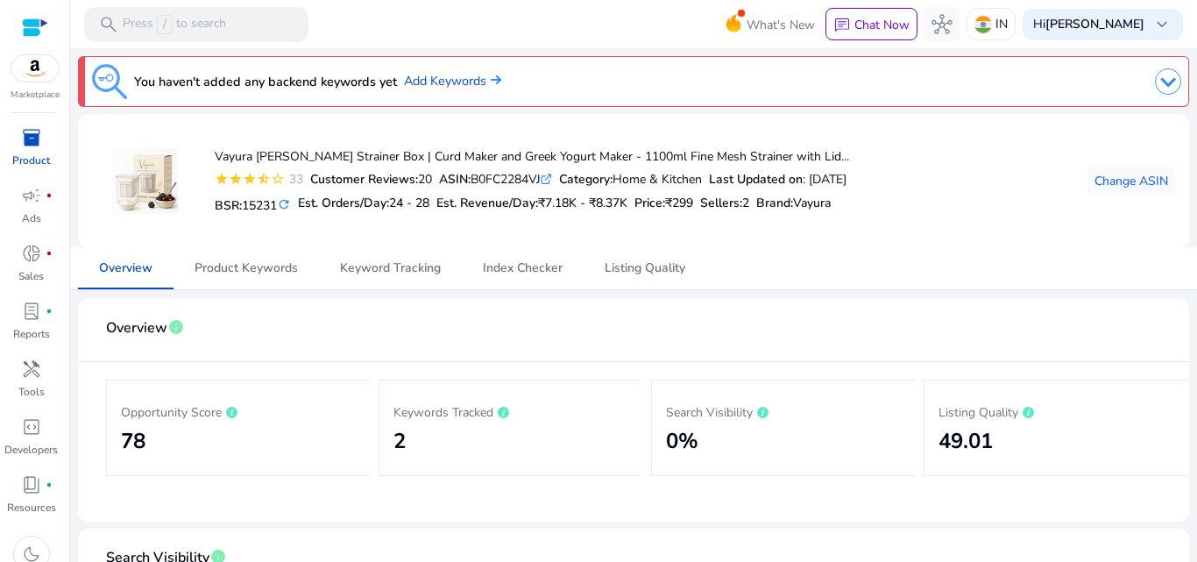
click at [32, 142] on span "inventory_2" at bounding box center [31, 137] width 21 height 21
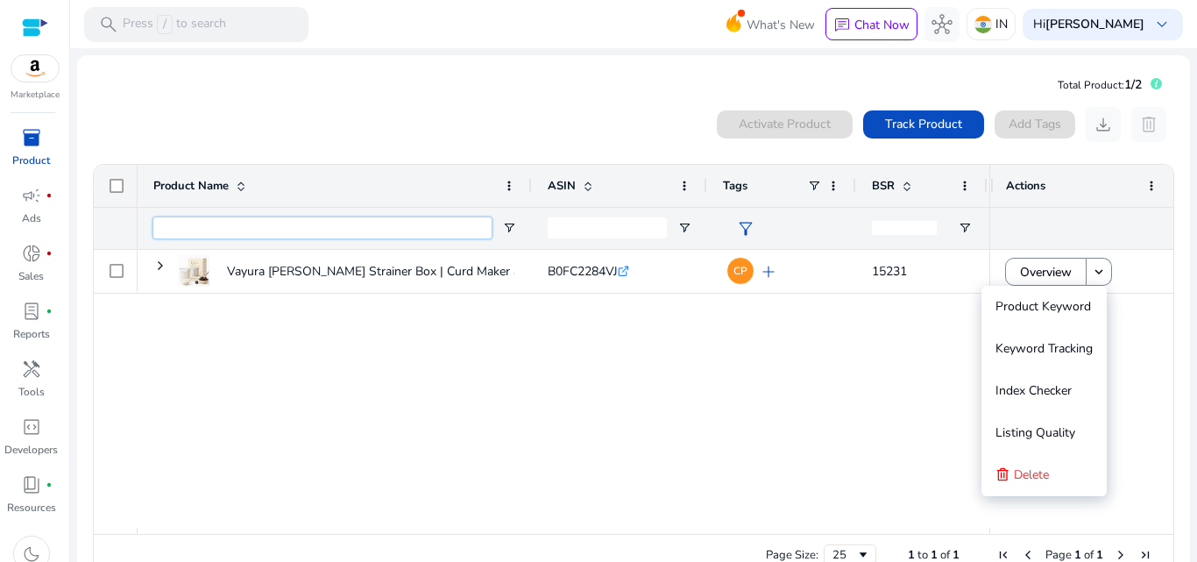
click at [252, 231] on input "Product Name Filter Input" at bounding box center [322, 227] width 338 height 21
click at [620, 233] on input "ASIN Filter Input" at bounding box center [607, 227] width 119 height 21
paste input "**********"
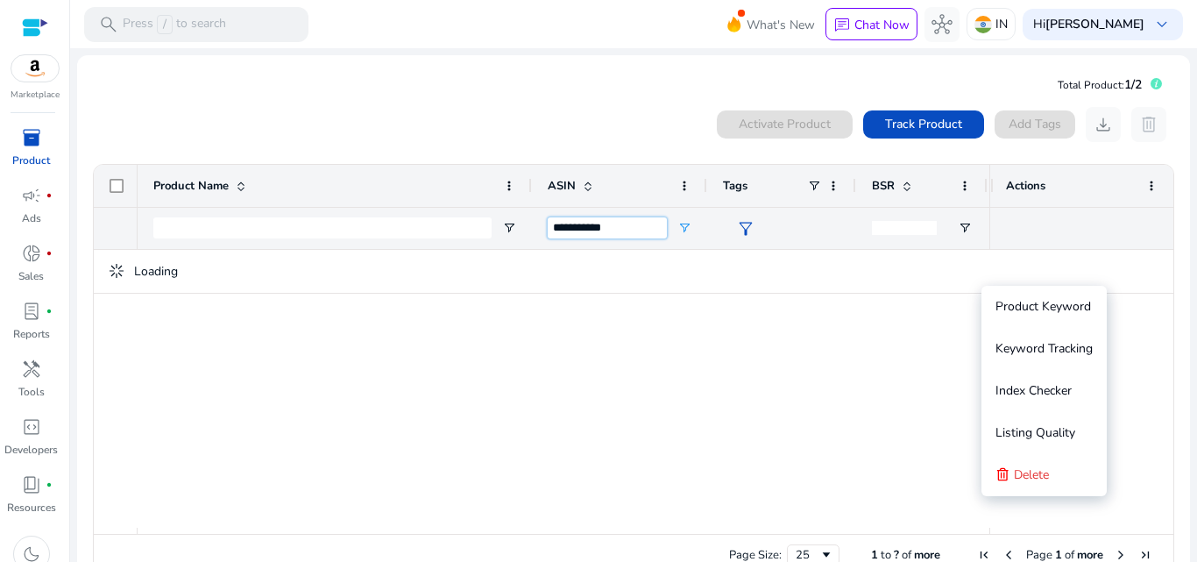
type input "**********"
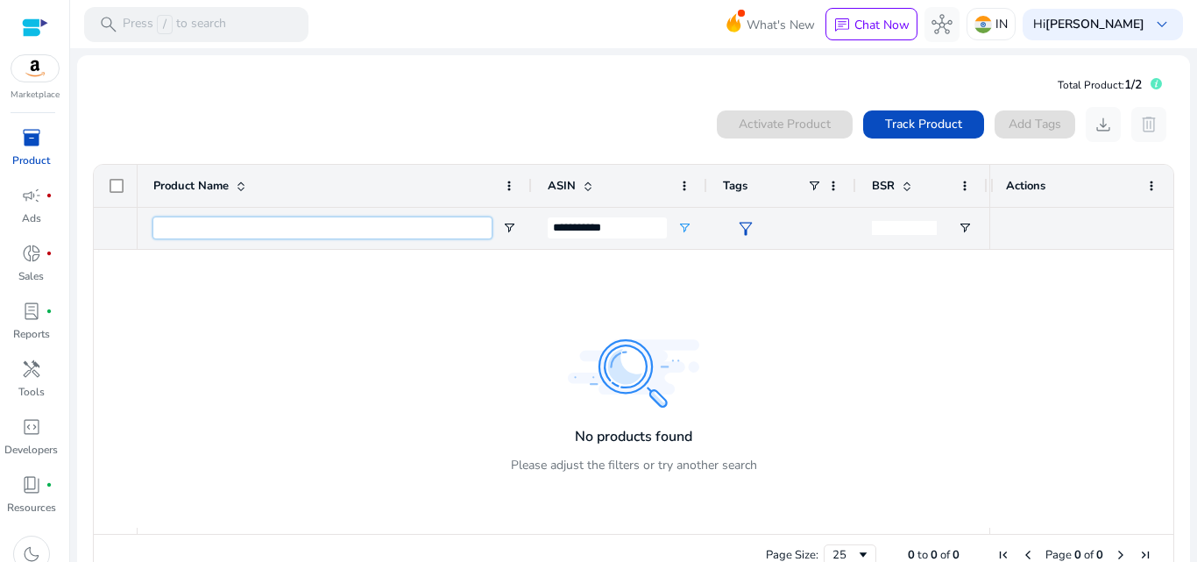
click at [334, 231] on input "Product Name Filter Input" at bounding box center [322, 227] width 338 height 21
click at [807, 124] on div "Activate Product" at bounding box center [785, 124] width 136 height 28
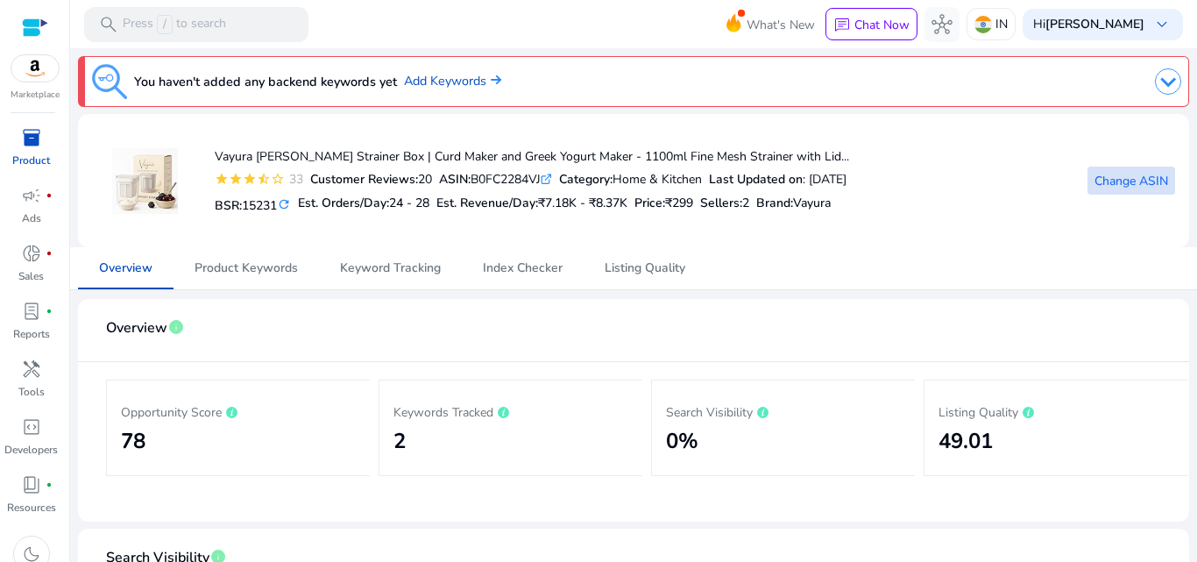
click at [1125, 178] on span "Change ASIN" at bounding box center [1132, 181] width 74 height 18
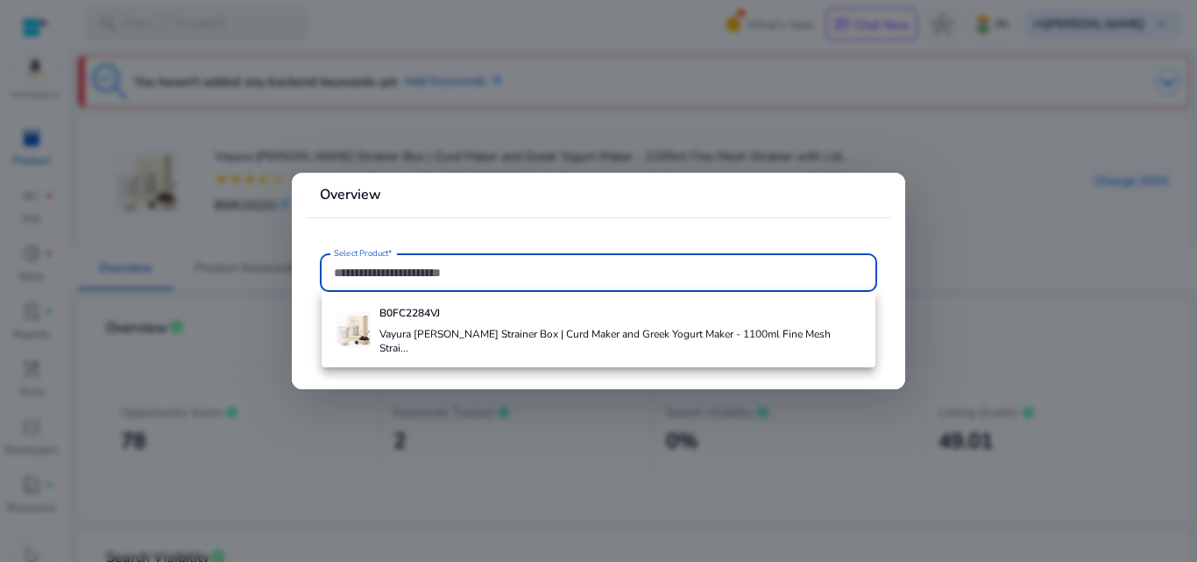
paste input "**********"
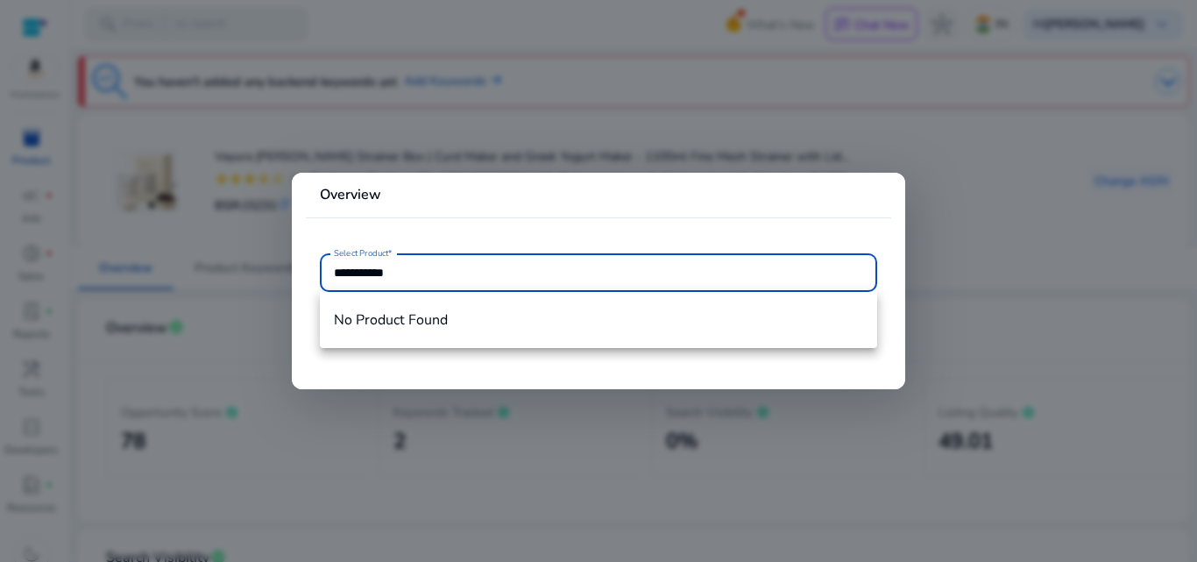
type input "**********"
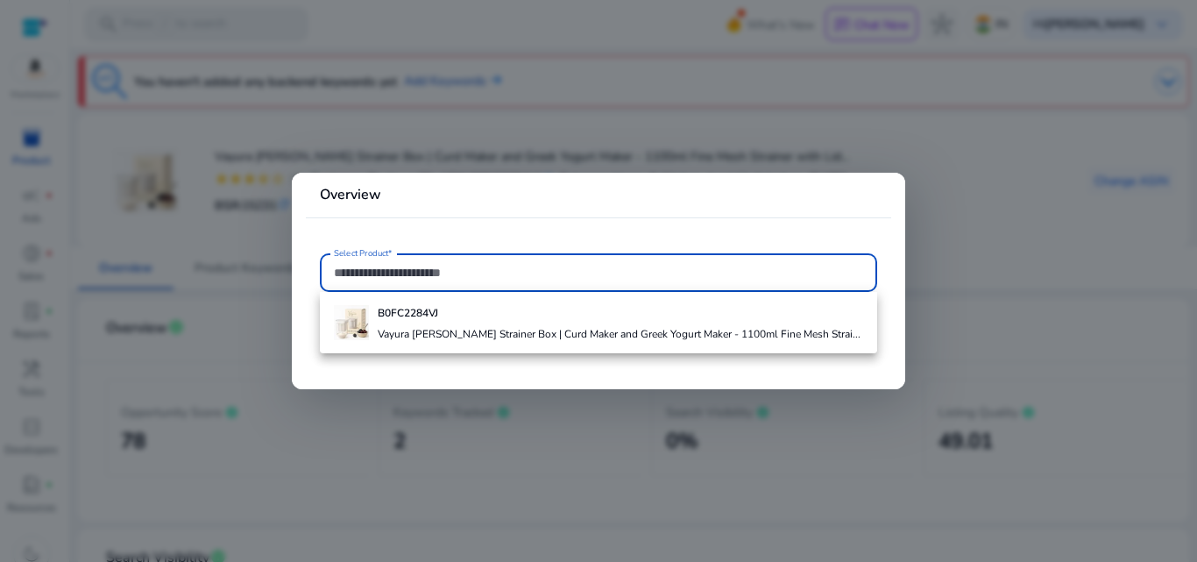
paste input "**********"
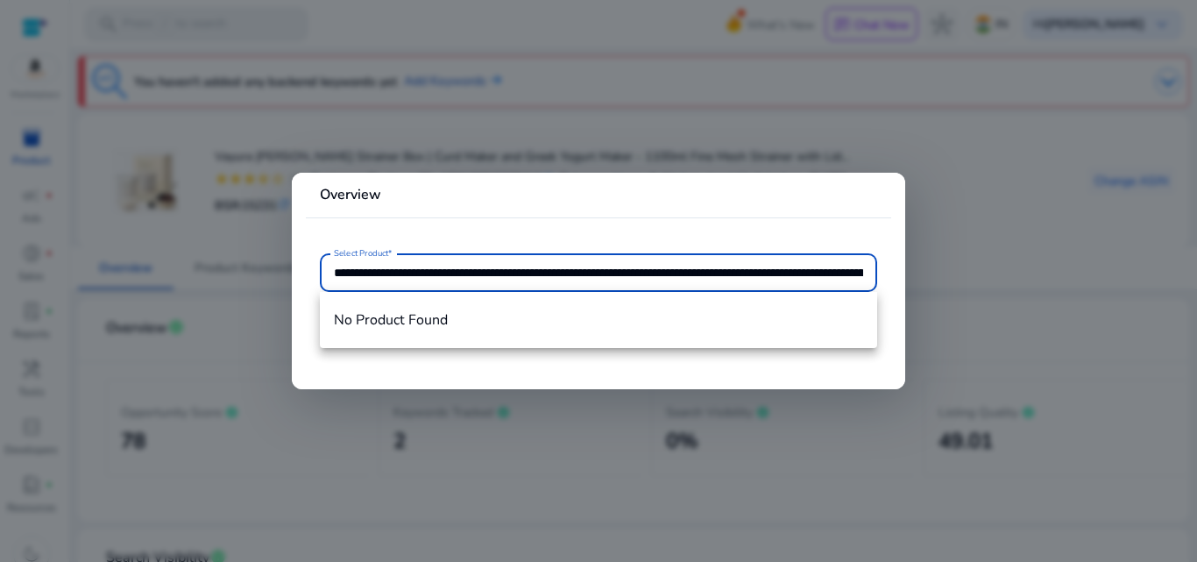
scroll to position [0, 3668]
type input "**********"
click at [687, 120] on div at bounding box center [598, 281] width 1197 height 562
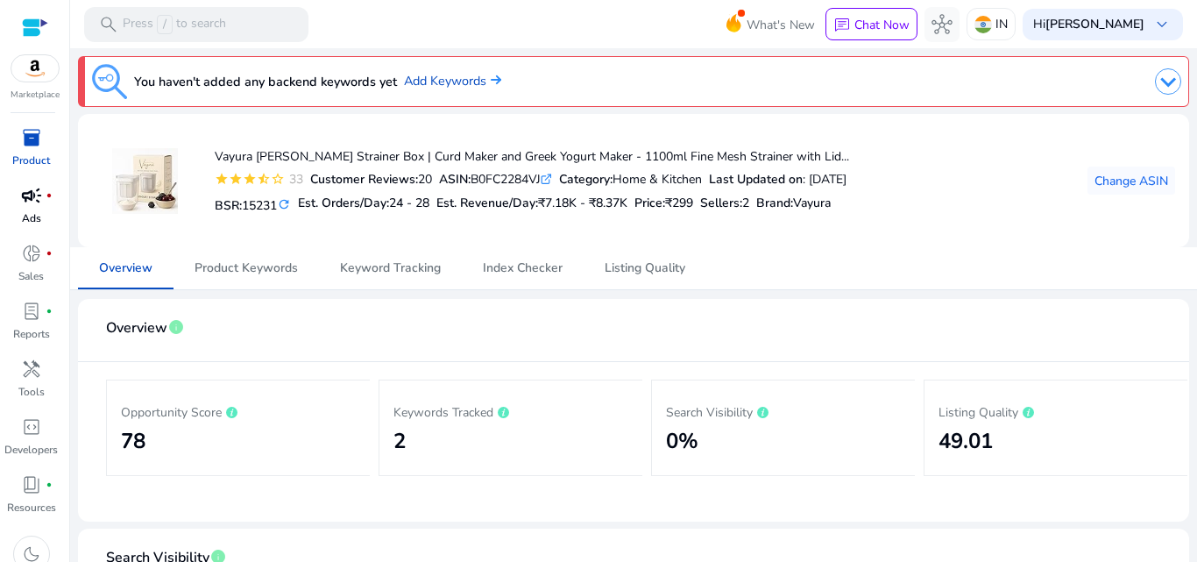
click at [38, 216] on p "Ads" at bounding box center [31, 218] width 19 height 16
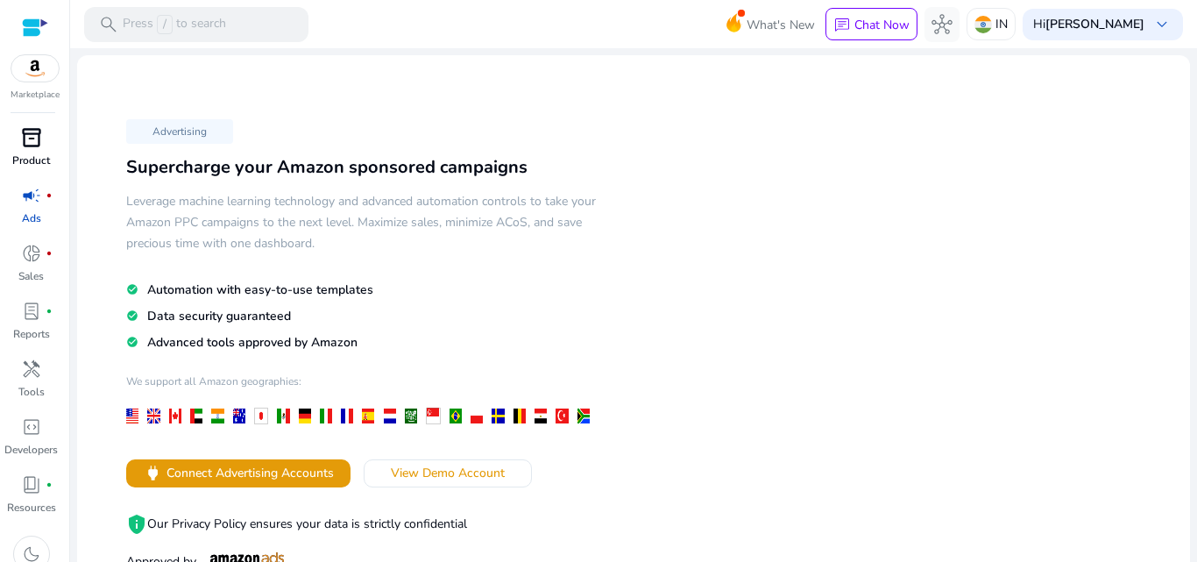
click at [25, 157] on p "Product" at bounding box center [31, 161] width 38 height 16
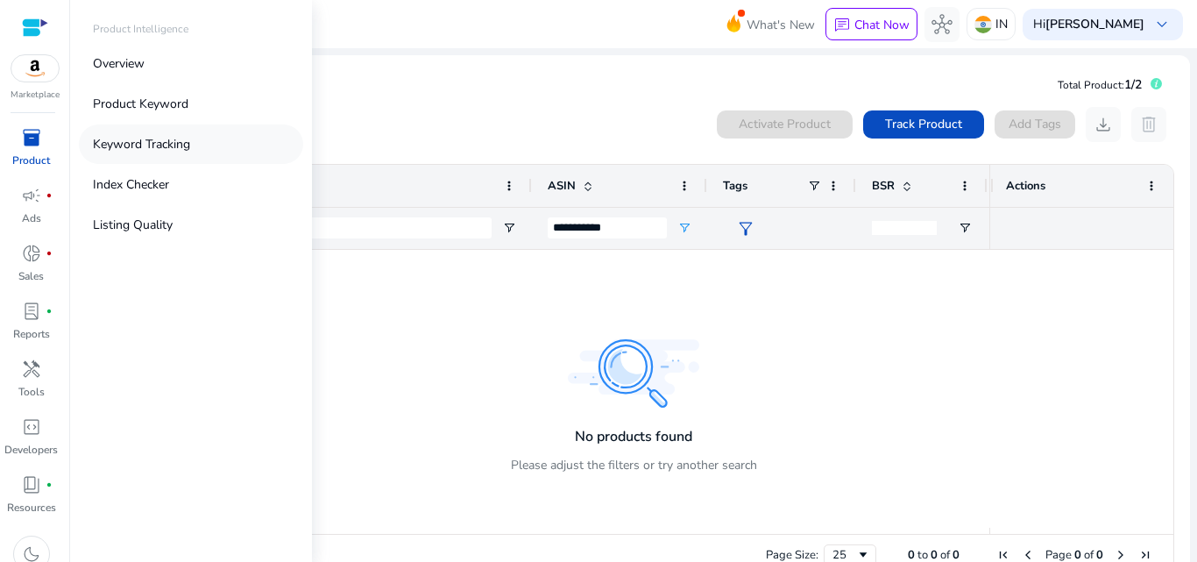
click at [103, 150] on p "Keyword Tracking" at bounding box center [141, 144] width 97 height 18
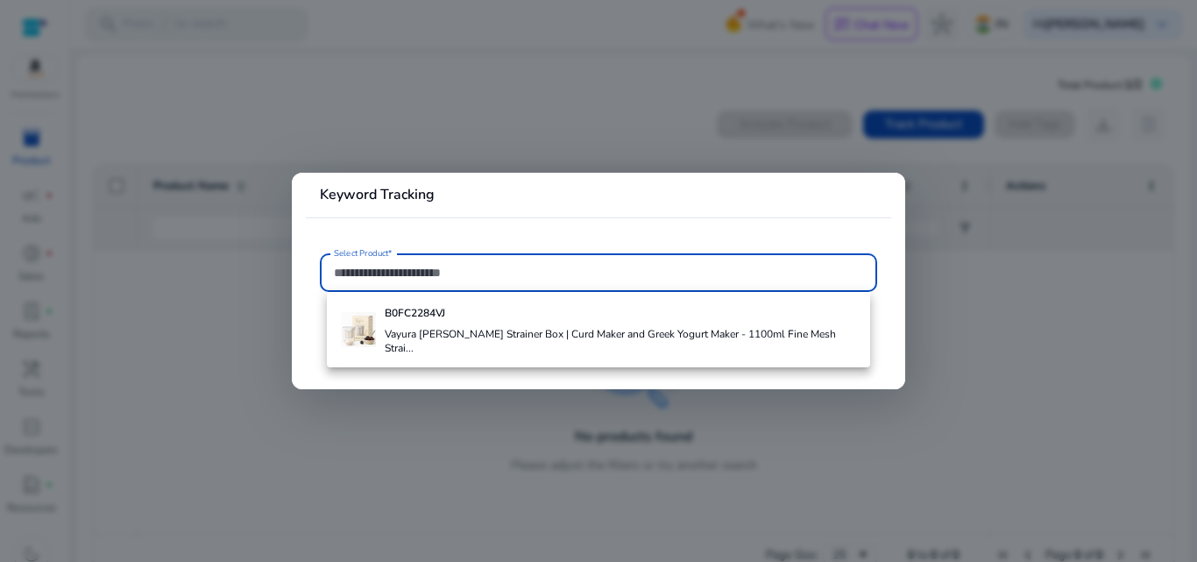
click at [344, 271] on input "Select Product*" at bounding box center [598, 272] width 529 height 19
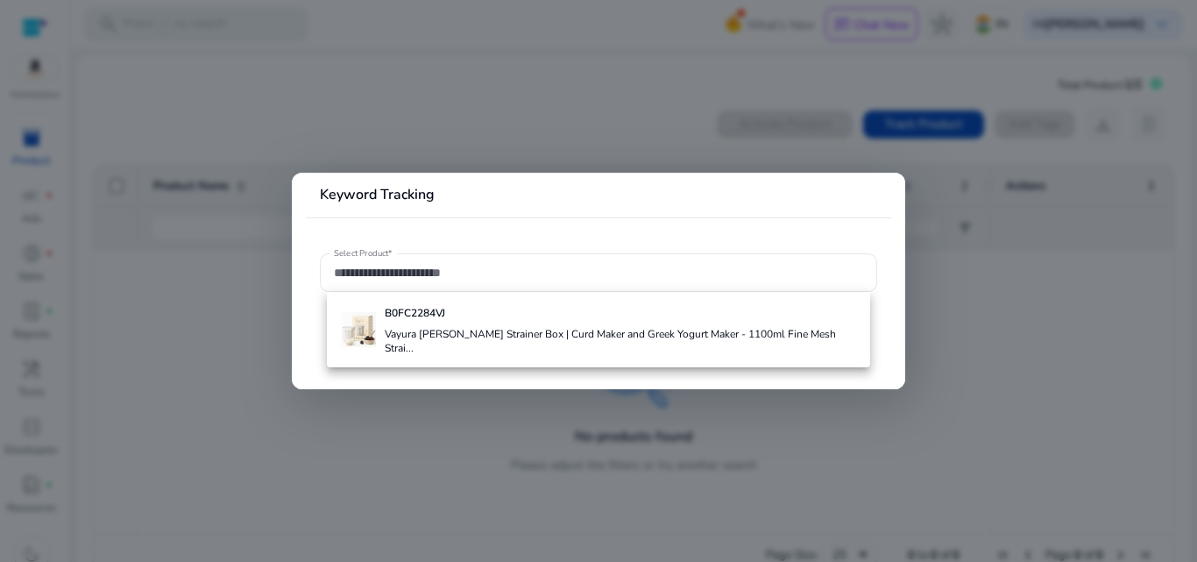
click at [12, 60] on div at bounding box center [598, 281] width 1197 height 562
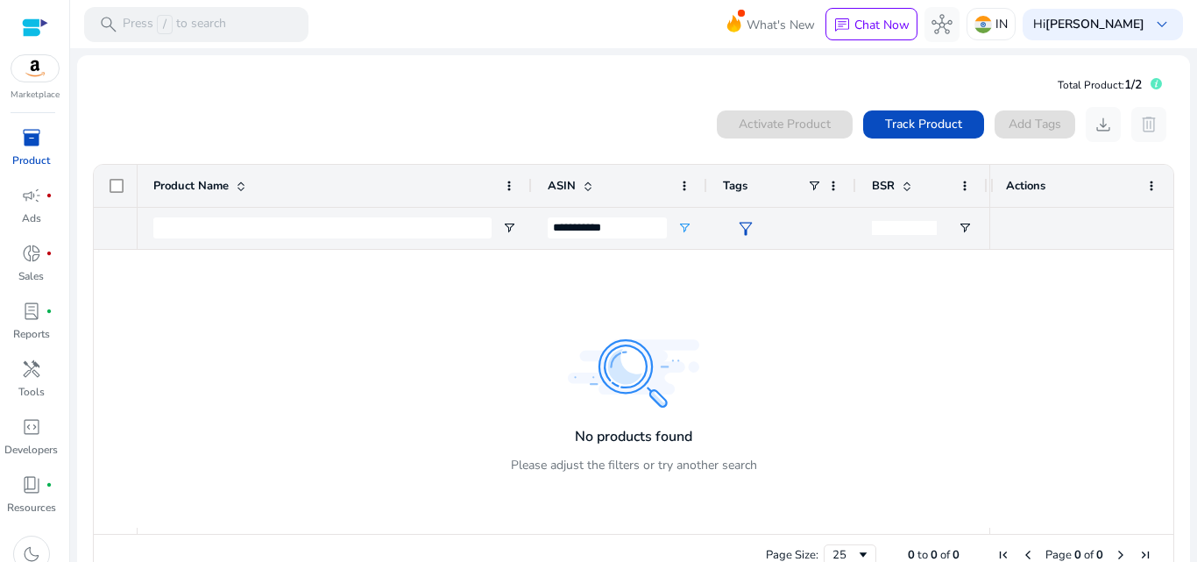
click at [40, 66] on img at bounding box center [34, 68] width 47 height 26
click at [23, 150] on div "inventory_2" at bounding box center [31, 138] width 49 height 28
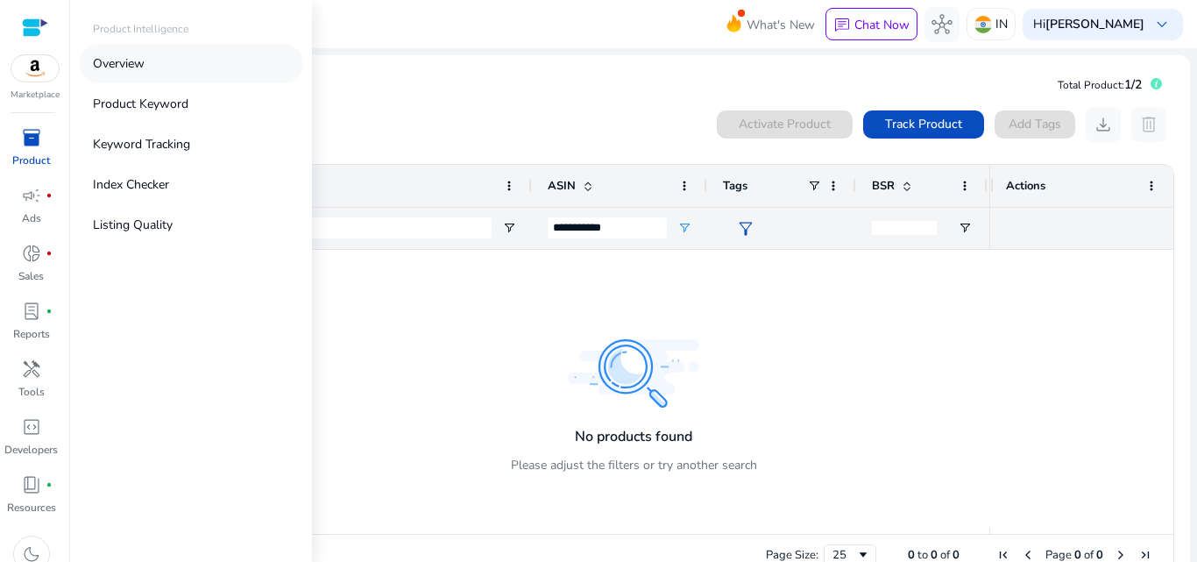
click at [120, 68] on p "Overview" at bounding box center [119, 63] width 52 height 18
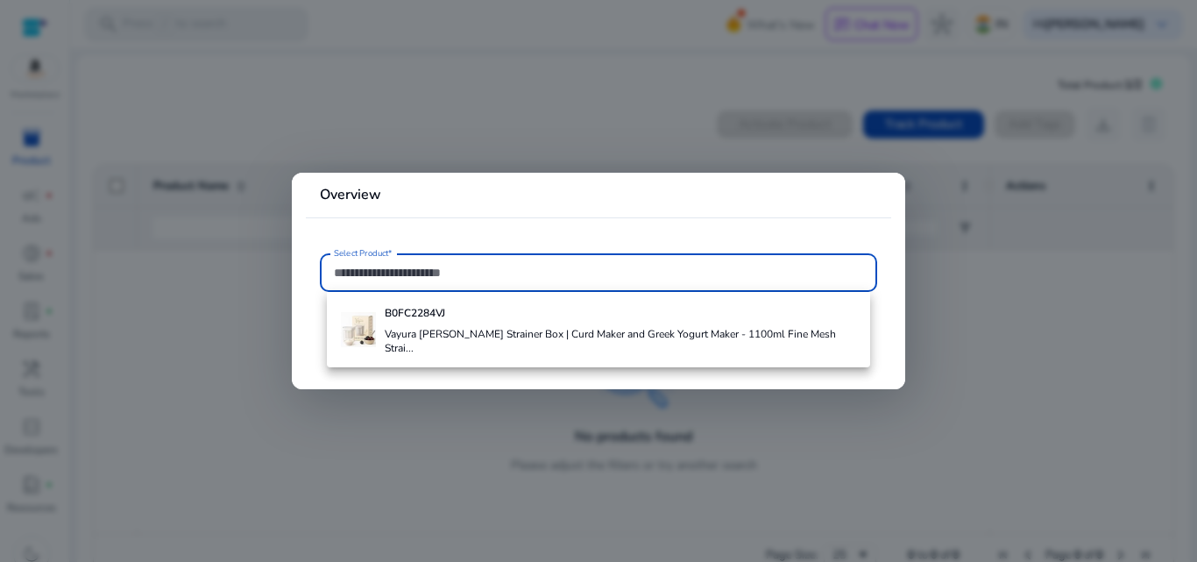
click at [162, 286] on div at bounding box center [598, 281] width 1197 height 562
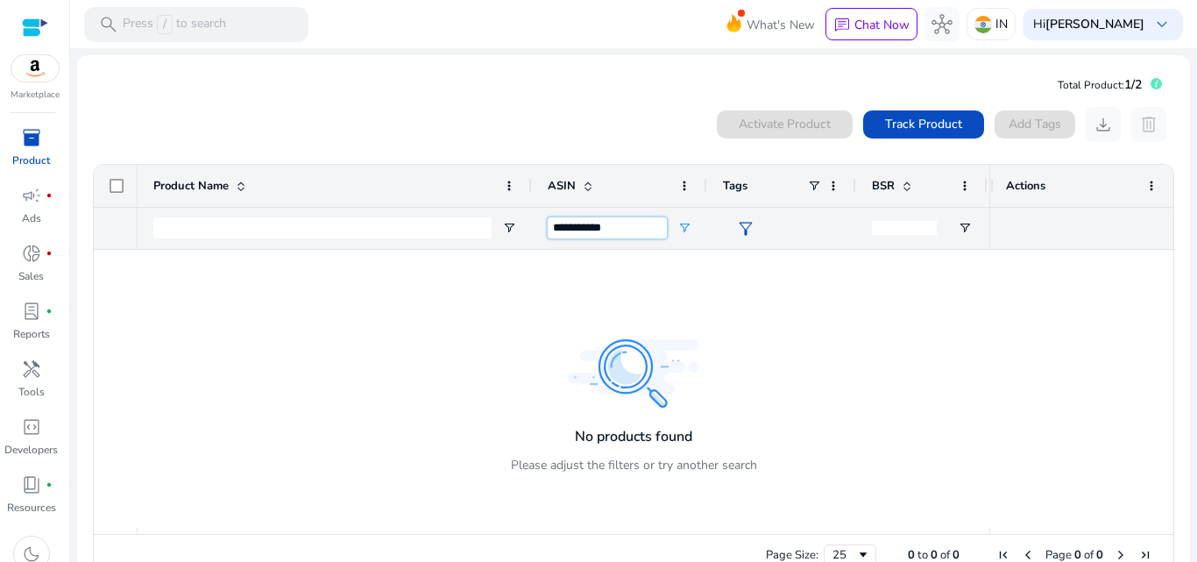
click at [657, 234] on input "**********" at bounding box center [607, 227] width 119 height 21
click at [588, 190] on span at bounding box center [588, 186] width 14 height 14
drag, startPoint x: 642, startPoint y: 226, endPoint x: 456, endPoint y: 235, distance: 186.0
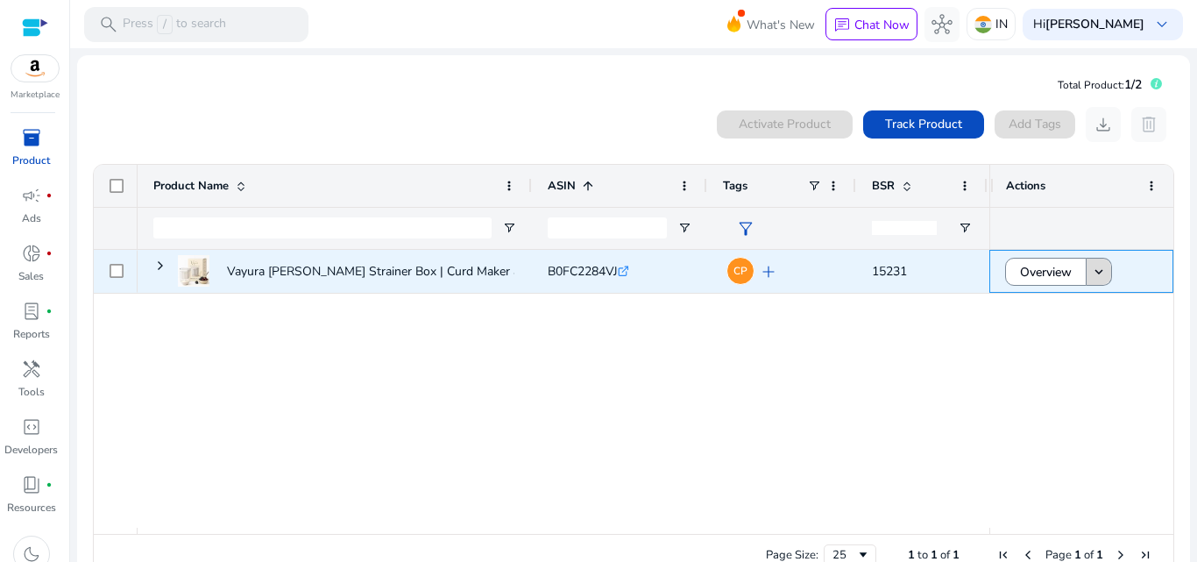
click at [1091, 277] on mat-icon "keyboard_arrow_down" at bounding box center [1099, 272] width 16 height 16
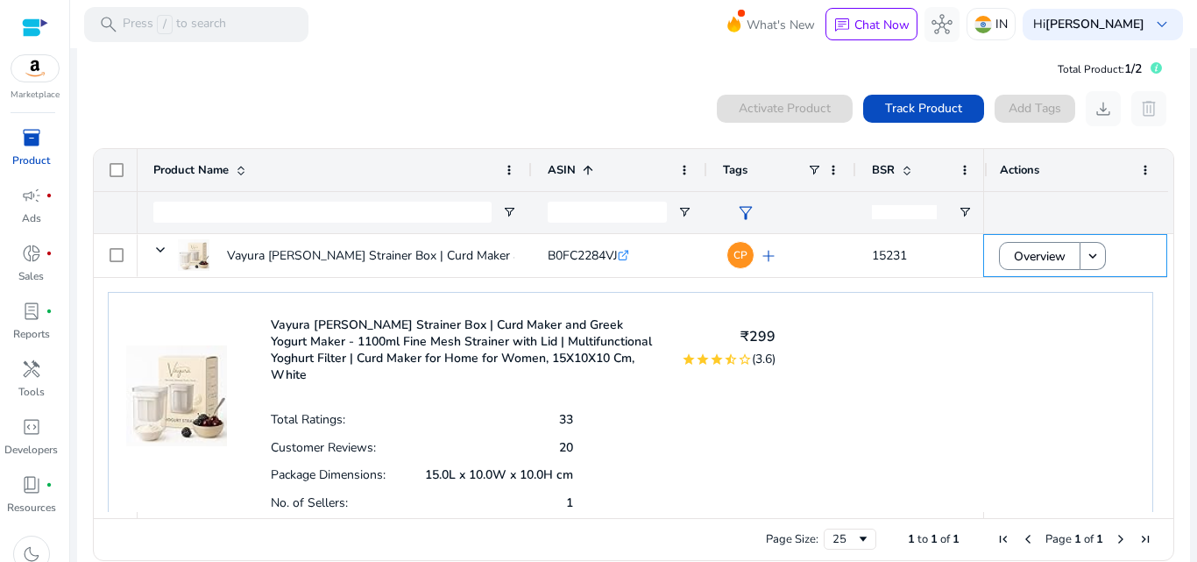
scroll to position [39, 0]
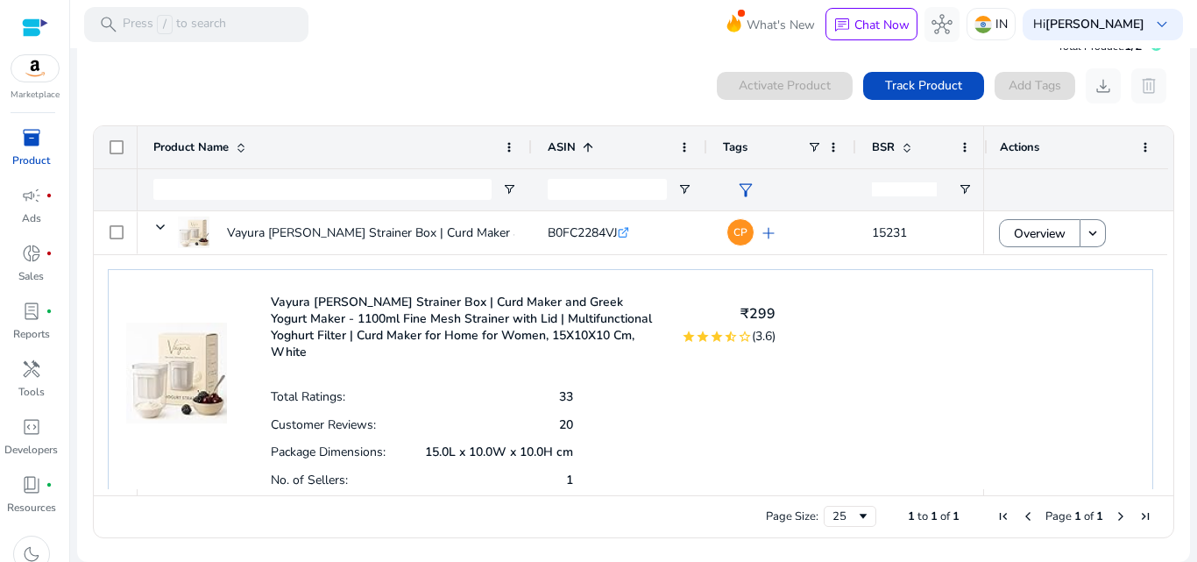
drag, startPoint x: 1157, startPoint y: 320, endPoint x: 1163, endPoint y: 345, distance: 26.1
click at [1163, 345] on div "Vayura Hung Curd Strainer Box | Curd Maker and Greek Yogurt Maker... B0FC2284VJ…" at bounding box center [634, 350] width 1080 height 278
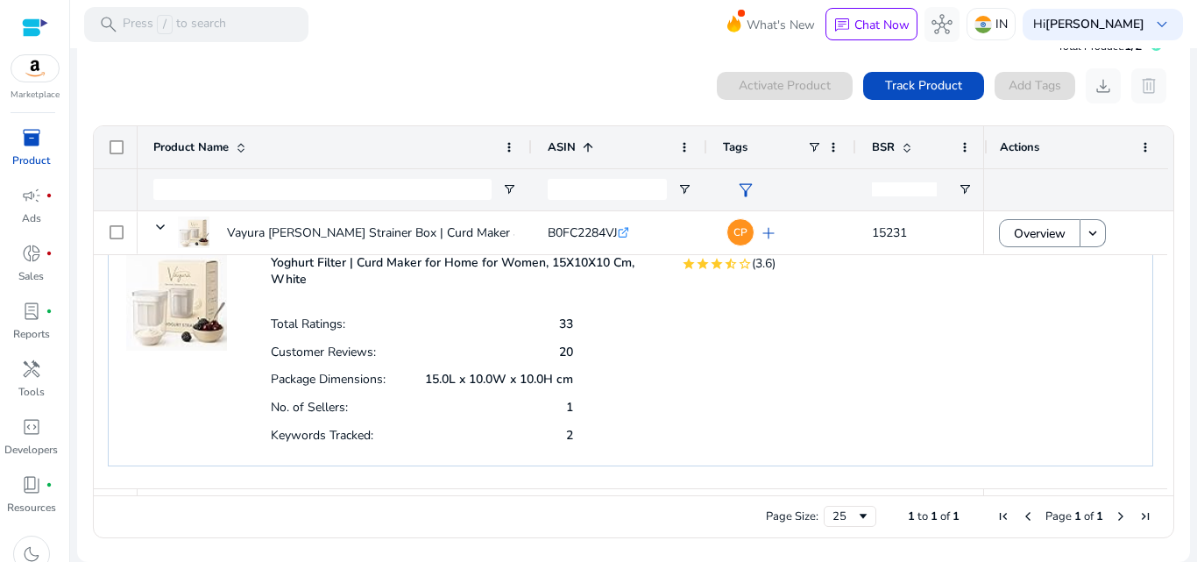
click at [865, 372] on div "Vayura Hung Curd Strainer Box | Curd Maker and Greek Yogurt Maker - 1100ml Fine…" at bounding box center [631, 331] width 1046 height 271
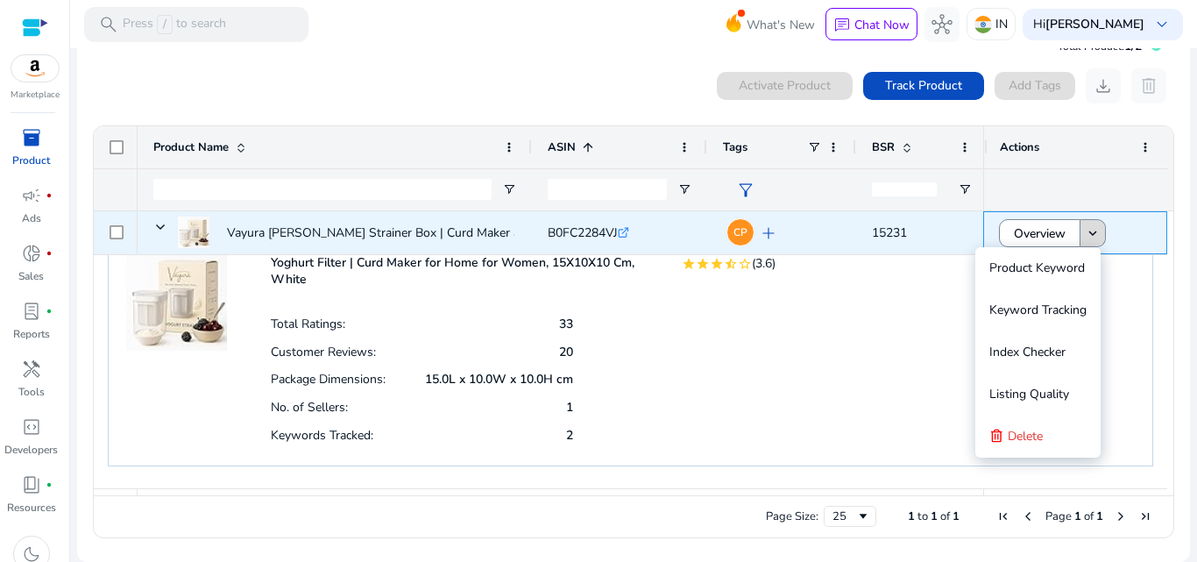
click at [1090, 236] on mat-icon "keyboard_arrow_down" at bounding box center [1093, 233] width 16 height 16
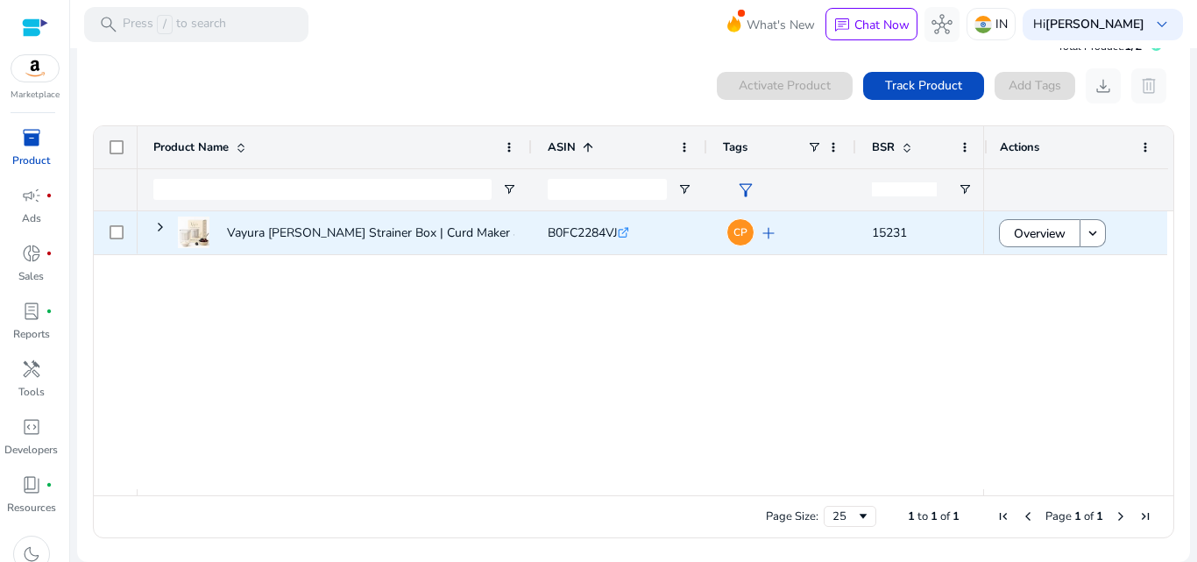
scroll to position [0, 0]
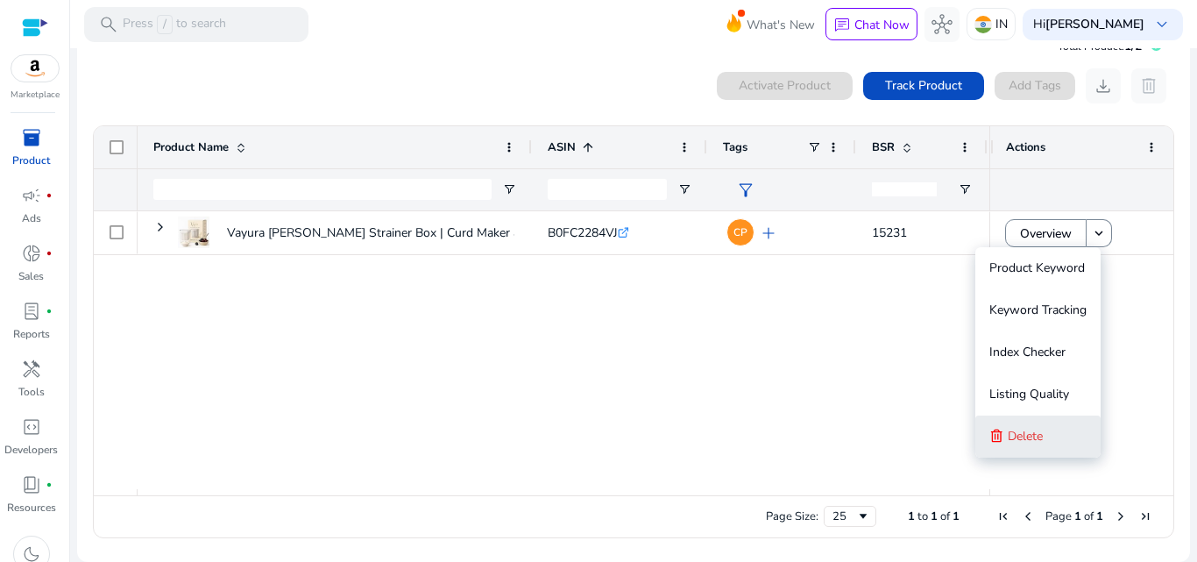
click at [1029, 440] on span "Delete" at bounding box center [1025, 436] width 35 height 17
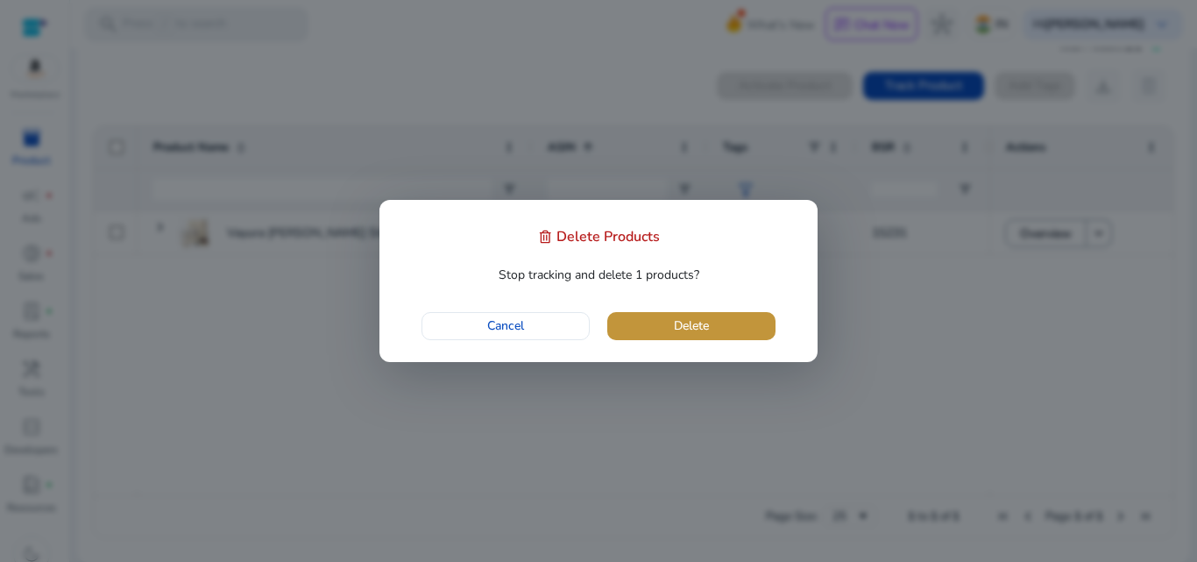
click at [663, 312] on span "button" at bounding box center [691, 326] width 168 height 42
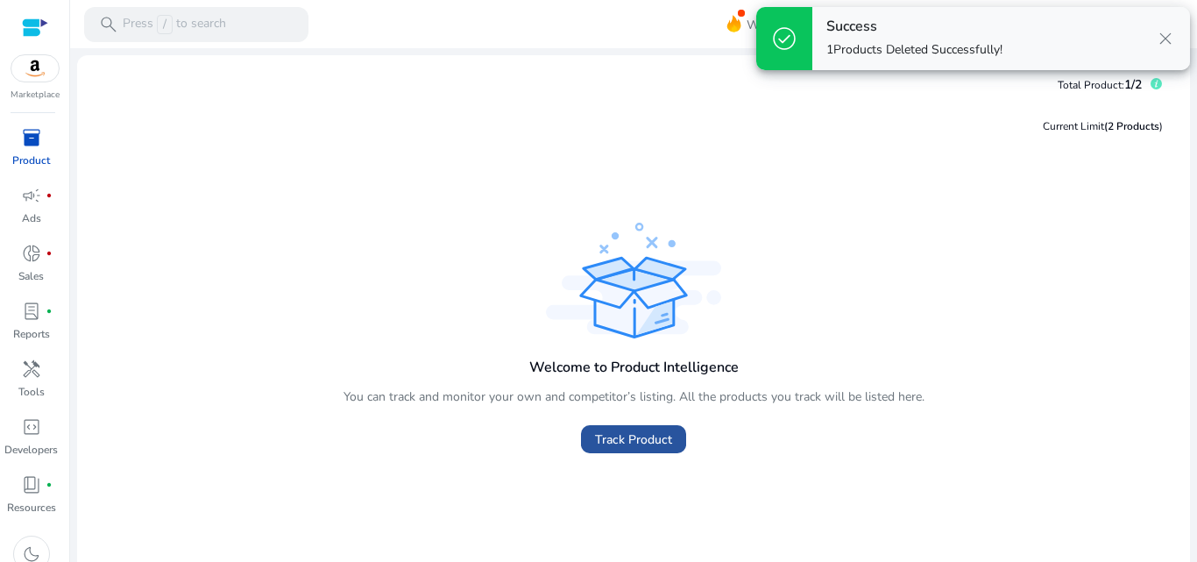
click at [638, 440] on span "Track Product" at bounding box center [633, 439] width 77 height 18
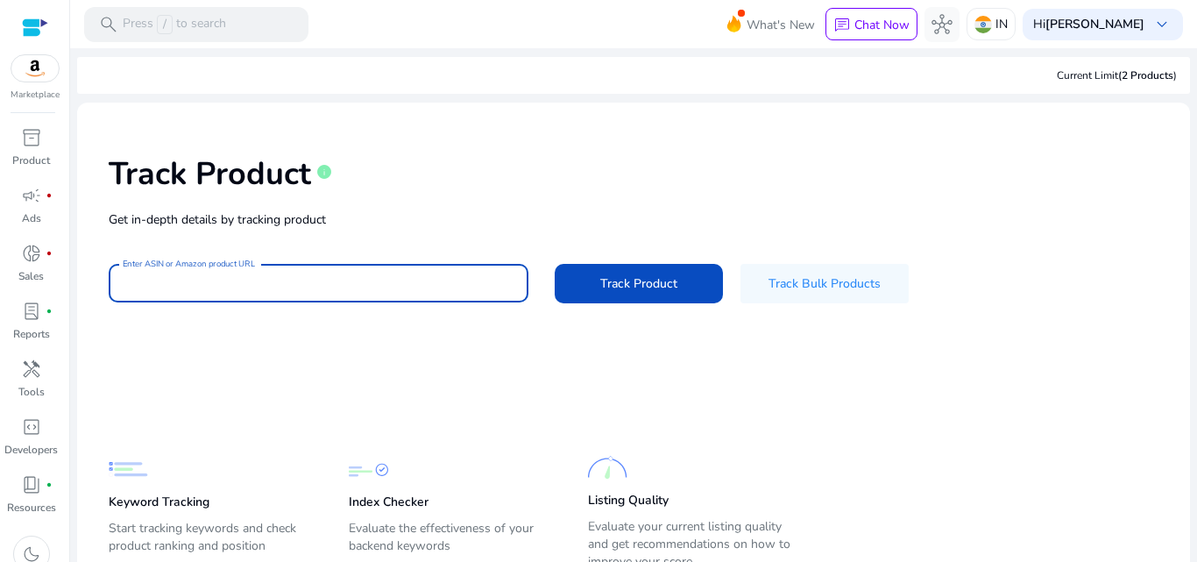
click at [325, 289] on input "Enter ASIN or Amazon product URL" at bounding box center [319, 282] width 392 height 19
paste input "**********"
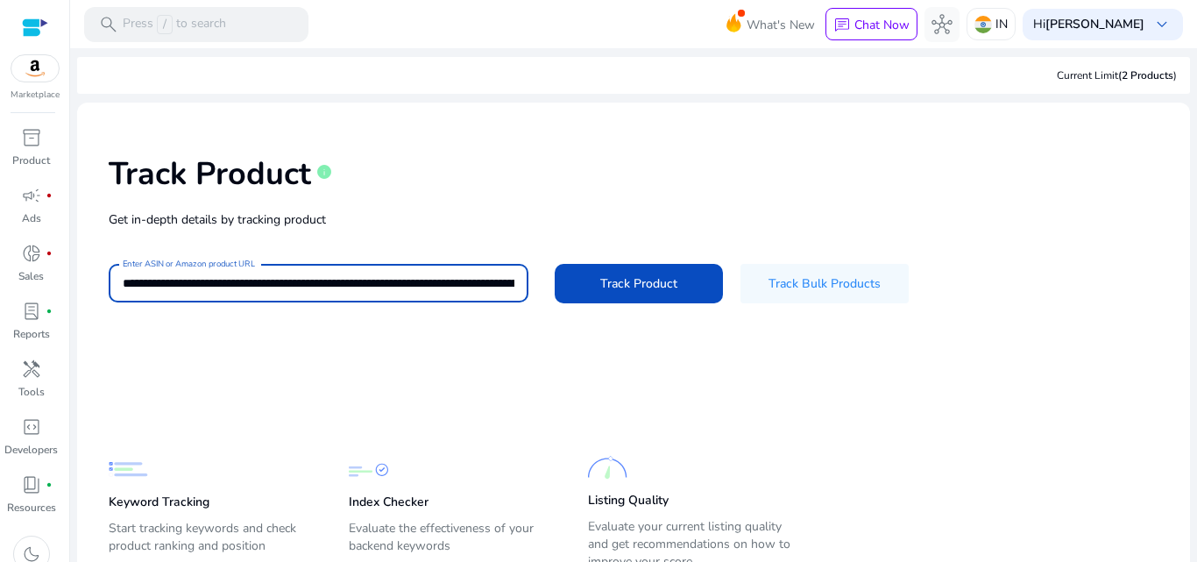
scroll to position [0, 3808]
type input "**********"
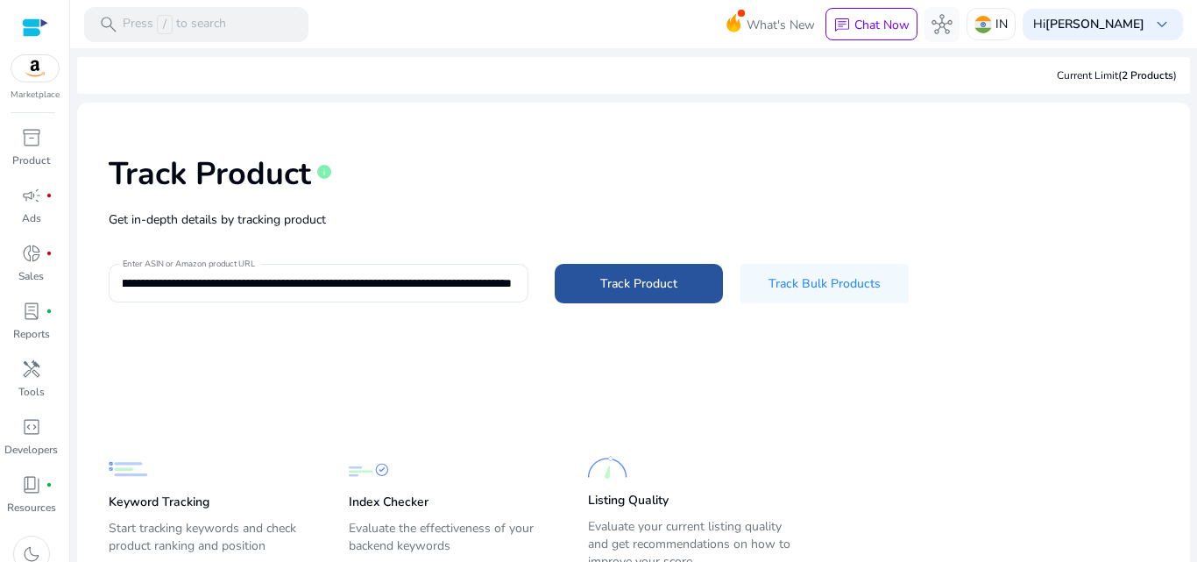
scroll to position [0, 0]
click at [606, 269] on span at bounding box center [639, 283] width 168 height 42
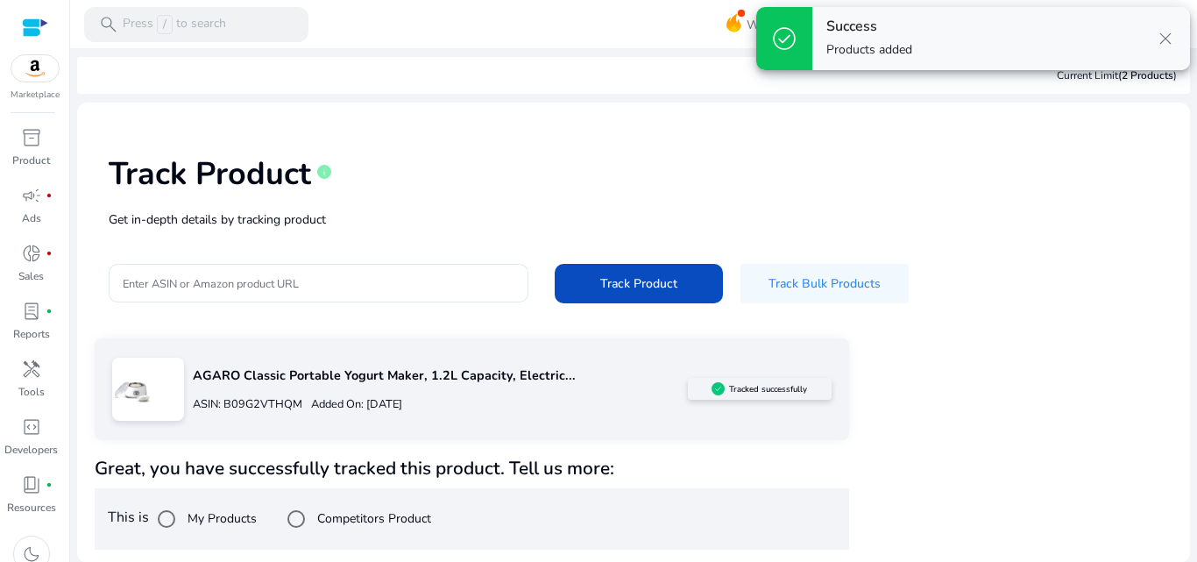
click at [1165, 41] on span "close" at bounding box center [1165, 38] width 21 height 21
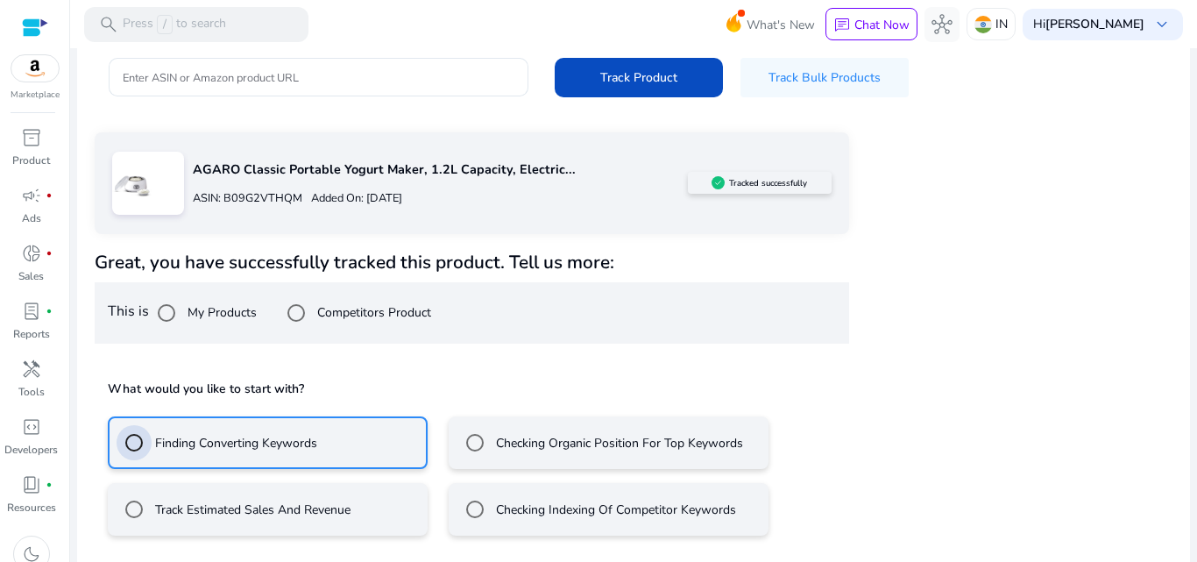
scroll to position [284, 0]
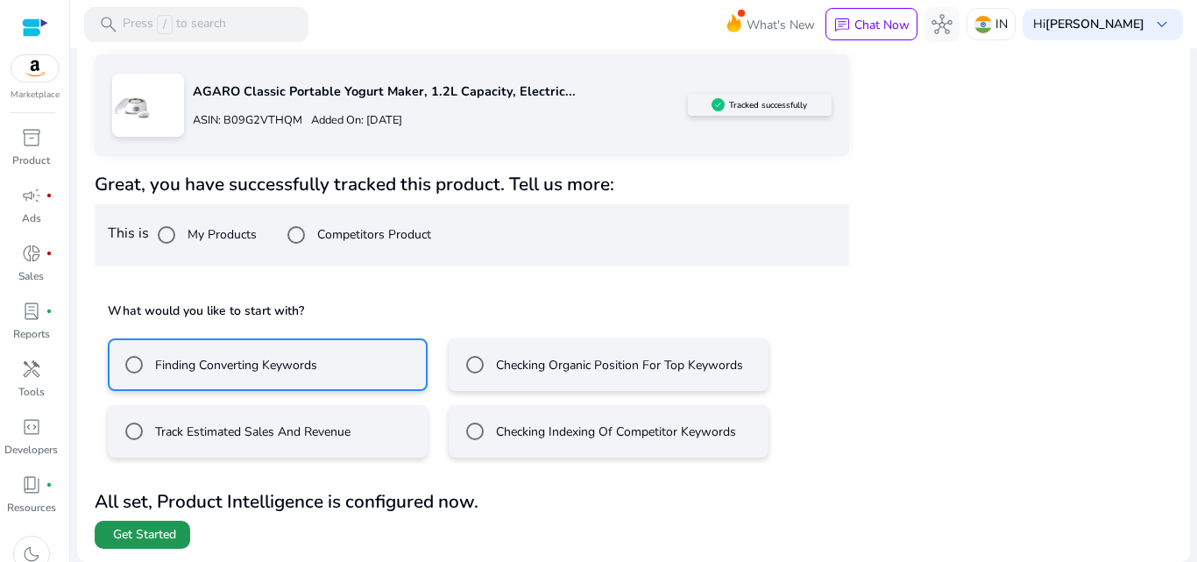
click at [158, 523] on span at bounding box center [143, 535] width 96 height 42
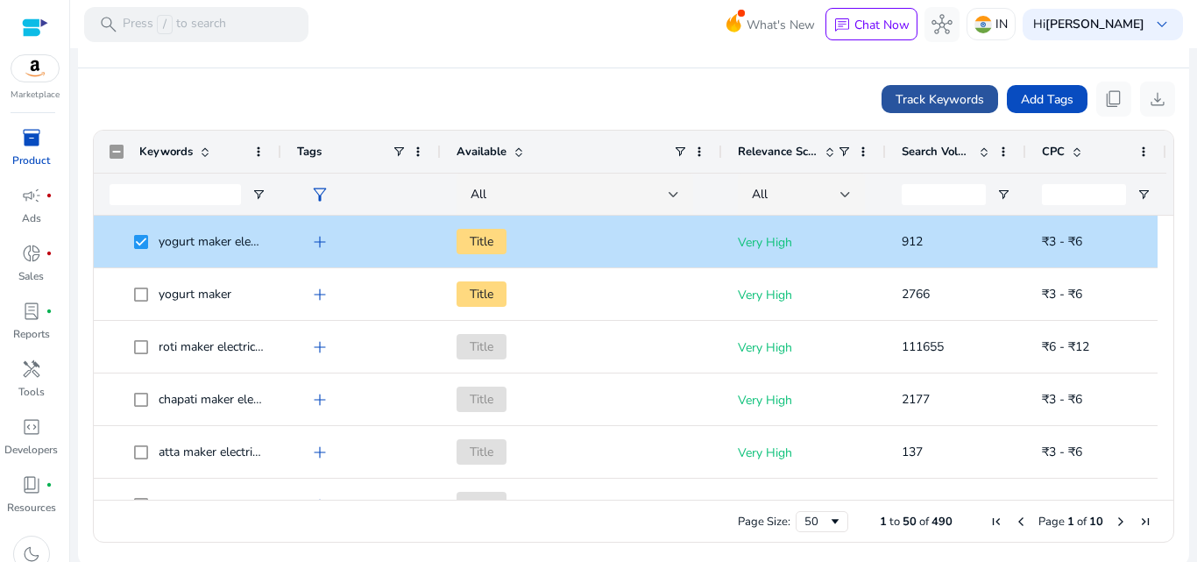
click at [939, 103] on span "Track Keywords" at bounding box center [940, 99] width 89 height 18
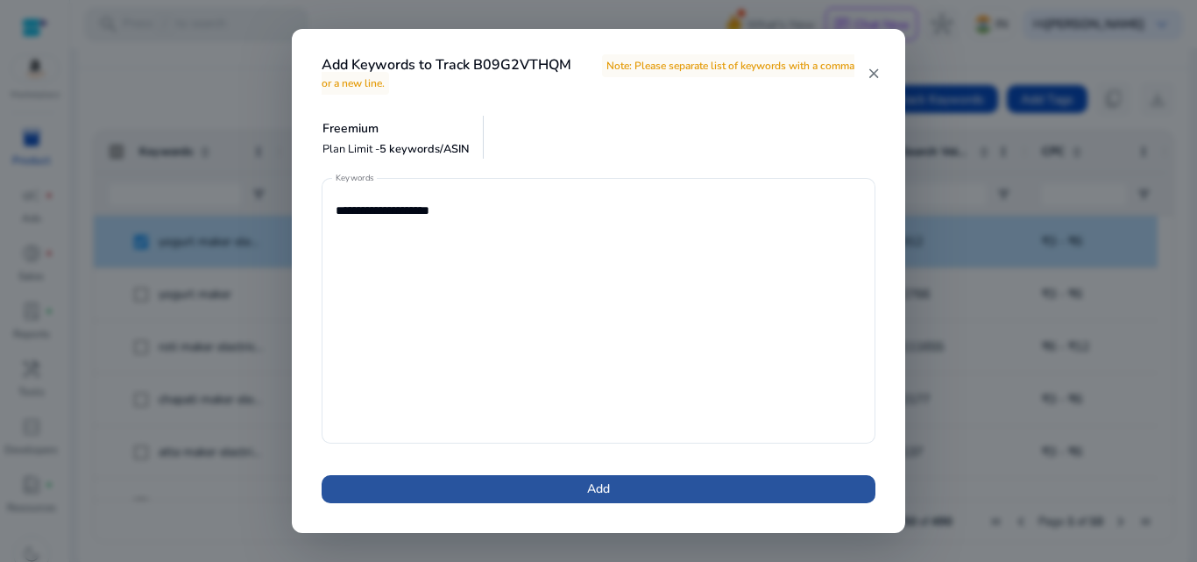
click at [603, 484] on span "Add" at bounding box center [598, 488] width 23 height 18
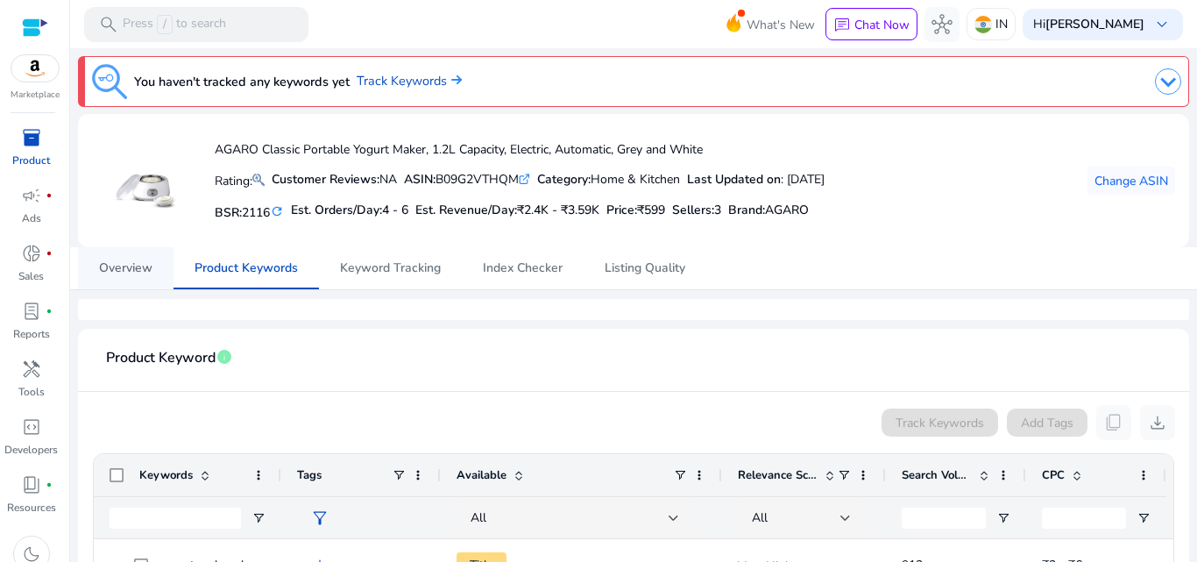
click at [147, 278] on span "Overview" at bounding box center [125, 268] width 53 height 42
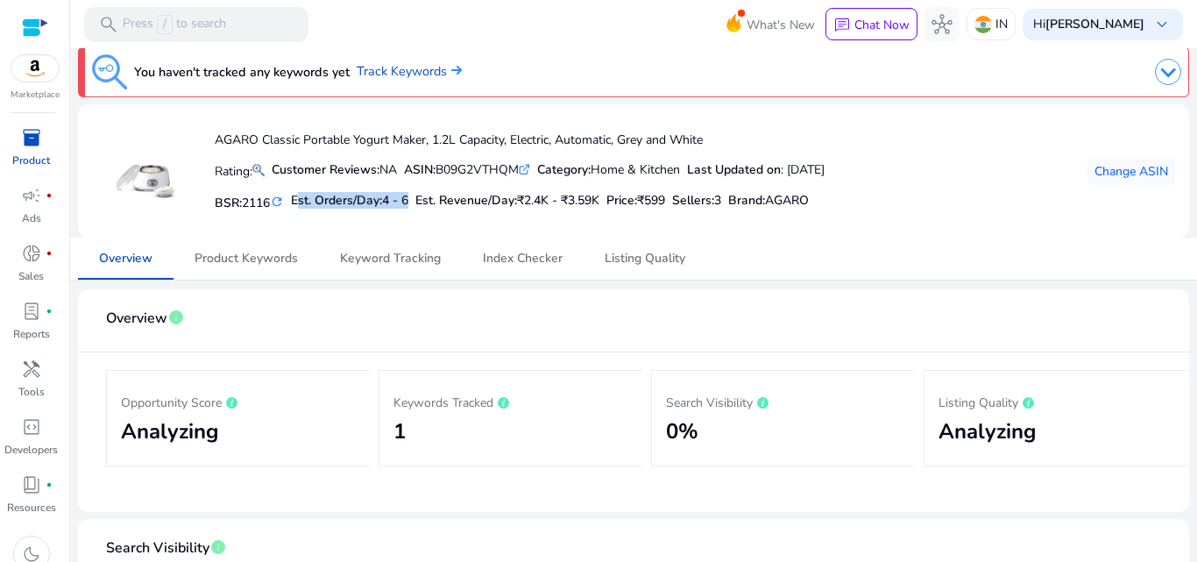
drag, startPoint x: 294, startPoint y: 195, endPoint x: 419, endPoint y: 195, distance: 125.3
click at [419, 195] on div "BSR: 2116 refresh Est. Orders/Day: 4 - 6 Est. Revenue/Day: ₹2.4K - ₹3.59K Price…" at bounding box center [520, 201] width 610 height 30
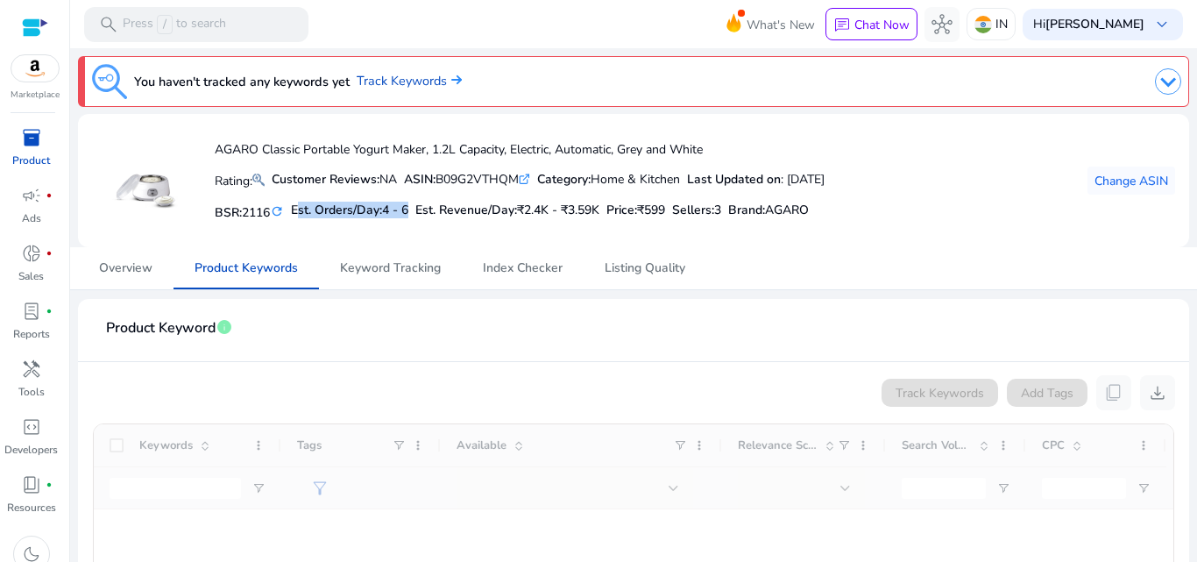
scroll to position [183, 0]
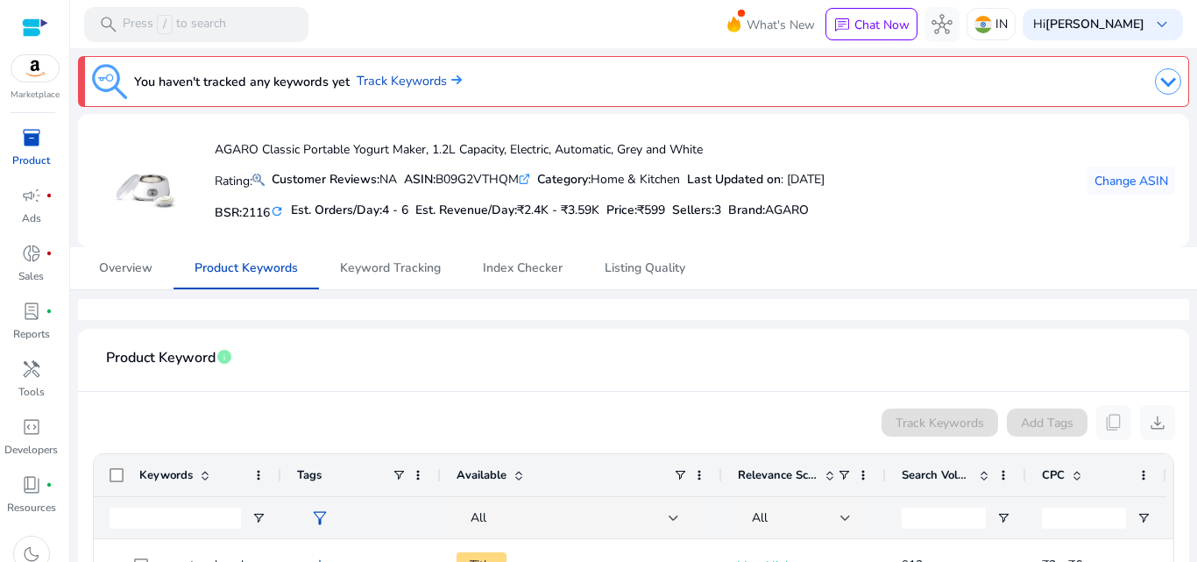
click at [726, 421] on div "Track Keywords Add Tags content_copy download" at bounding box center [633, 422] width 1083 height 35
click at [401, 283] on span "Keyword Tracking" at bounding box center [390, 268] width 101 height 42
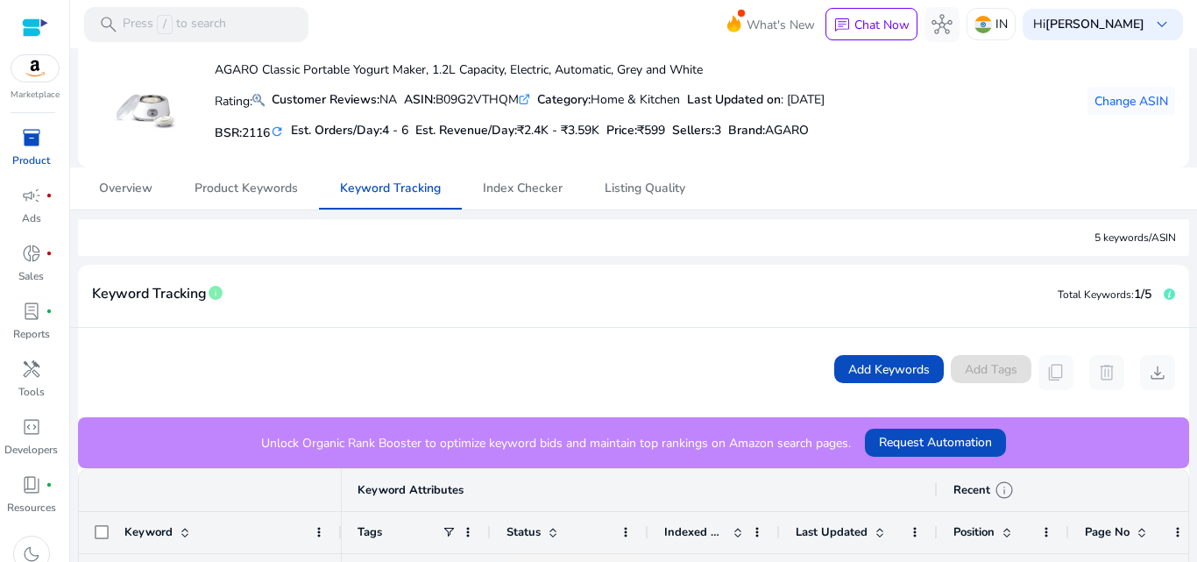
scroll to position [51, 0]
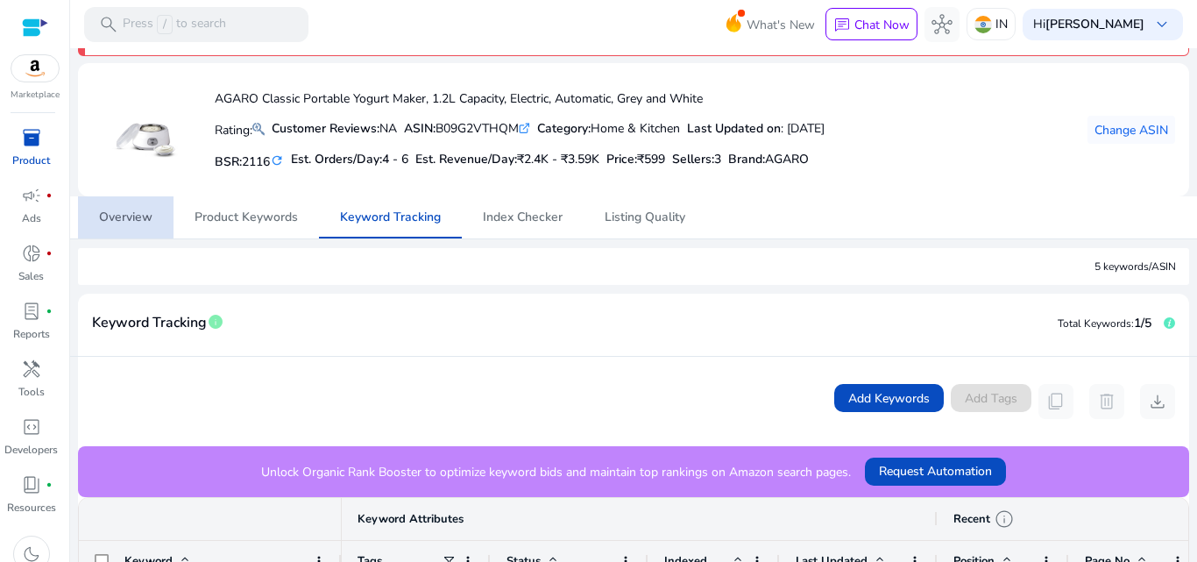
click at [120, 211] on span "Overview" at bounding box center [125, 217] width 53 height 12
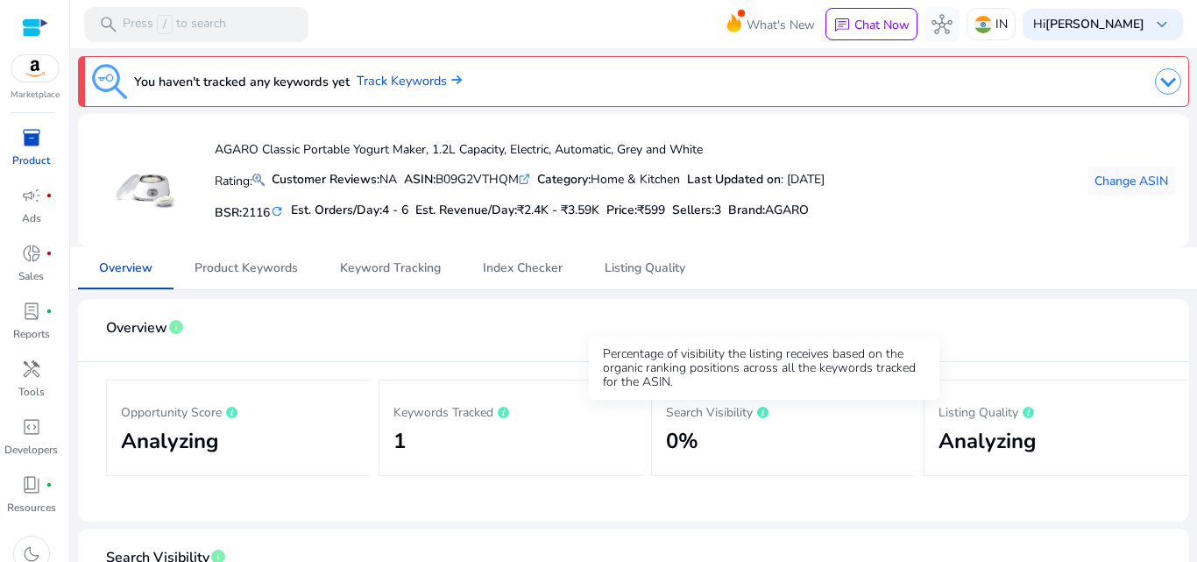
click at [760, 414] on icon at bounding box center [762, 412] width 11 height 11
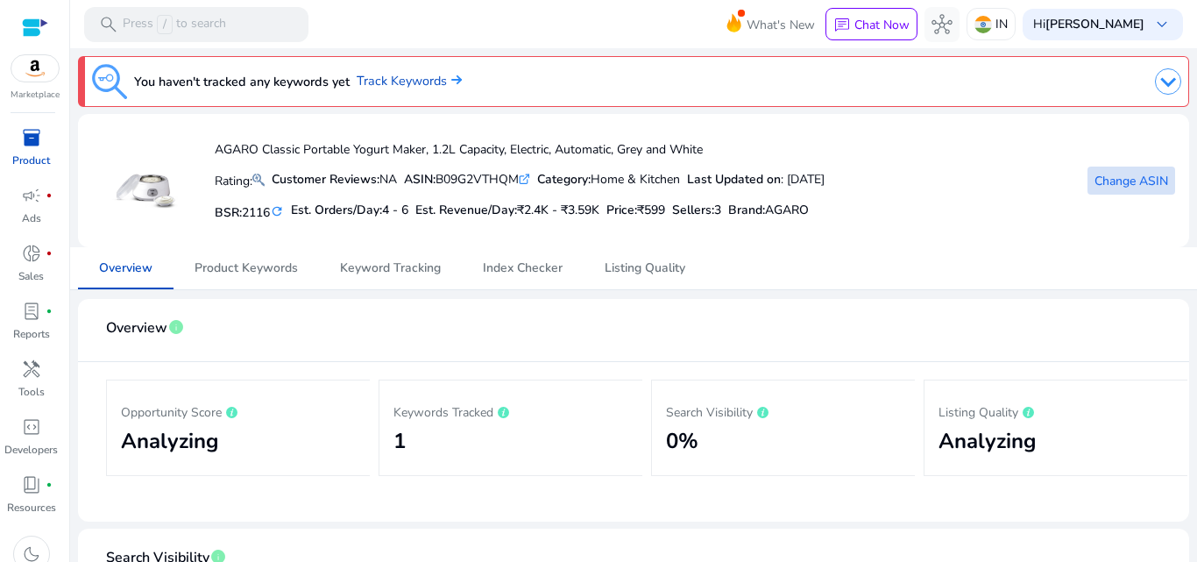
click at [1144, 185] on span "Change ASIN" at bounding box center [1132, 181] width 74 height 18
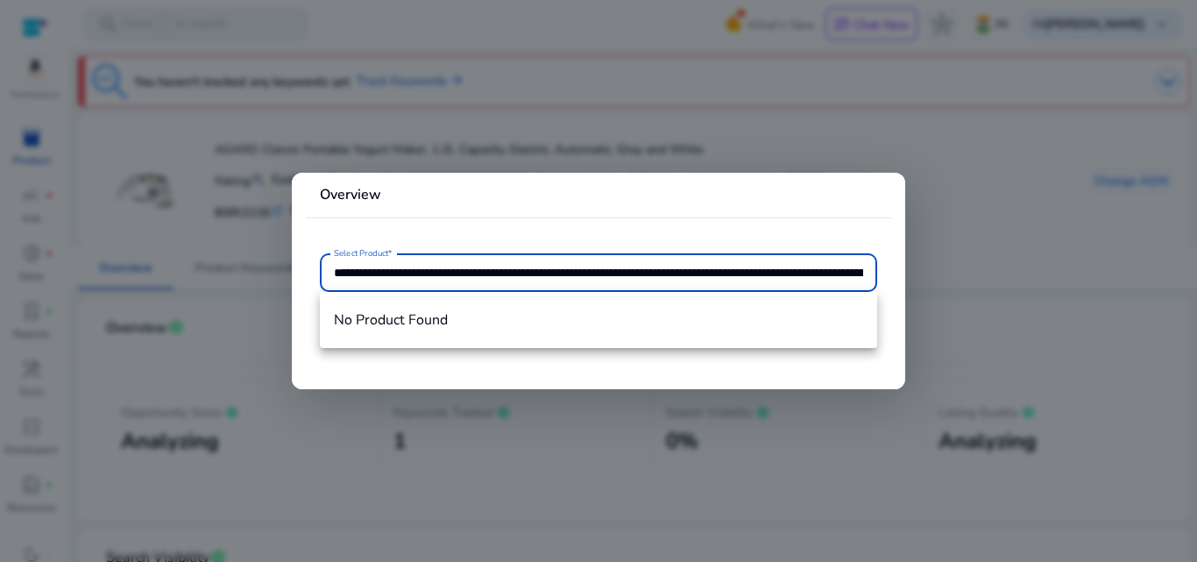
scroll to position [0, 3269]
type input "**********"
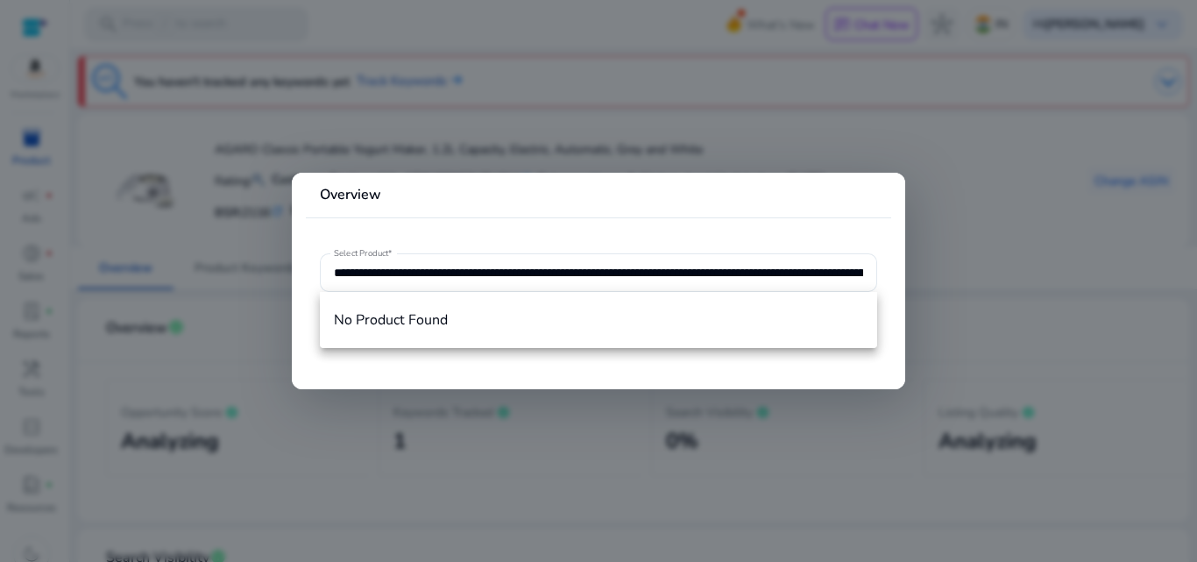
click at [1018, 189] on div at bounding box center [598, 281] width 1197 height 562
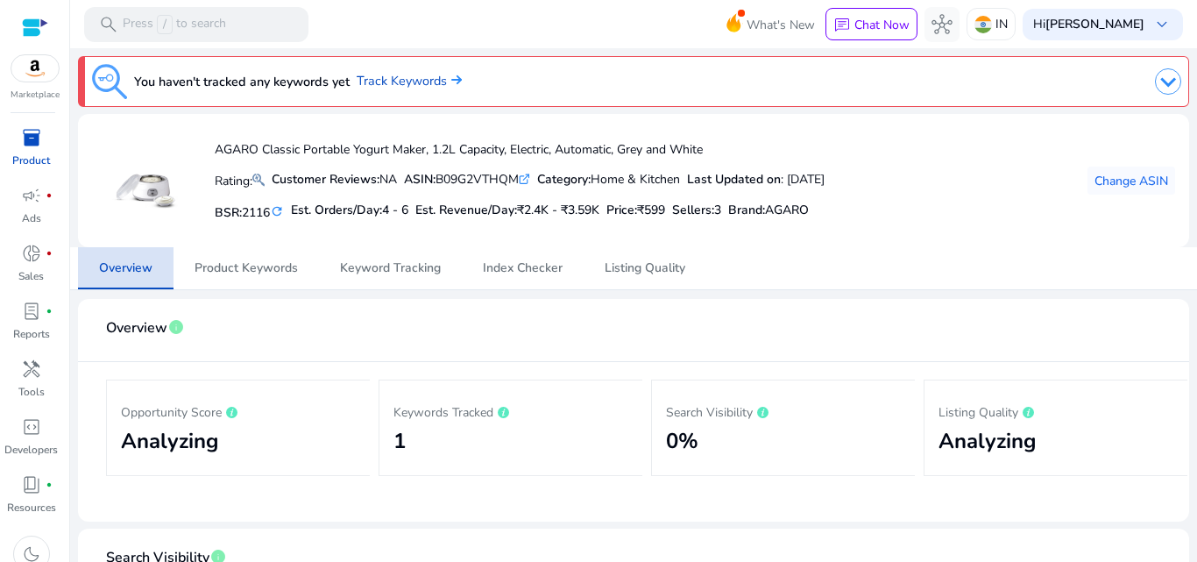
click at [143, 266] on span "Overview" at bounding box center [125, 268] width 53 height 12
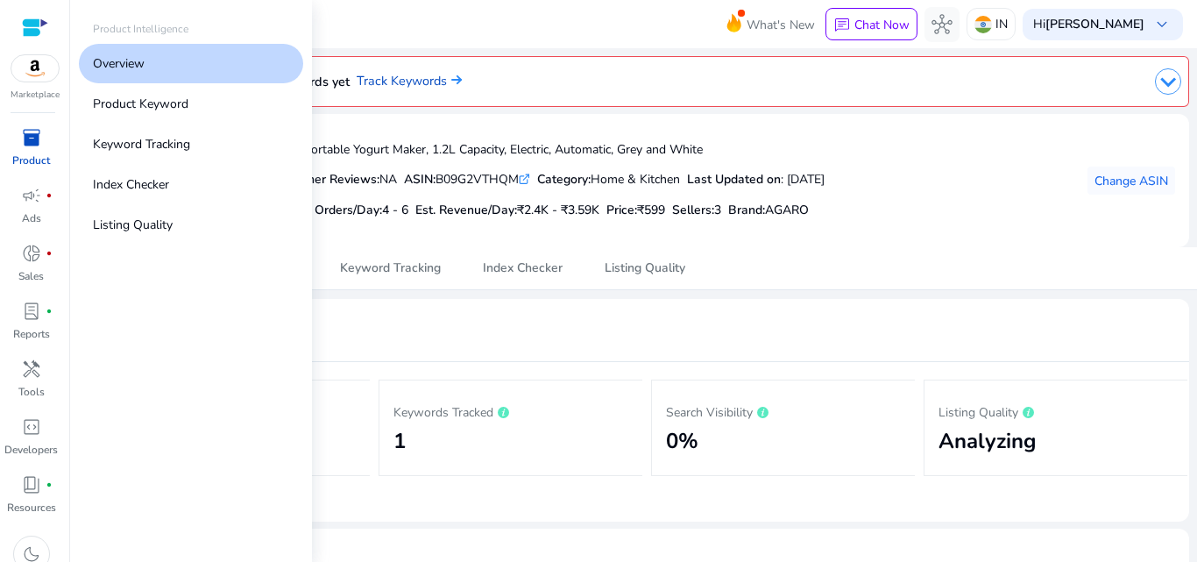
click at [26, 157] on p "Product" at bounding box center [31, 161] width 38 height 16
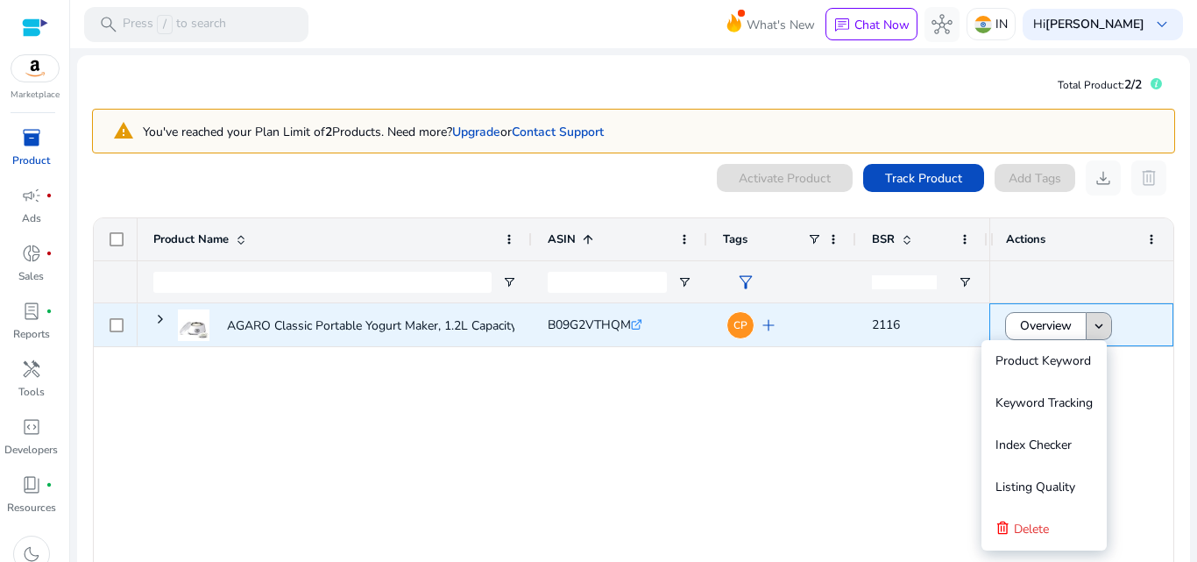
click at [1101, 325] on mat-icon "keyboard_arrow_down" at bounding box center [1099, 326] width 16 height 16
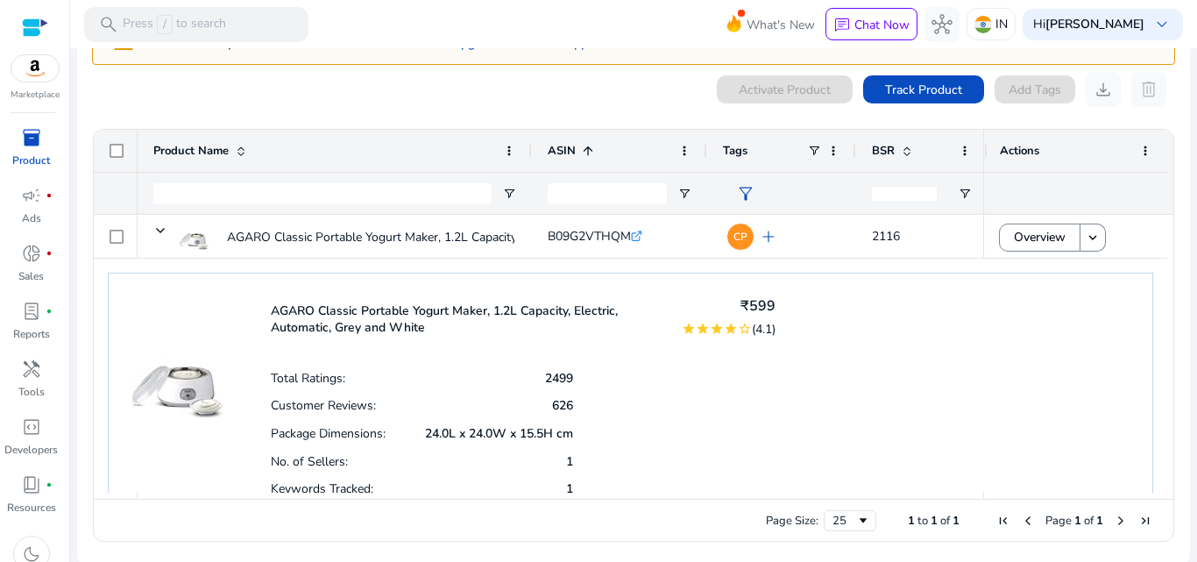
scroll to position [92, 0]
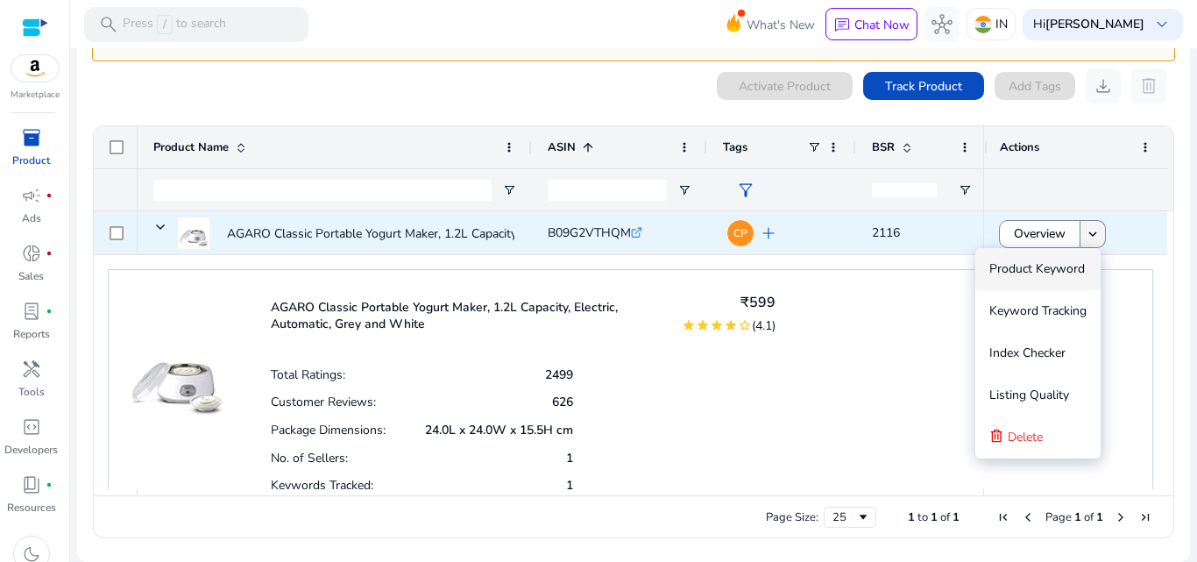
click at [1088, 238] on mat-icon "keyboard_arrow_down" at bounding box center [1093, 234] width 16 height 16
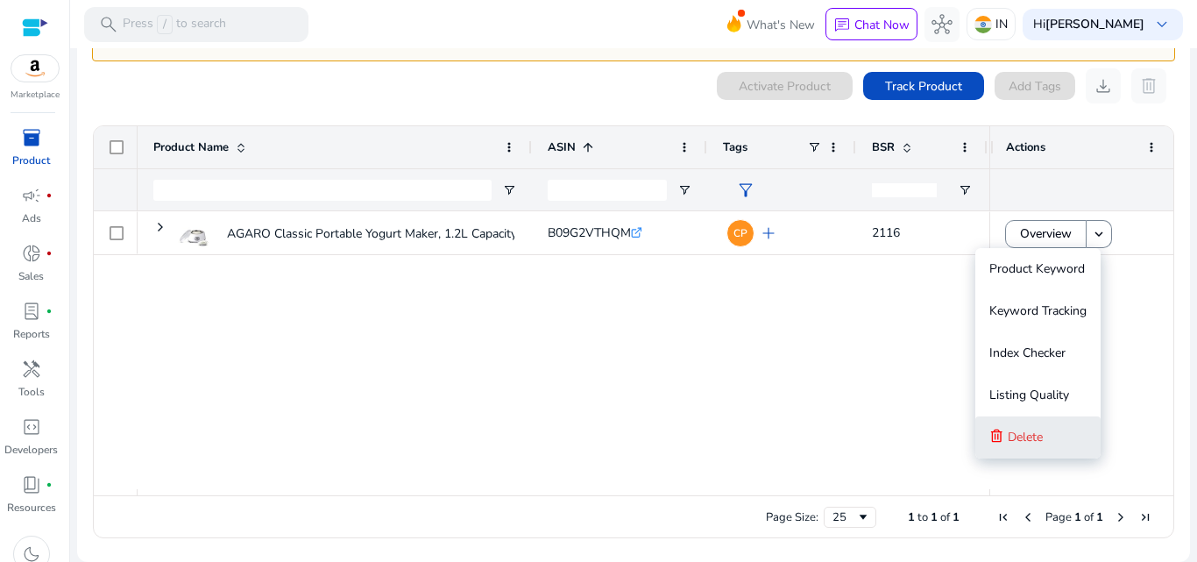
click at [1036, 438] on span "Delete" at bounding box center [1025, 437] width 35 height 17
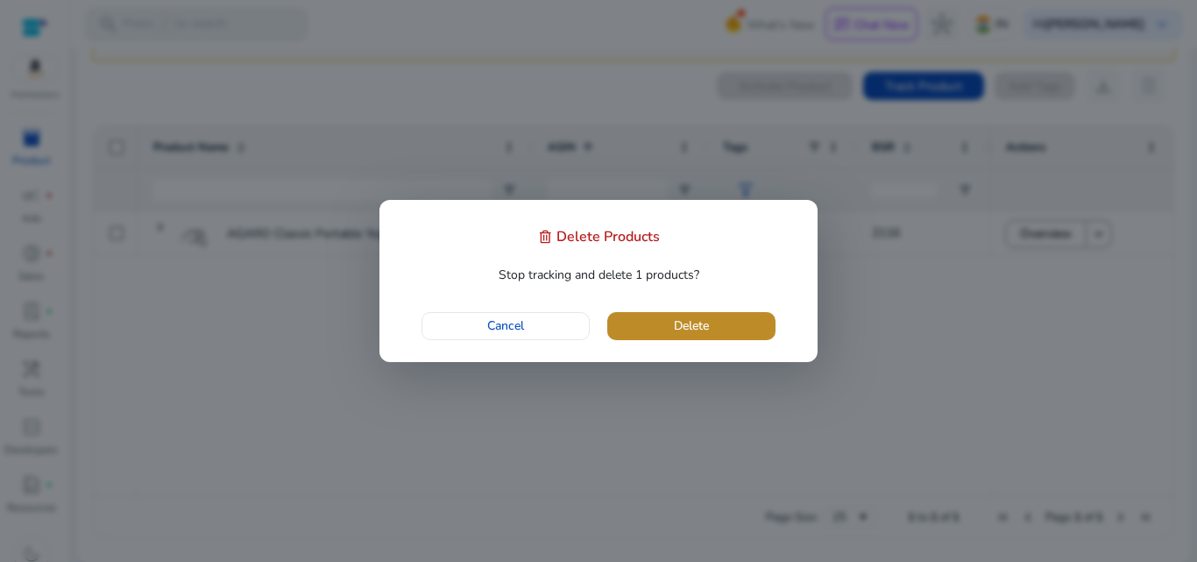
click at [695, 309] on span "button" at bounding box center [691, 326] width 168 height 42
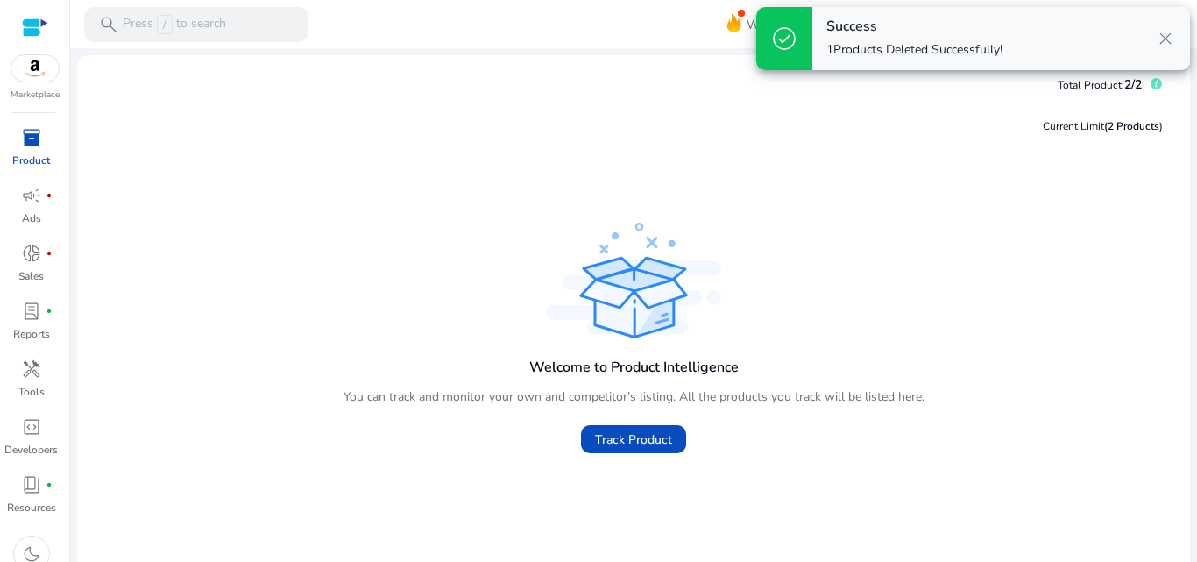
click at [1170, 41] on span "close" at bounding box center [1165, 38] width 21 height 21
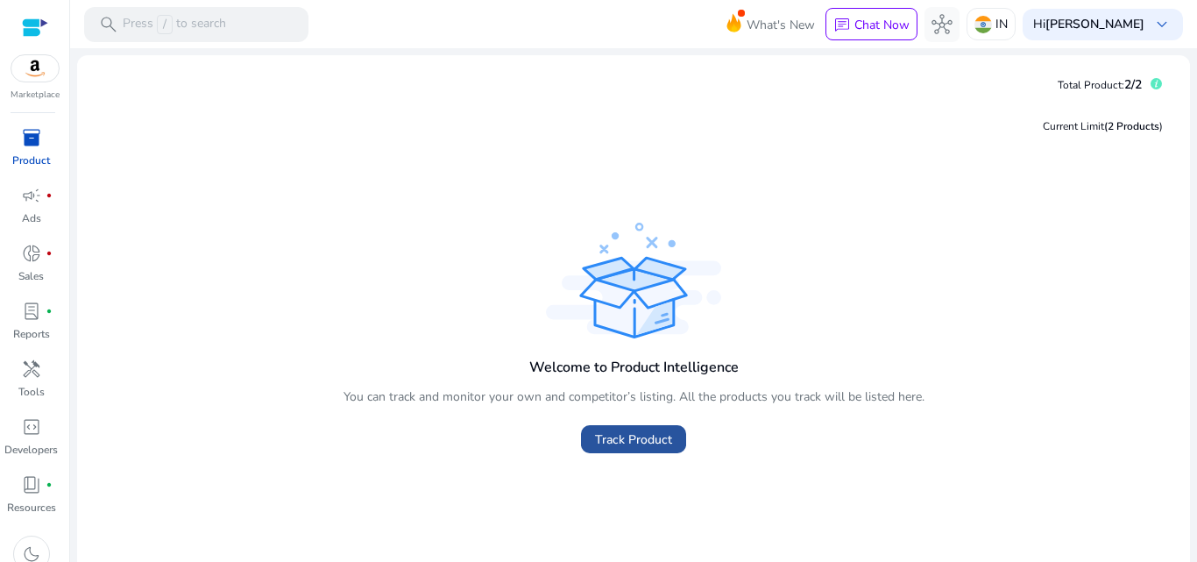
click at [670, 448] on span at bounding box center [633, 439] width 105 height 42
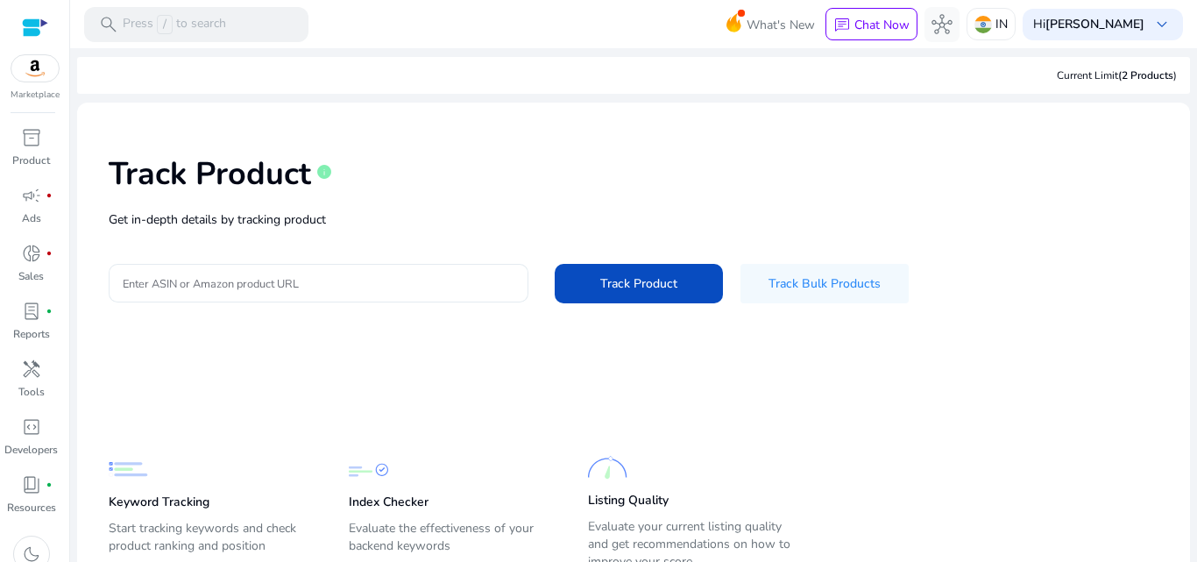
click at [204, 294] on div at bounding box center [319, 283] width 392 height 39
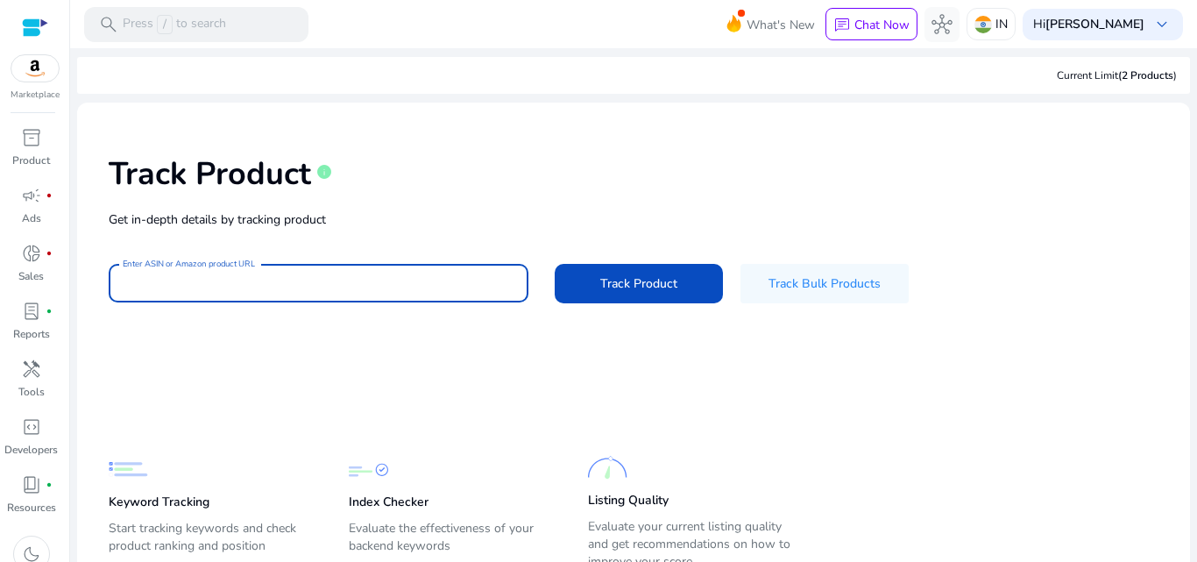
click at [199, 290] on input "Enter ASIN or Amazon product URL" at bounding box center [319, 282] width 392 height 19
paste input "**********"
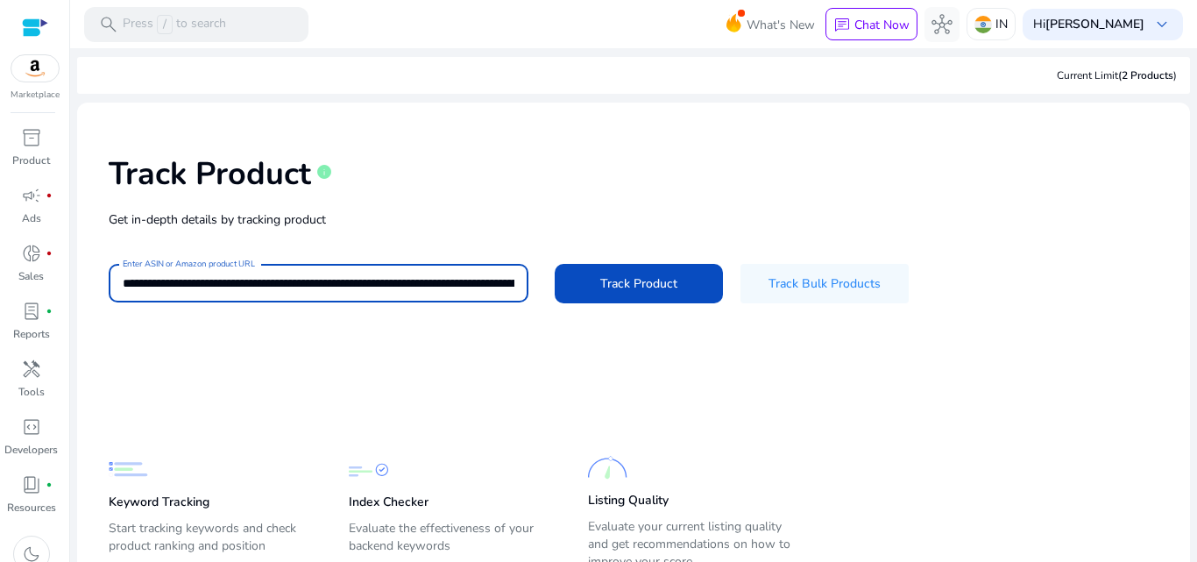
scroll to position [0, 3409]
type input "**********"
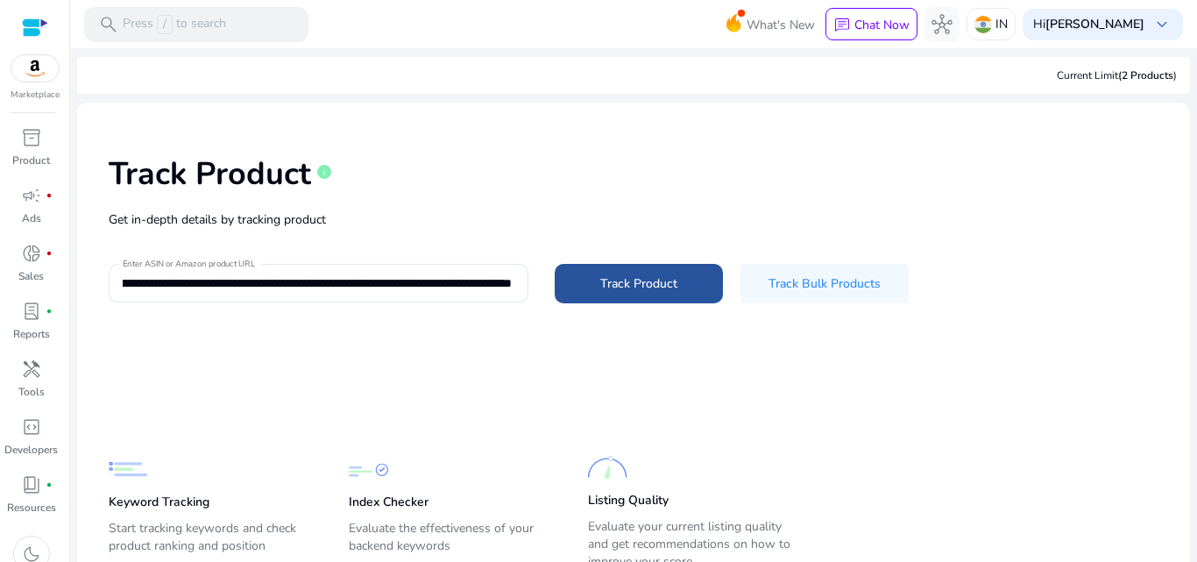
scroll to position [0, 0]
click at [621, 281] on span "Track Product" at bounding box center [638, 283] width 77 height 18
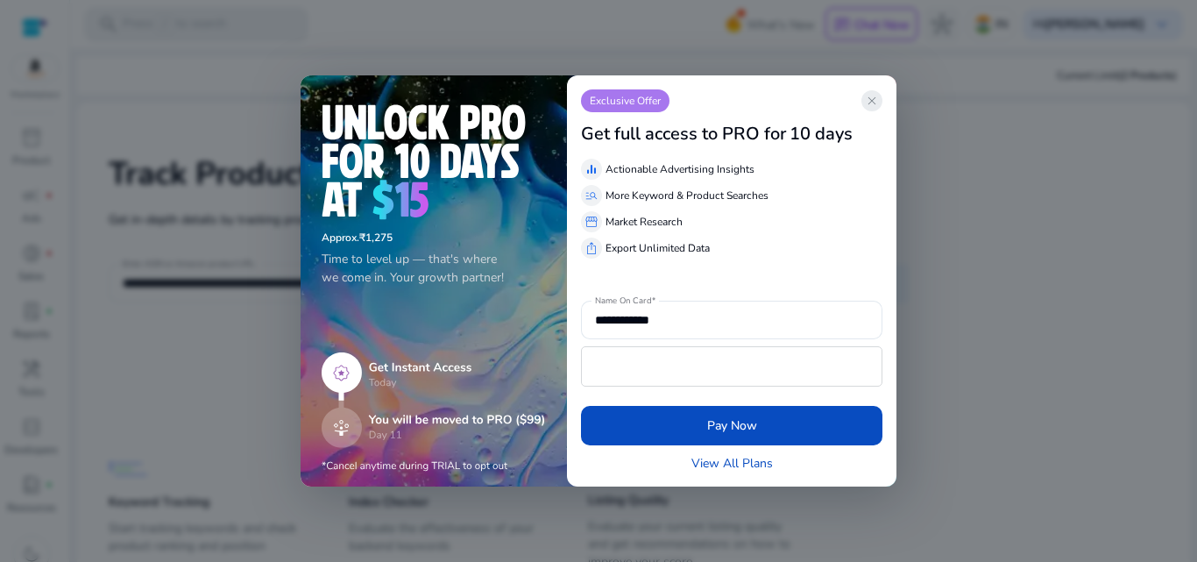
click at [878, 103] on span "close" at bounding box center [872, 101] width 14 height 14
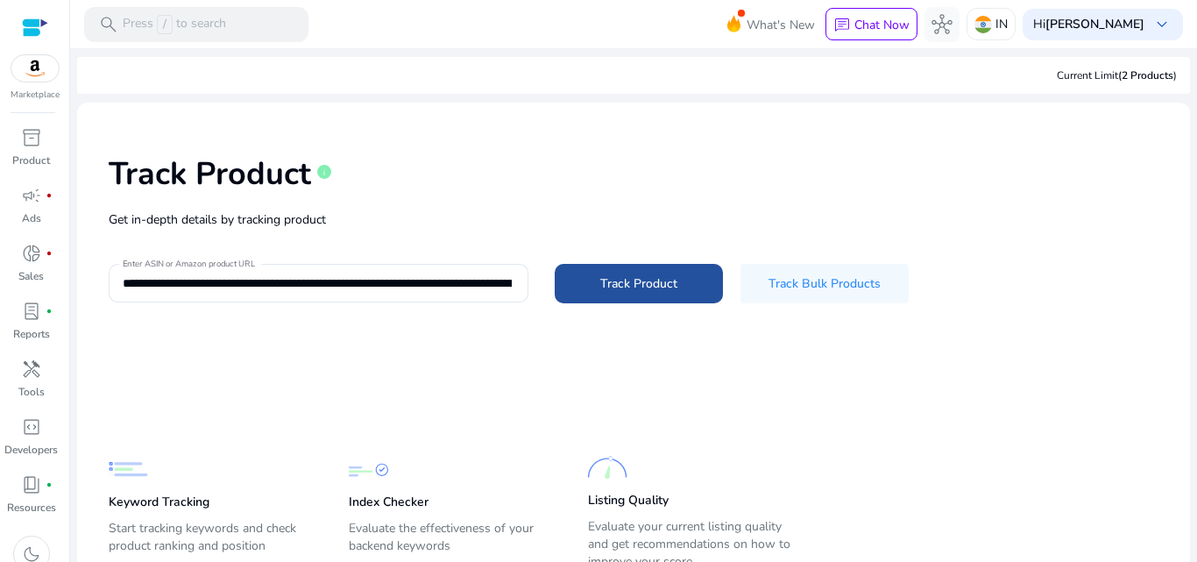
click at [674, 266] on span at bounding box center [639, 283] width 168 height 42
